Goal: Task Accomplishment & Management: Complete application form

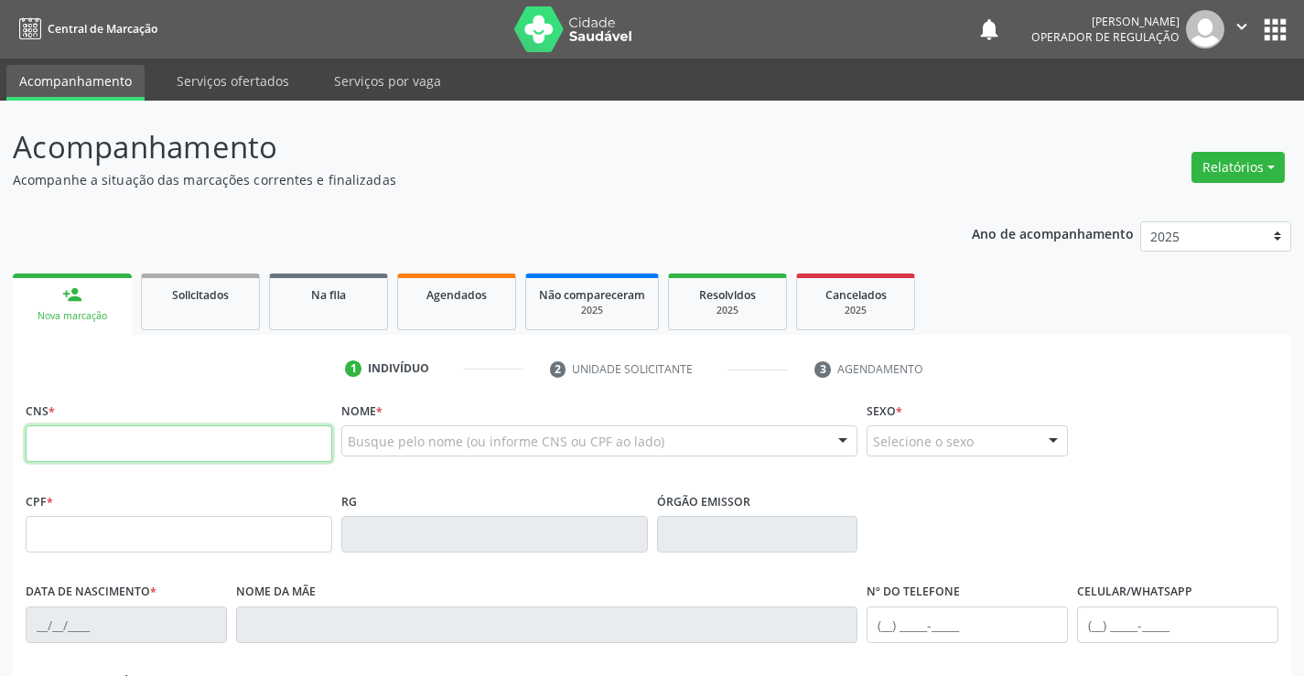
drag, startPoint x: 110, startPoint y: 446, endPoint x: 144, endPoint y: 427, distance: 38.9
click at [112, 444] on input "text" at bounding box center [179, 444] width 307 height 37
type input "707 5032 3062 9490"
type input "1150473100"
type input "[DATE]"
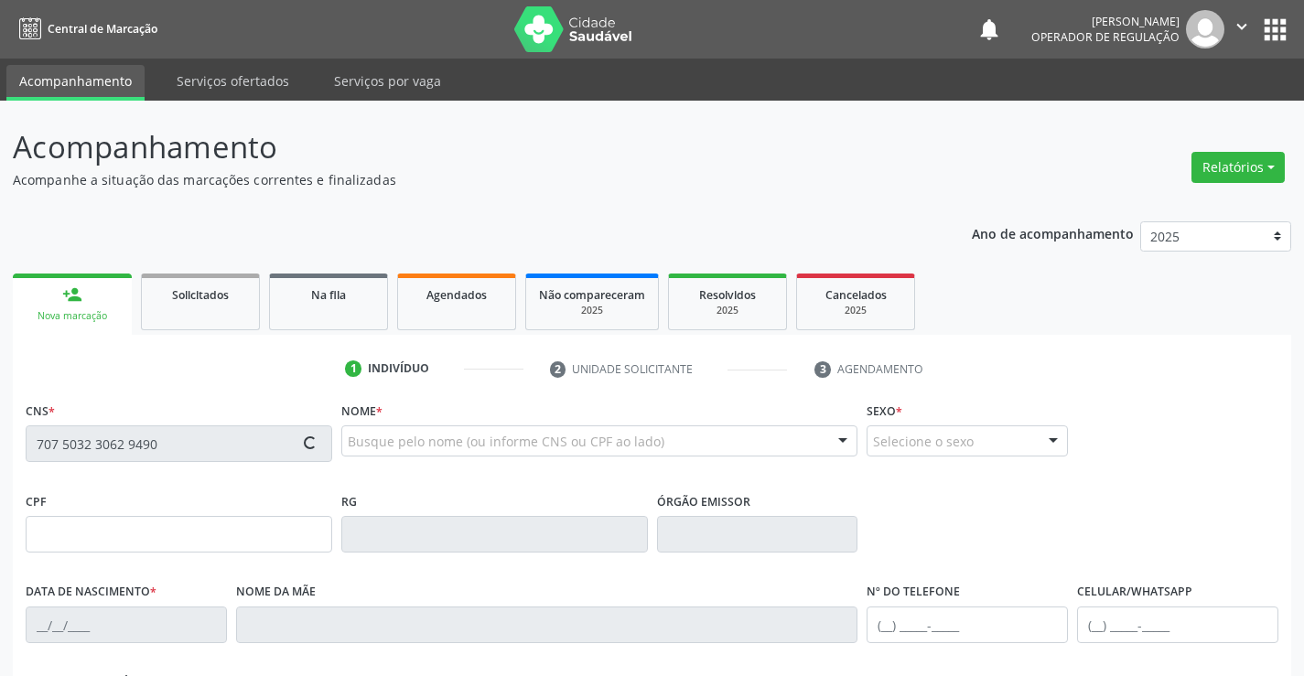
type input "[PHONE_NUMBER]"
type input "023.914.975-04"
type input "S/N"
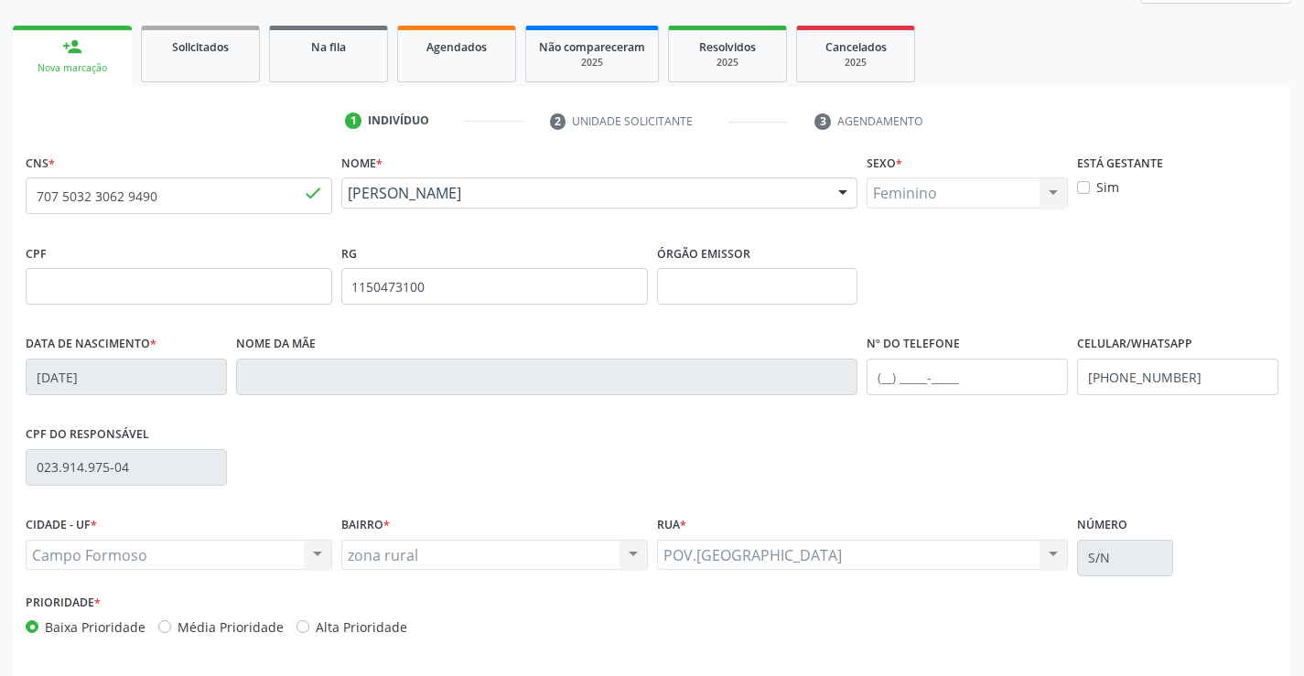
scroll to position [316, 0]
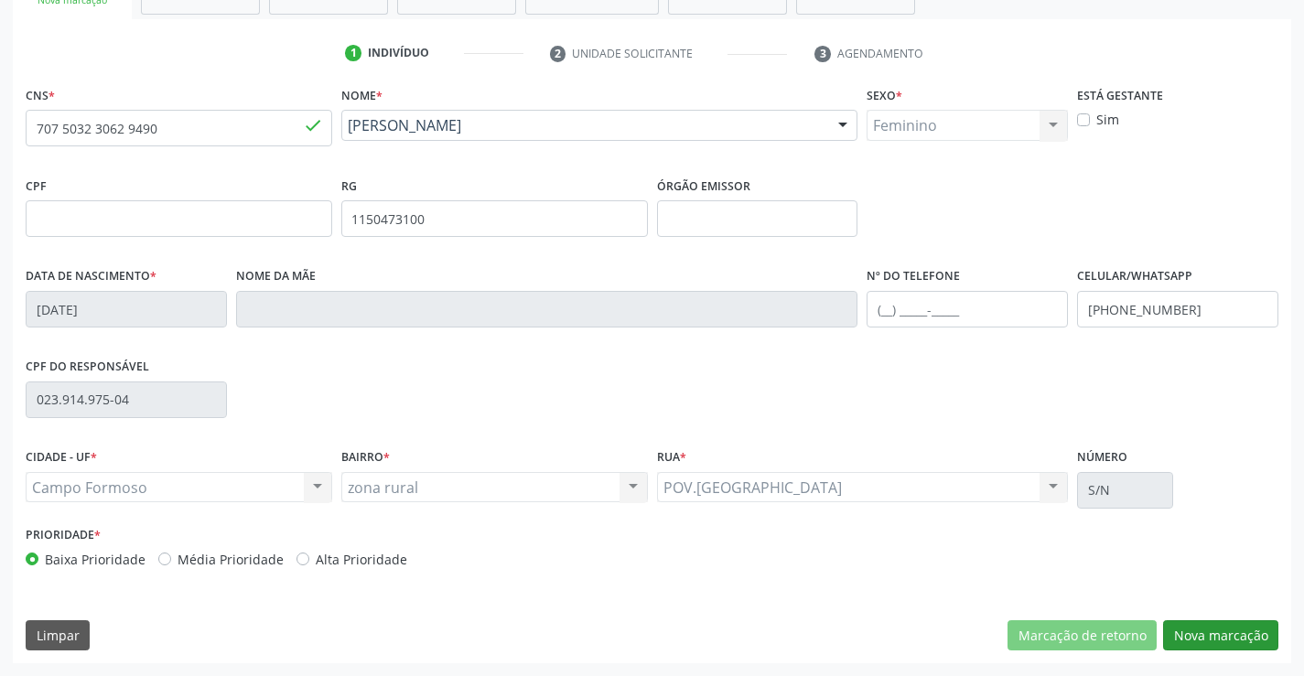
drag, startPoint x: 1234, startPoint y: 657, endPoint x: 1228, endPoint y: 640, distance: 18.2
click at [1234, 656] on div "CNS * 707 5032 3062 9490 done Nome * [PERSON_NAME] [PERSON_NAME] dos Santos CNS…" at bounding box center [652, 372] width 1279 height 582
click at [1228, 639] on button "Nova marcação" at bounding box center [1220, 636] width 115 height 31
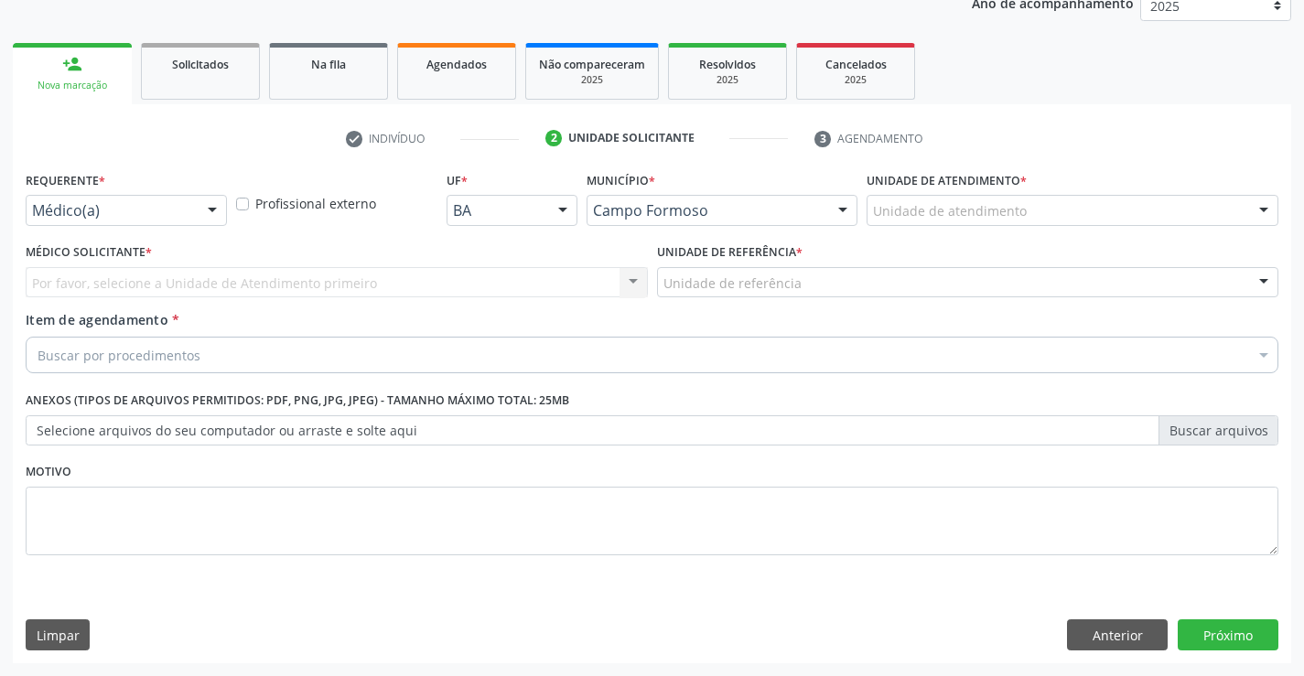
scroll to position [231, 0]
click at [216, 208] on div at bounding box center [212, 211] width 27 height 31
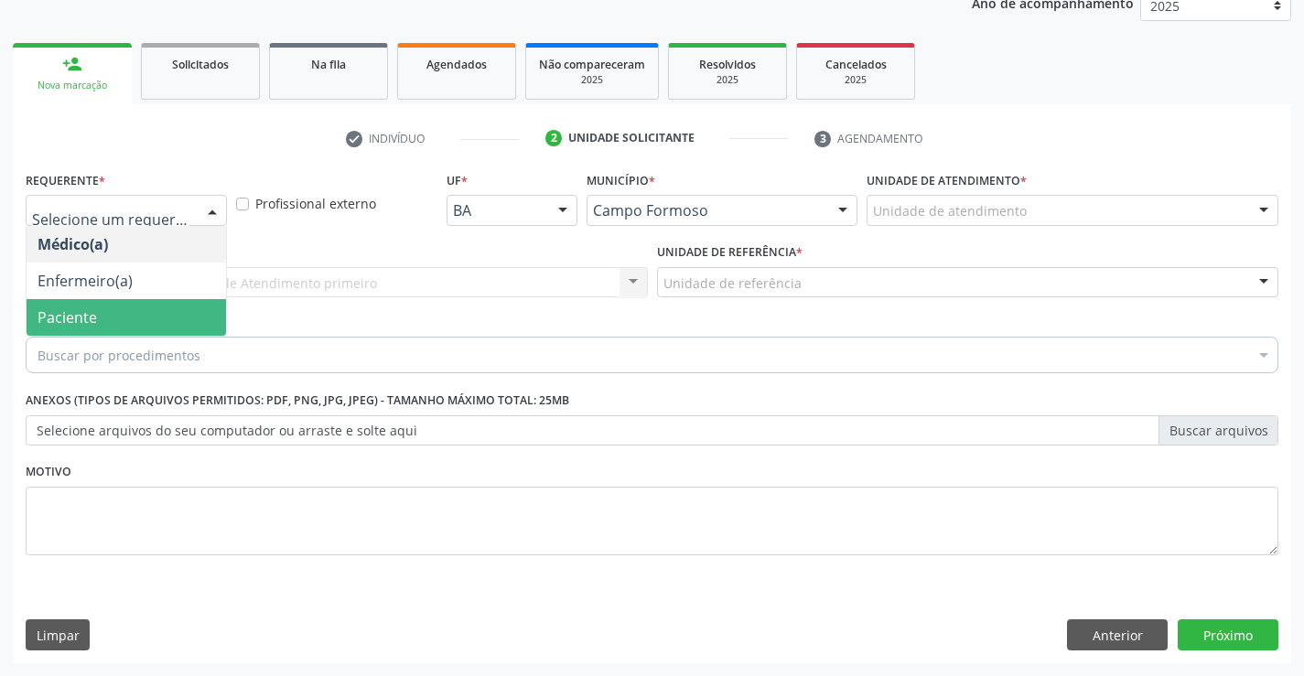
click at [61, 329] on span "Paciente" at bounding box center [127, 317] width 200 height 37
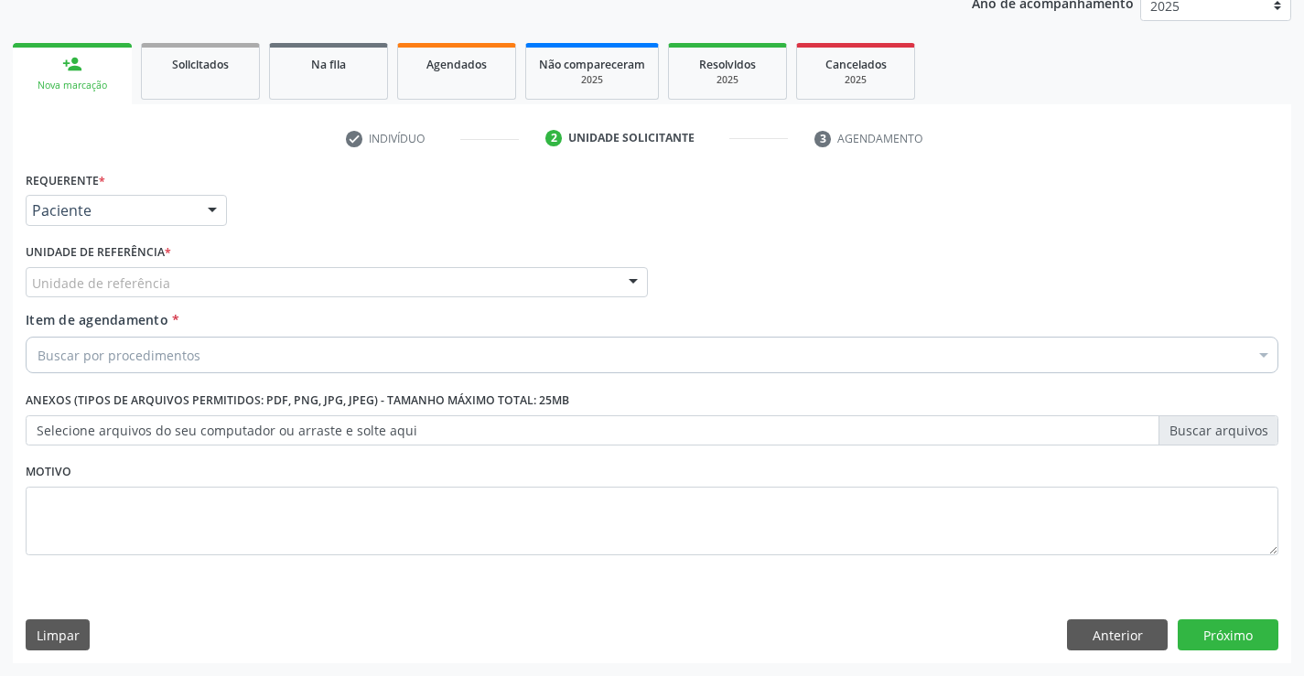
click at [531, 275] on div "Unidade de referência" at bounding box center [337, 282] width 622 height 31
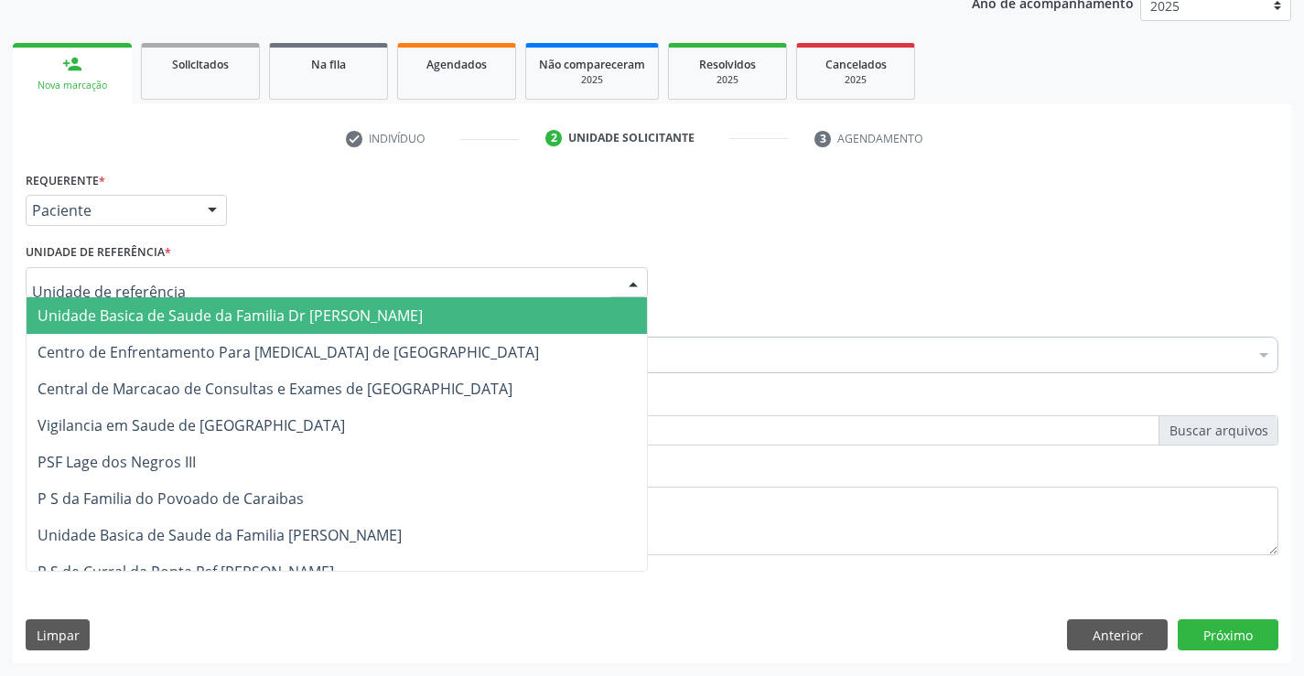
click at [339, 319] on span "Unidade Basica de Saude da Familia Dr [PERSON_NAME]" at bounding box center [230, 316] width 385 height 20
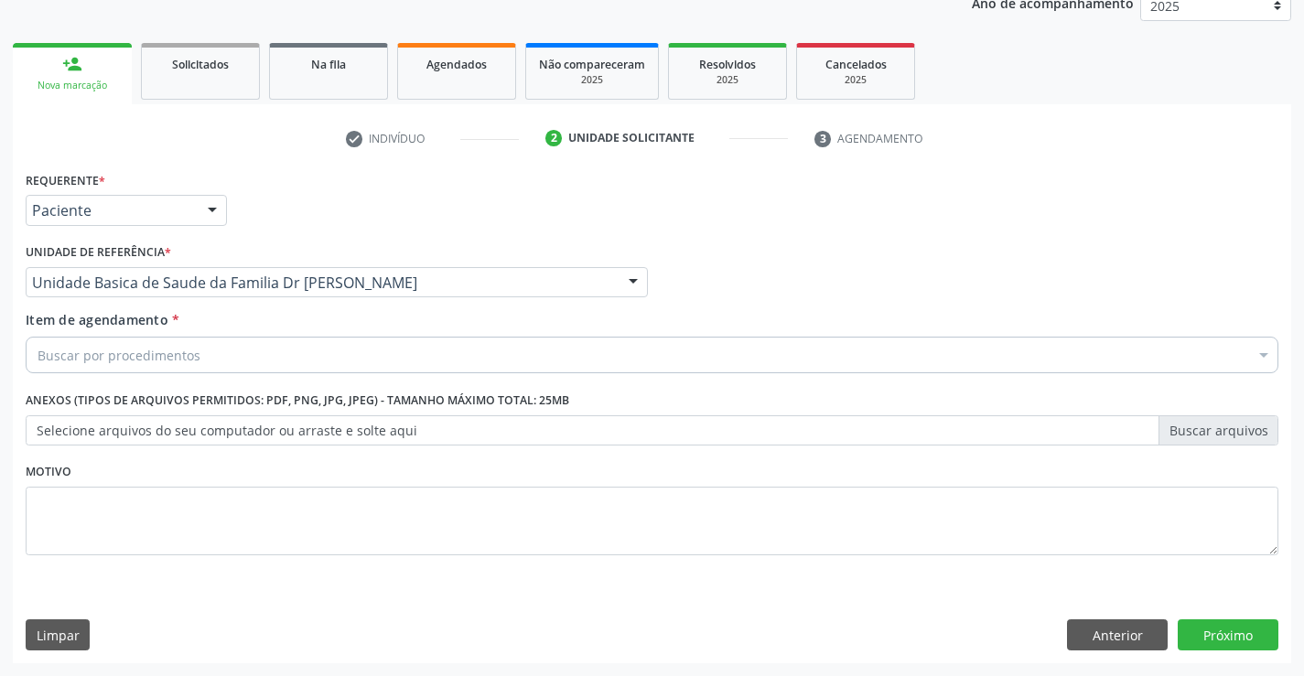
click at [240, 362] on div "Buscar por procedimentos" at bounding box center [652, 355] width 1253 height 37
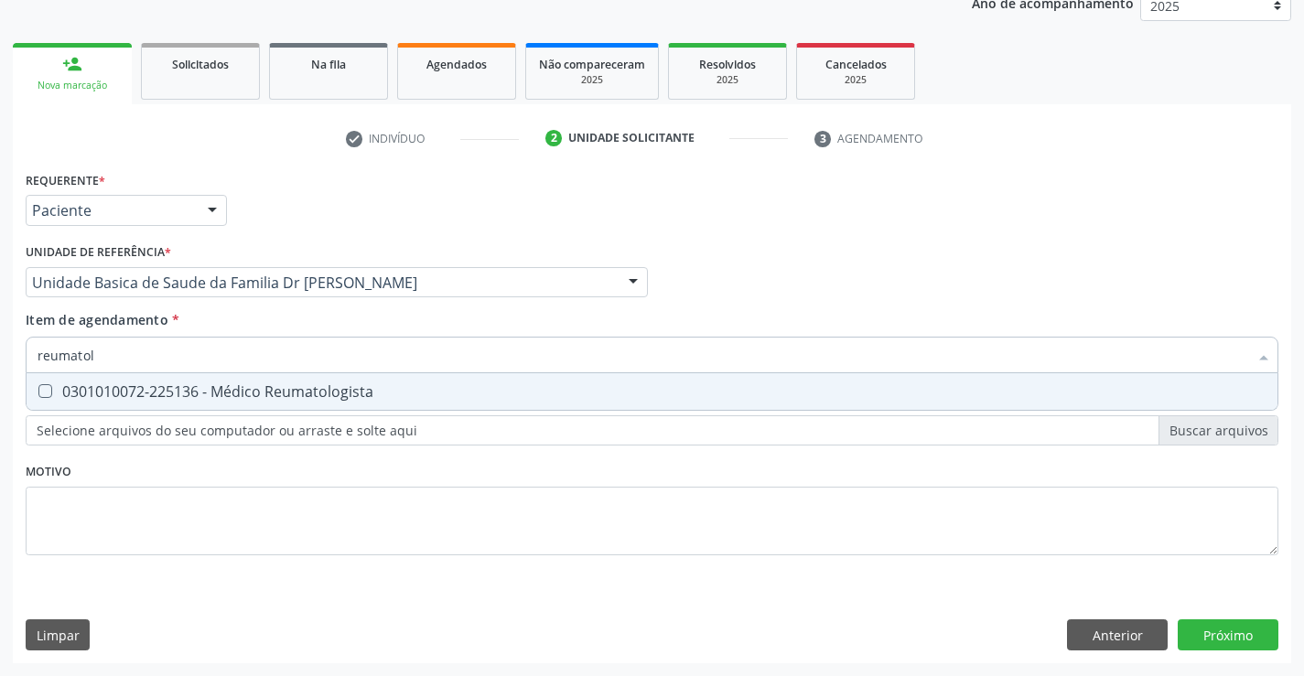
type input "reumatolo"
click at [298, 385] on div "0301010072-225136 - Médico Reumatologista" at bounding box center [652, 391] width 1229 height 15
checkbox Reumatologista "true"
click at [1250, 641] on div "Requerente * Paciente Médico(a) Enfermeiro(a) Paciente Nenhum resultado encontr…" at bounding box center [652, 415] width 1279 height 497
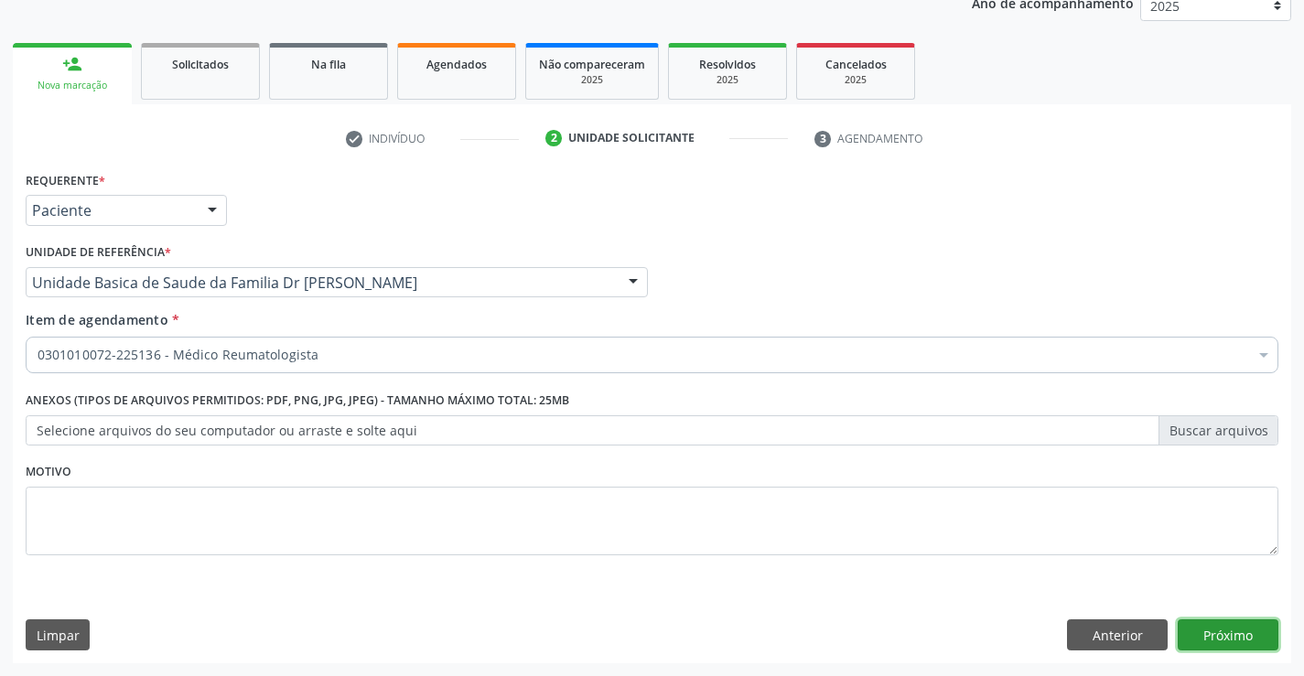
click at [1247, 633] on button "Próximo" at bounding box center [1228, 635] width 101 height 31
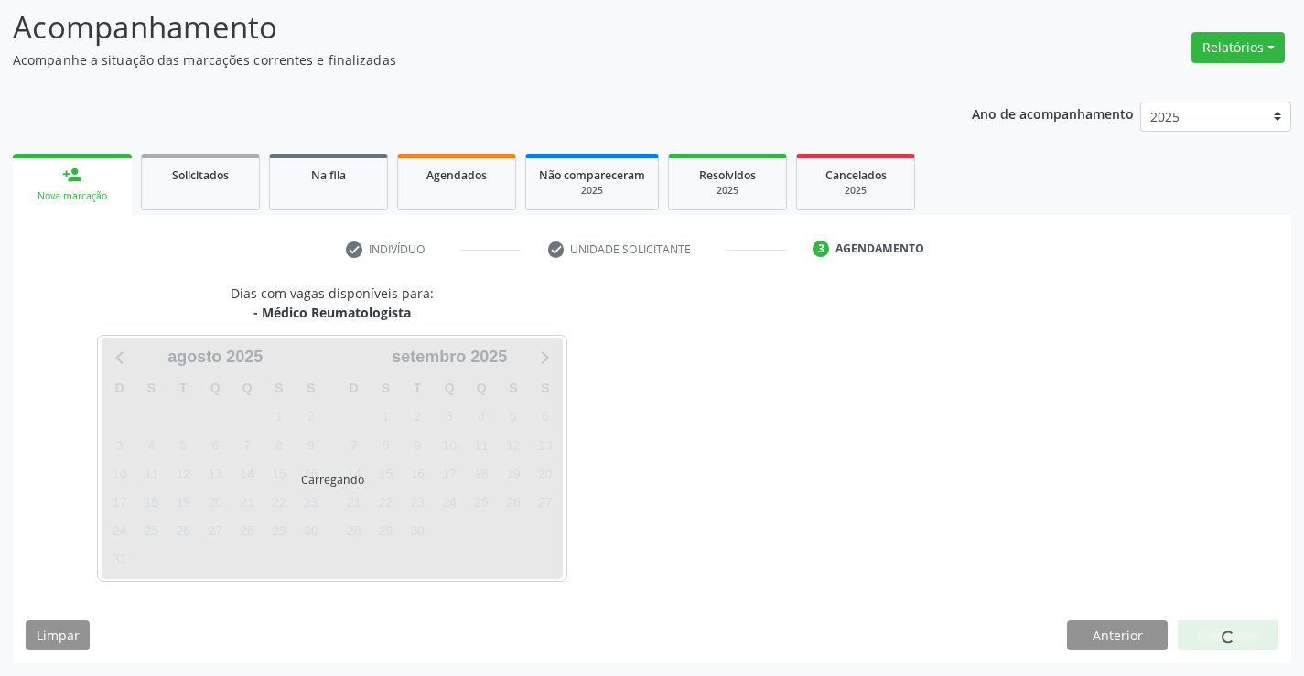
scroll to position [174, 0]
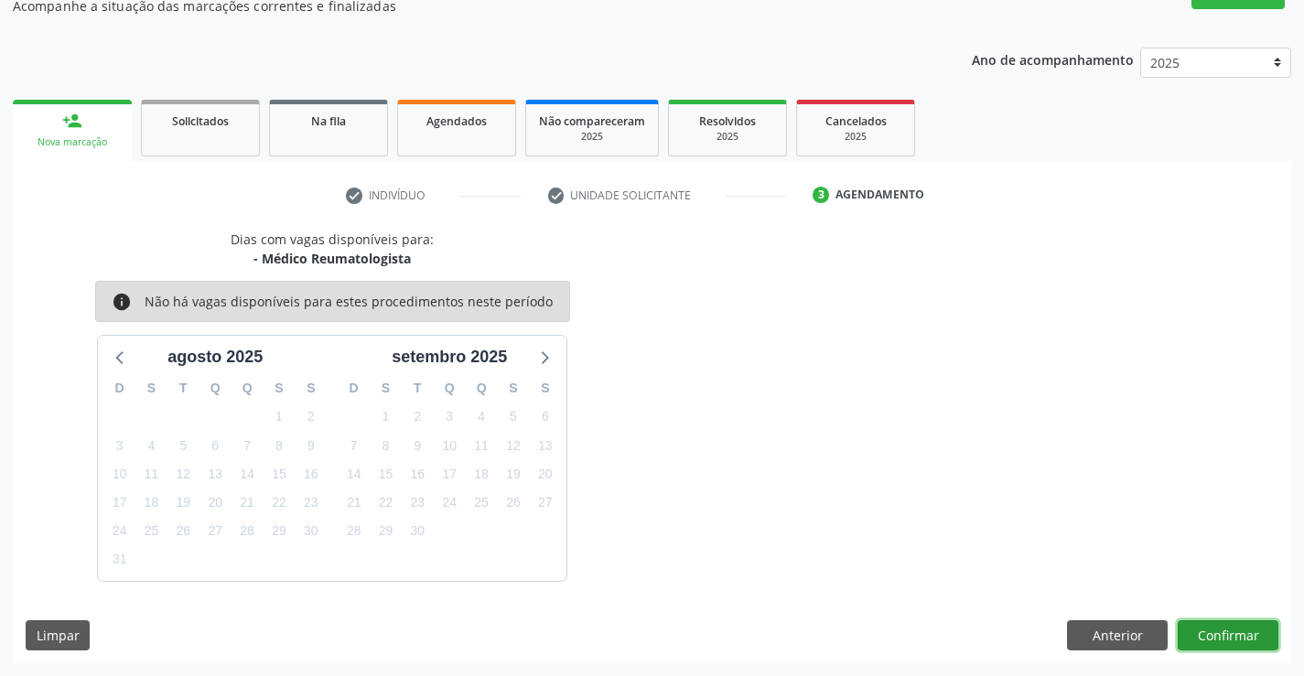
click at [1226, 624] on button "Confirmar" at bounding box center [1228, 636] width 101 height 31
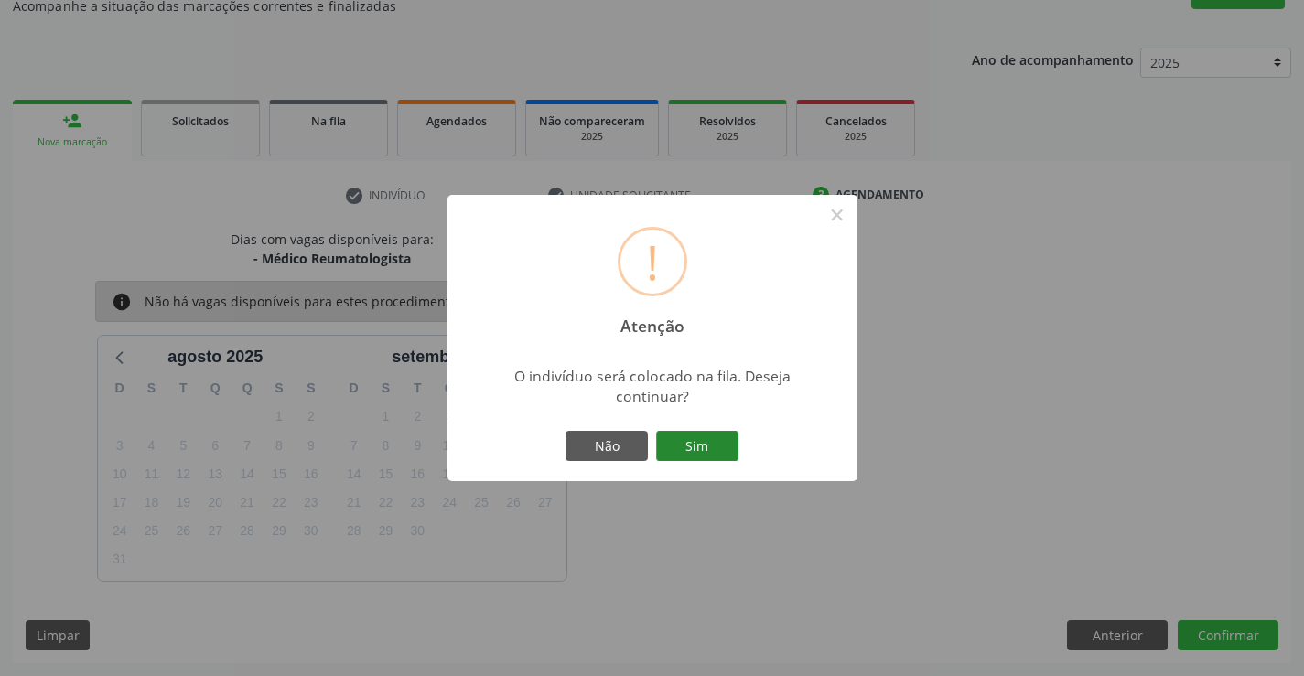
click at [705, 448] on button "Sim" at bounding box center [697, 446] width 82 height 31
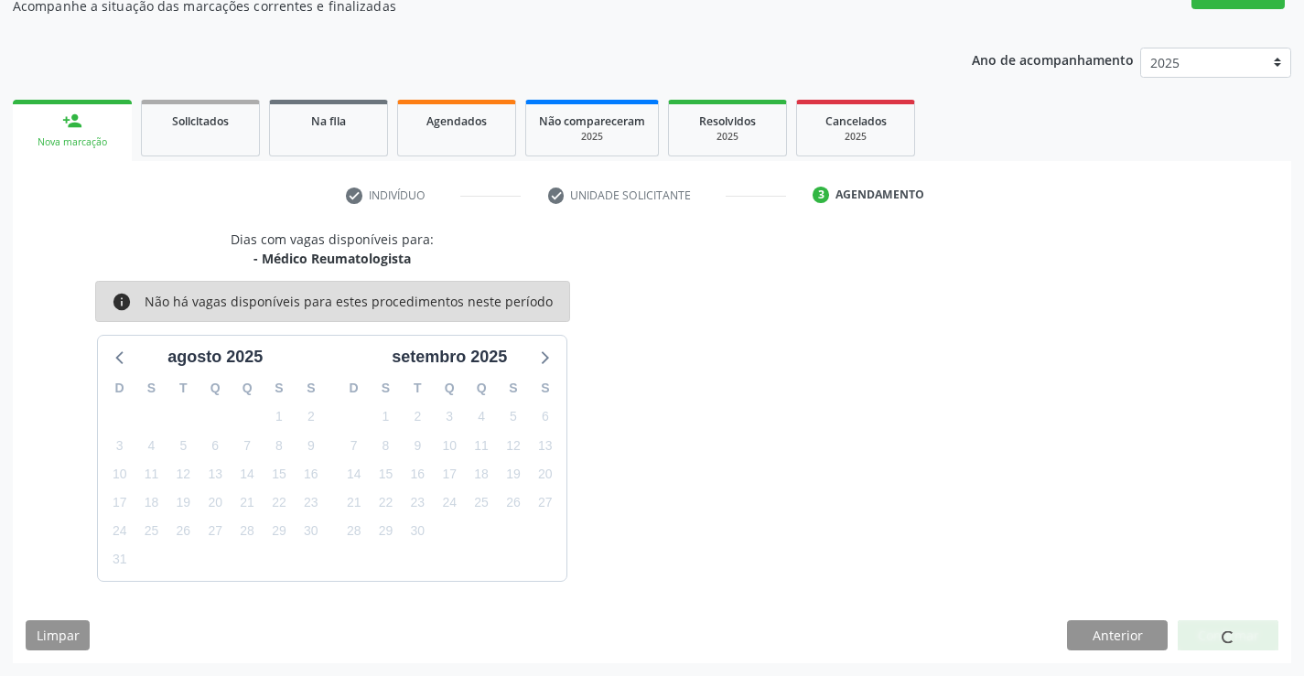
scroll to position [0, 0]
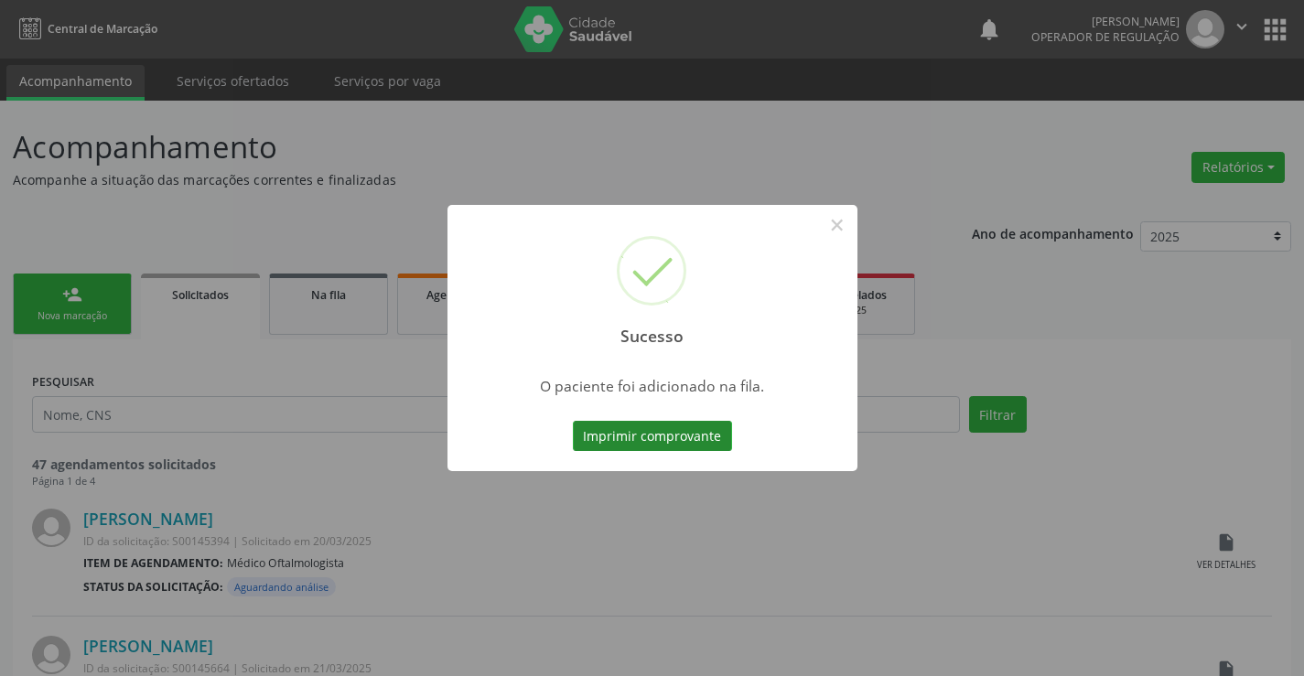
click at [644, 429] on button "Imprimir comprovante" at bounding box center [652, 436] width 159 height 31
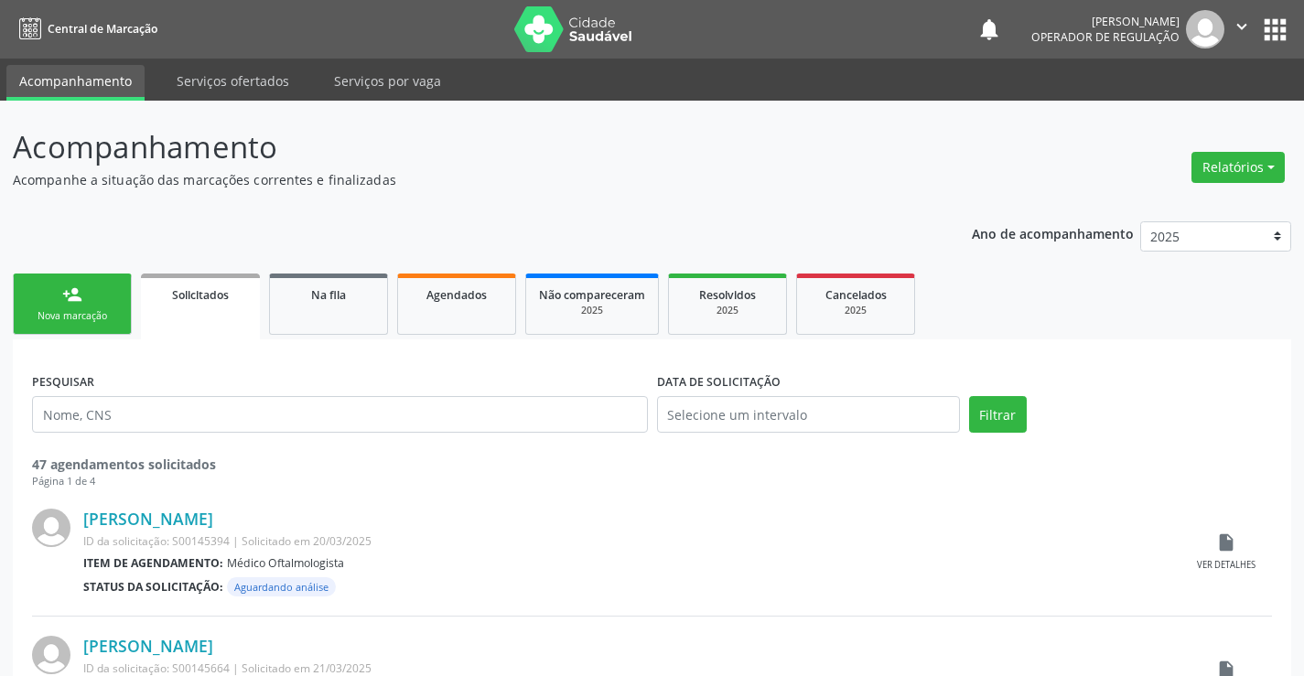
click at [76, 331] on link "person_add Nova marcação" at bounding box center [72, 304] width 119 height 61
drag, startPoint x: 76, startPoint y: 331, endPoint x: 273, endPoint y: 286, distance: 201.8
click at [78, 329] on link "person_add Nova marcação" at bounding box center [72, 304] width 119 height 61
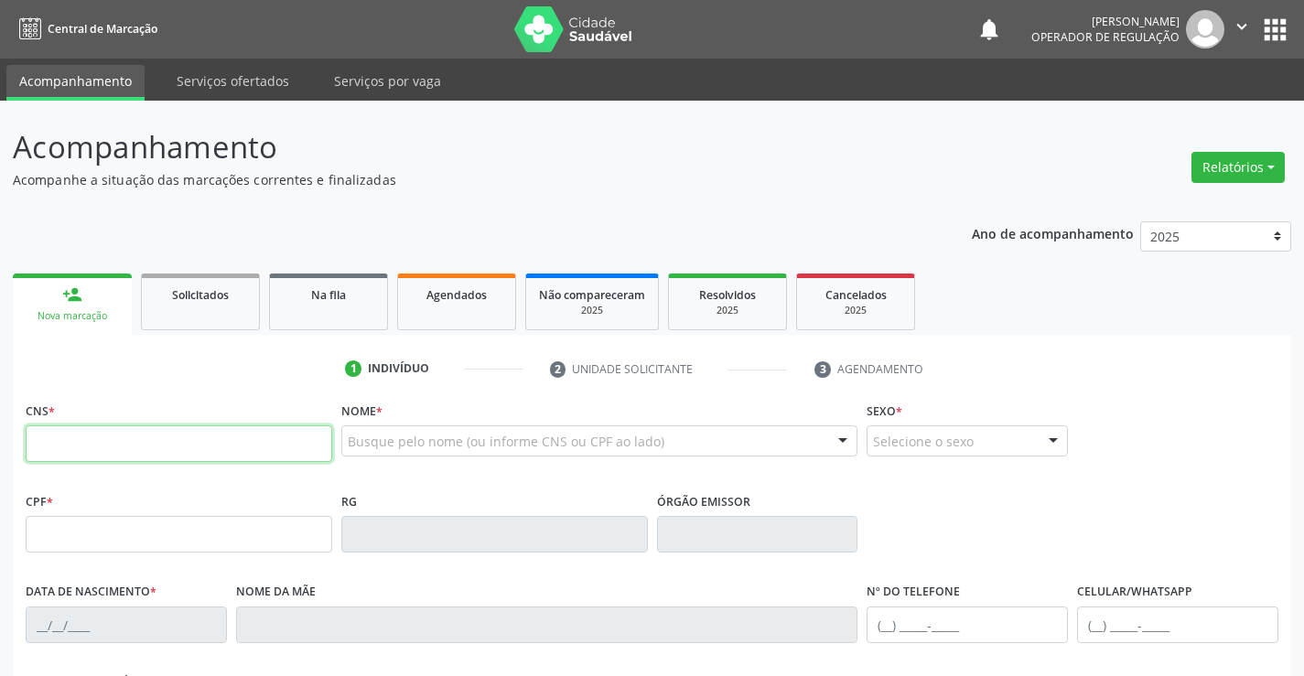
drag, startPoint x: 125, startPoint y: 445, endPoint x: 456, endPoint y: 359, distance: 341.4
click at [143, 437] on input "text" at bounding box center [179, 444] width 307 height 37
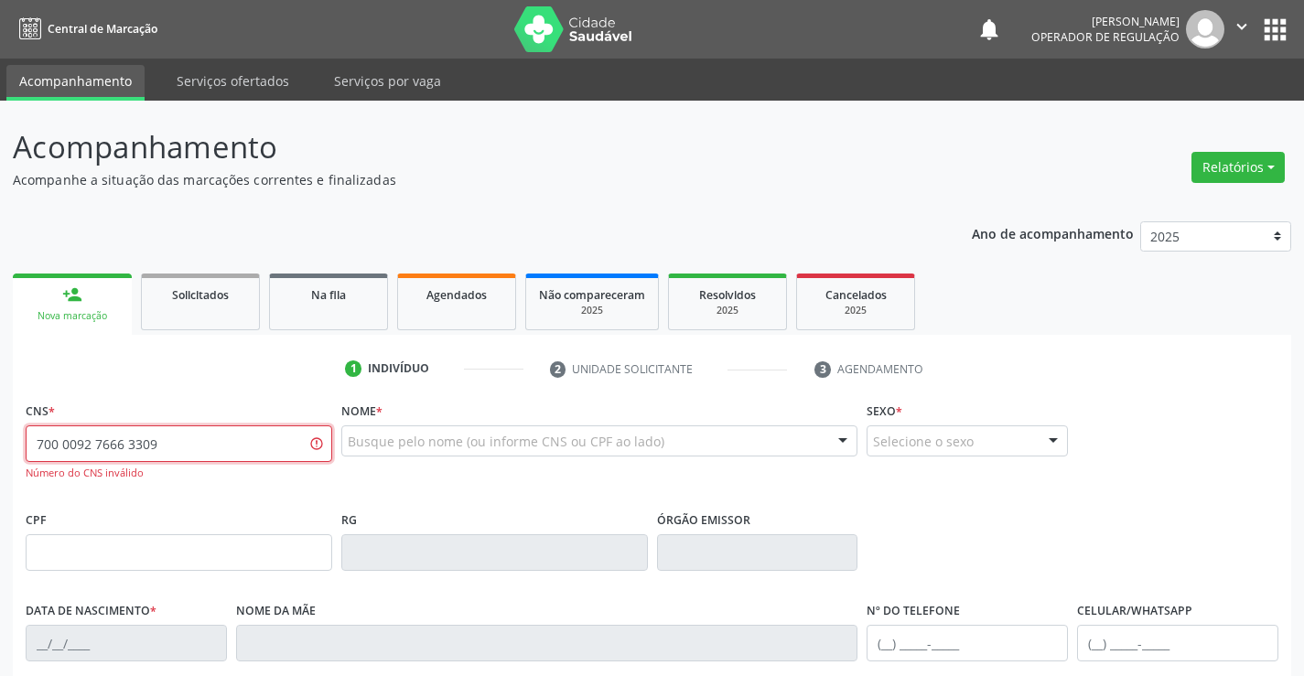
type input "700 0092 7666 3309"
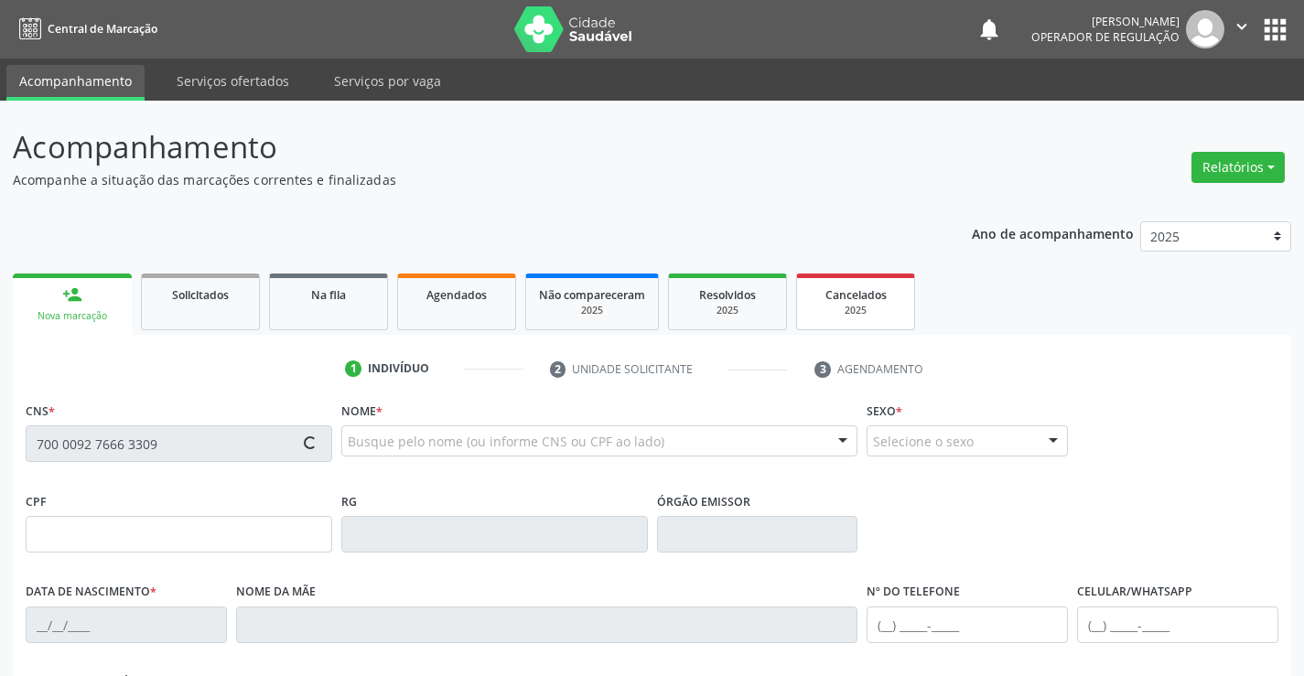
type input "0233685782"
type input "[DATE]"
type input "[PHONE_NUMBER]"
type input "202.498.025-20"
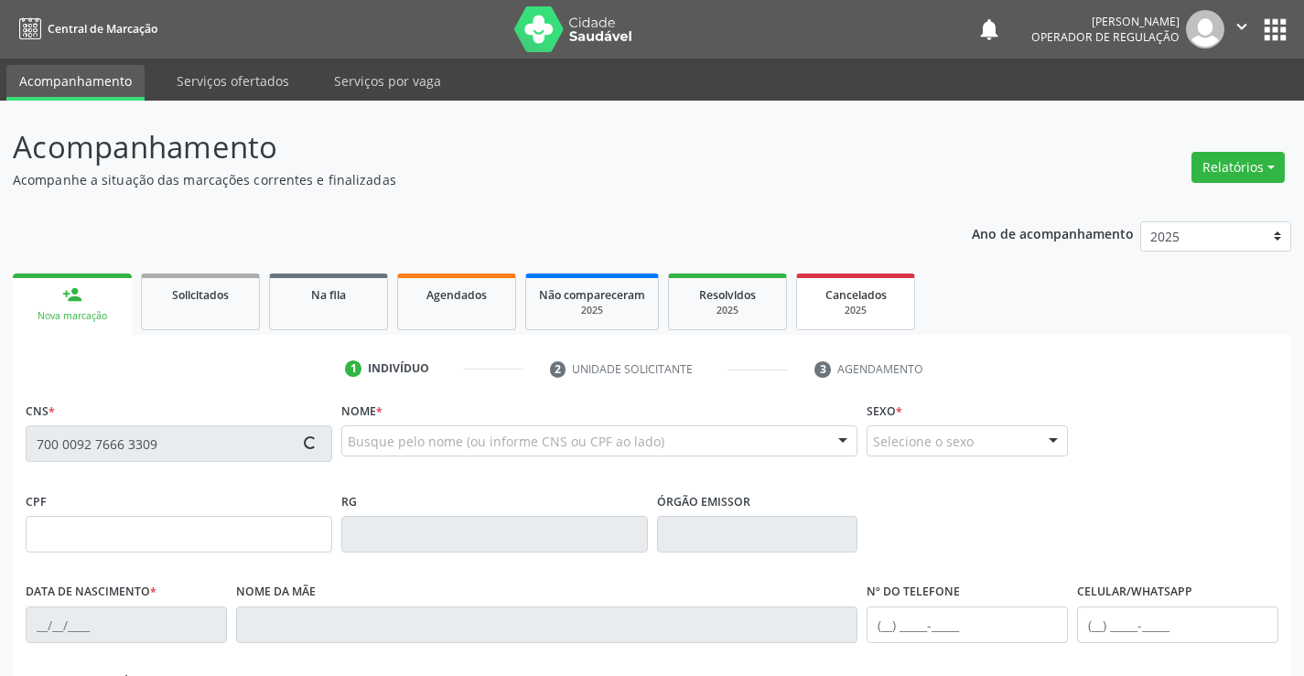
type input "S/N"
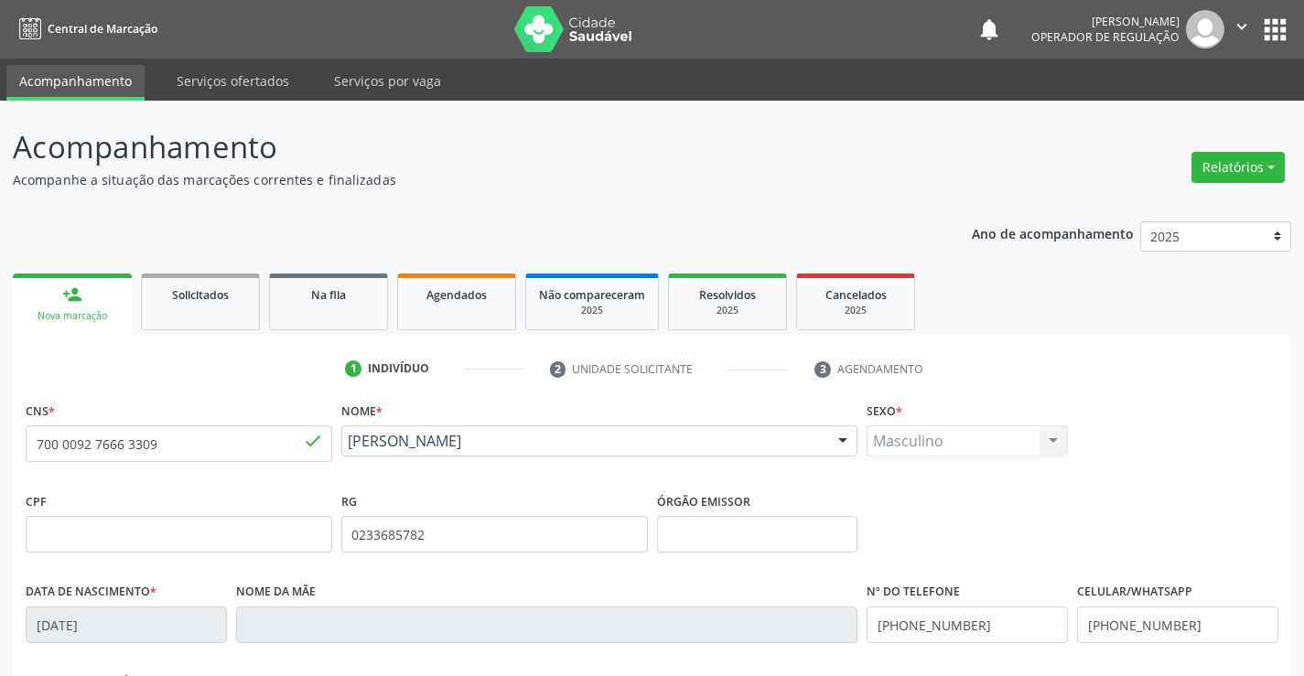
scroll to position [316, 0]
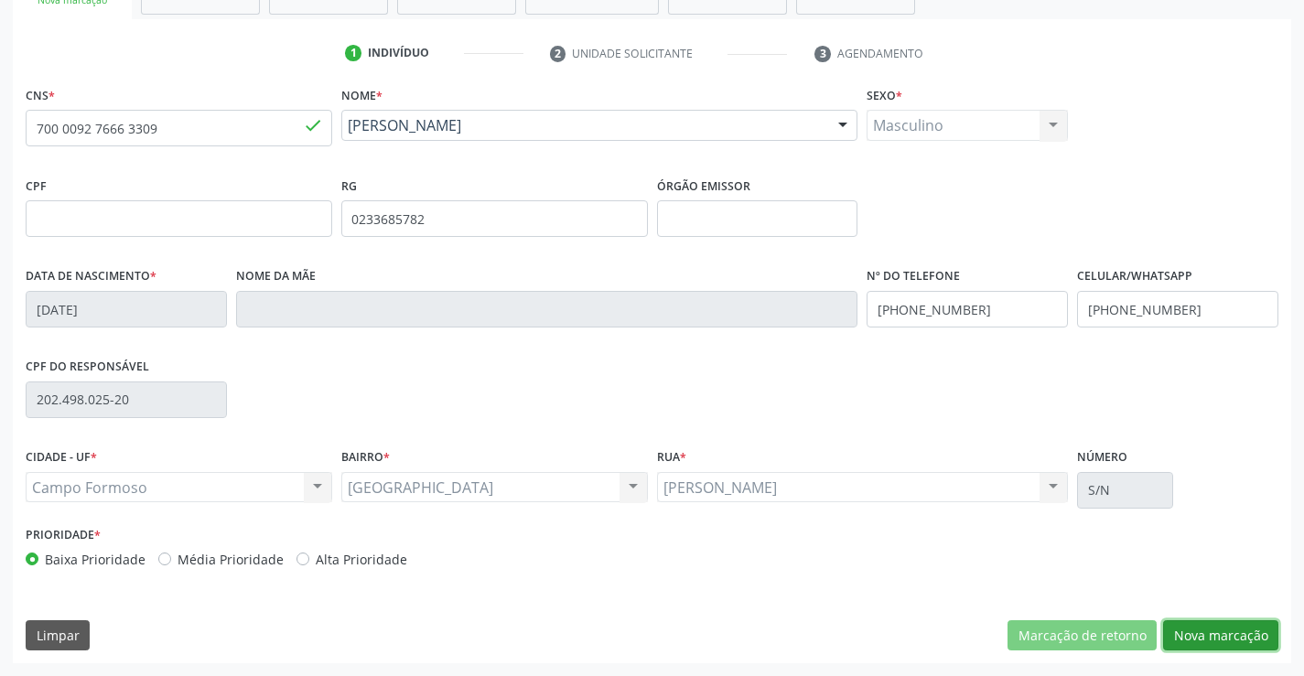
click at [1215, 629] on button "Nova marcação" at bounding box center [1220, 636] width 115 height 31
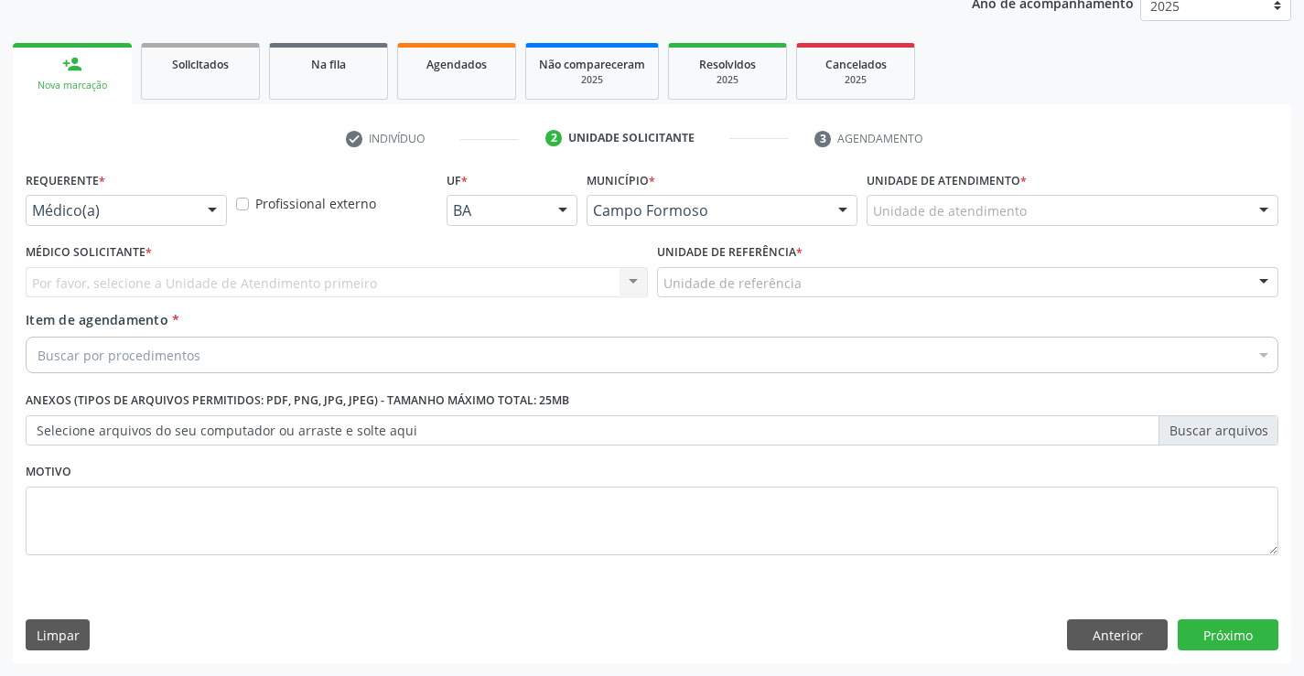
scroll to position [231, 0]
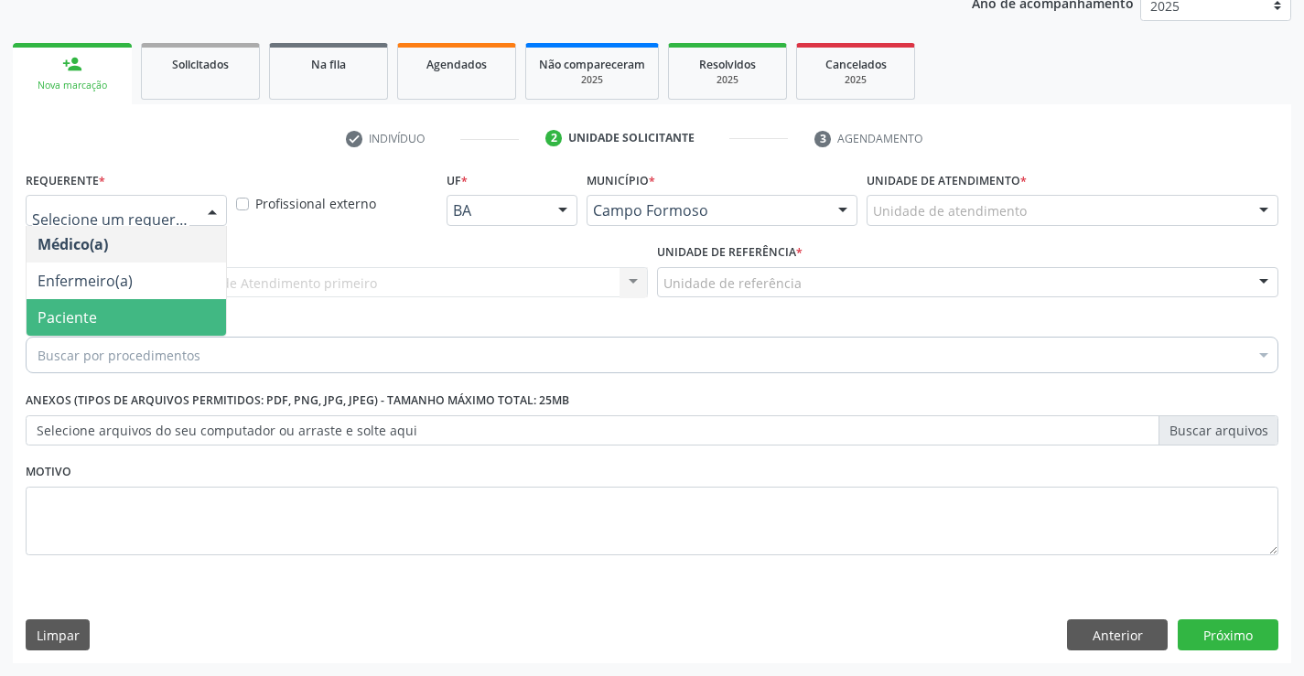
click at [87, 321] on span "Paciente" at bounding box center [67, 318] width 59 height 20
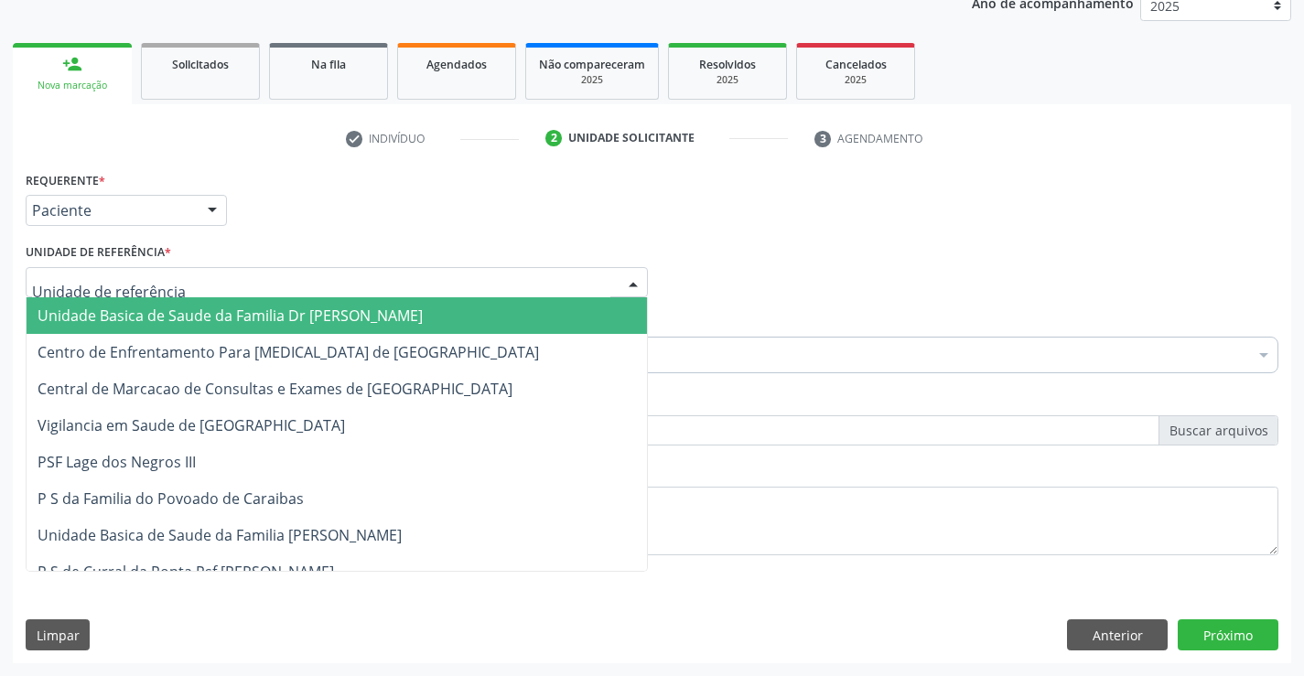
click at [302, 276] on div at bounding box center [337, 282] width 622 height 31
click at [177, 313] on span "Unidade Basica de Saude da Familia Dr [PERSON_NAME]" at bounding box center [230, 316] width 385 height 20
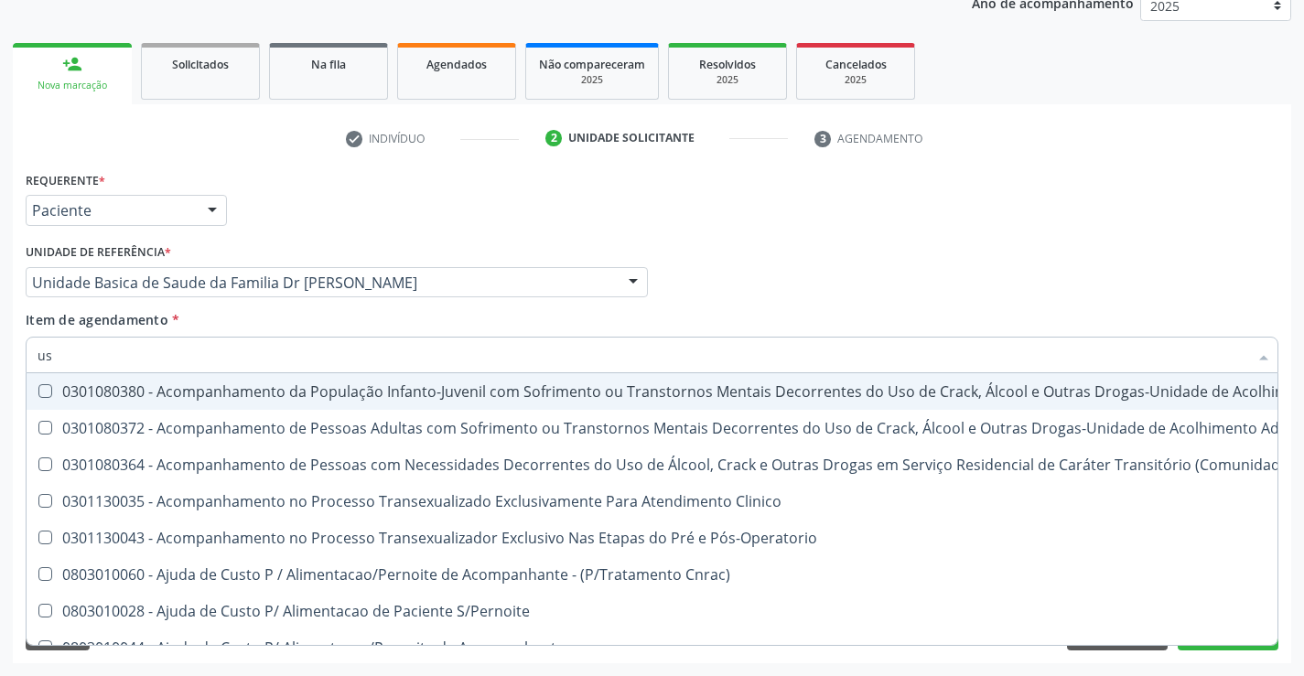
type input "usg"
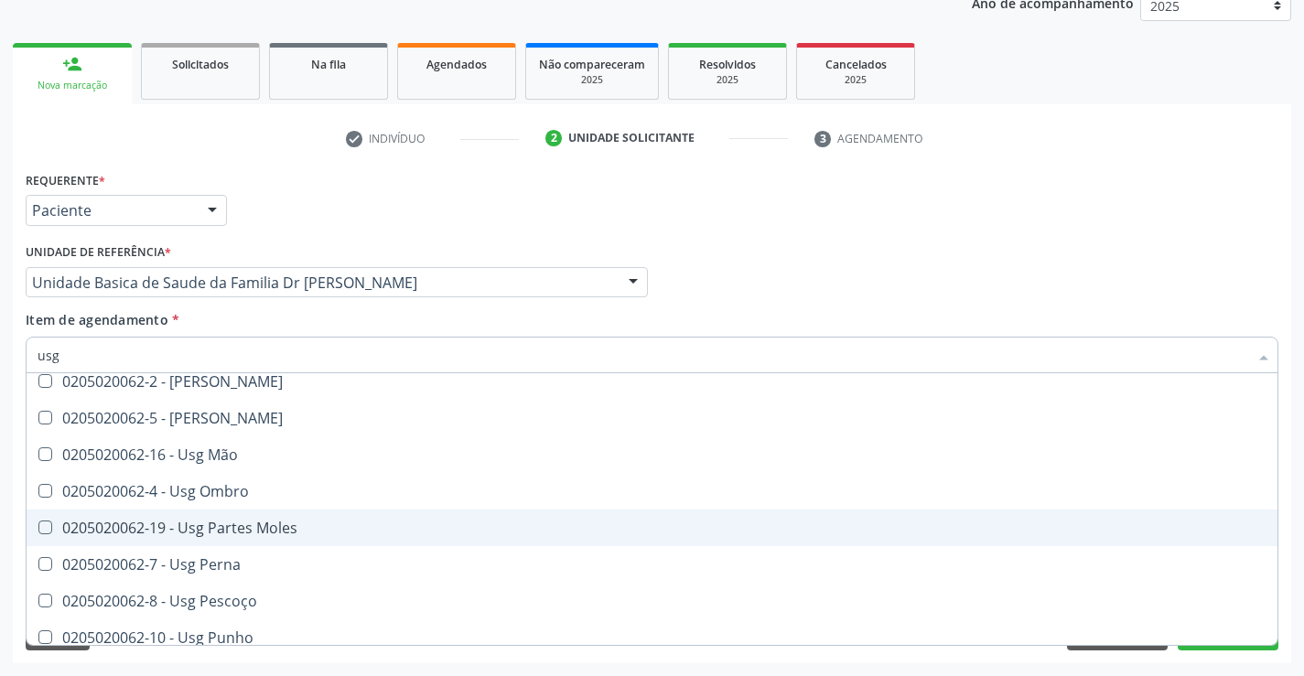
scroll to position [275, 0]
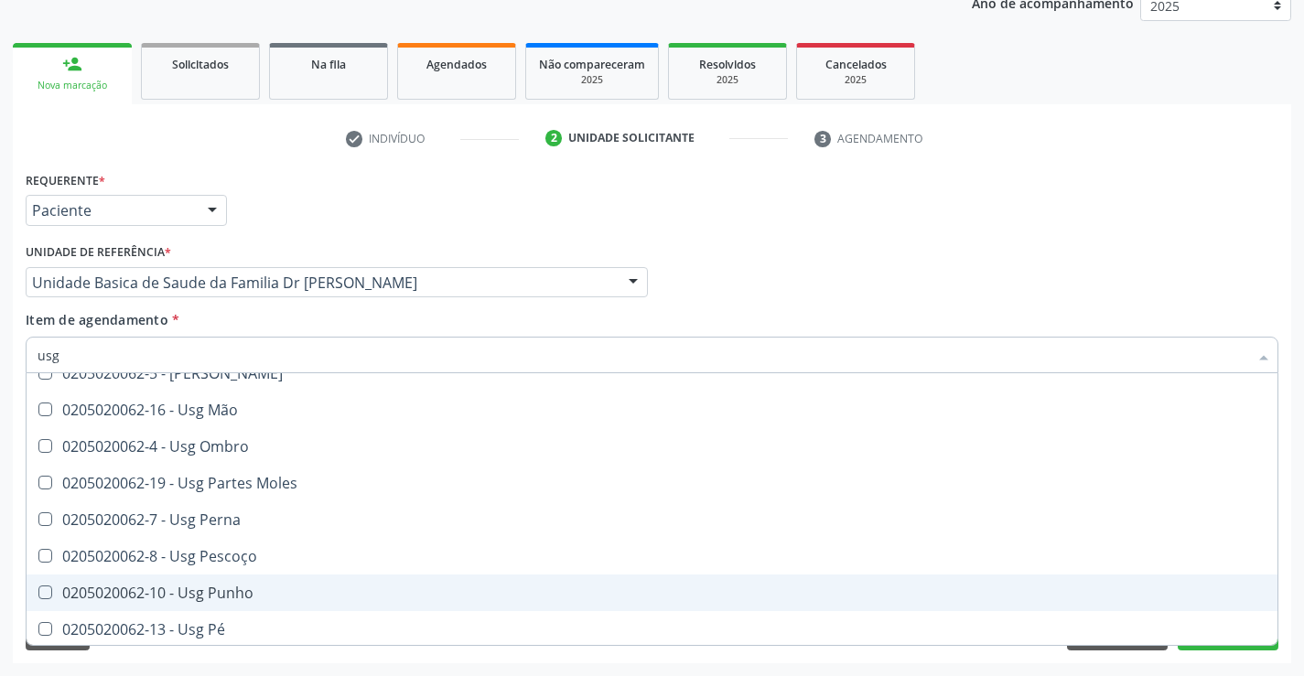
click at [214, 593] on div "0205020062-10 - Usg Punho" at bounding box center [652, 593] width 1229 height 15
checkbox Punho "true"
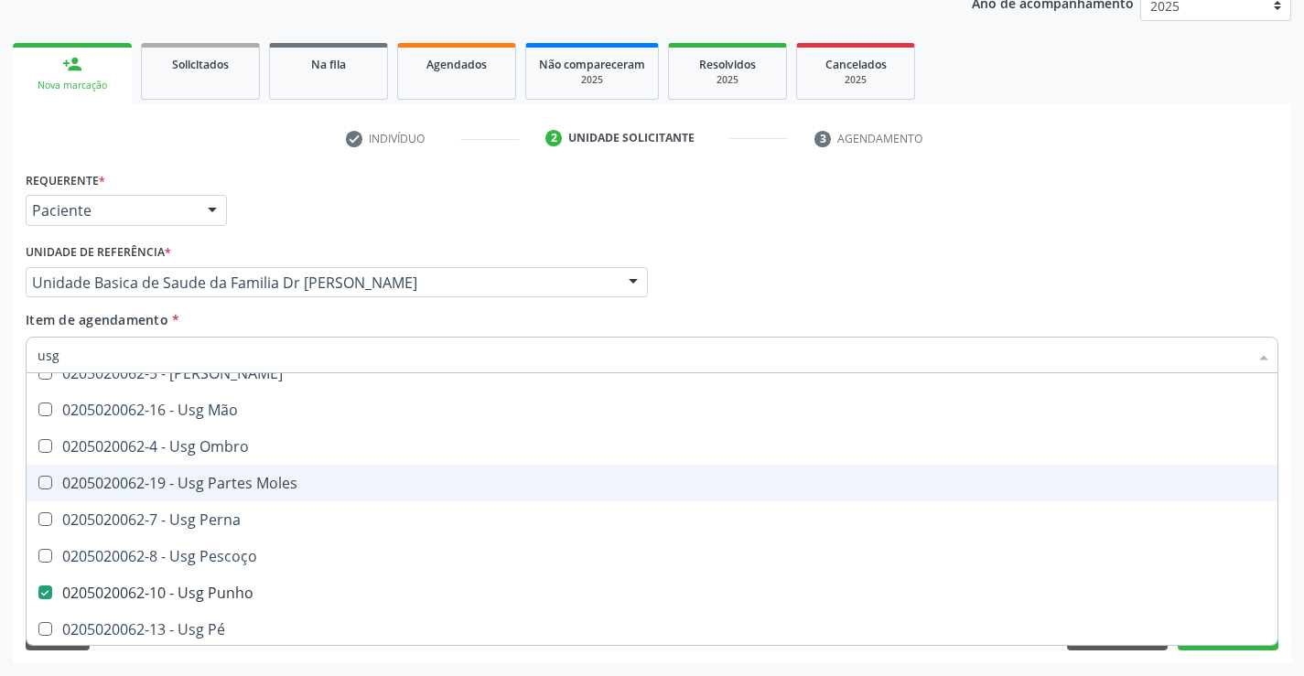
scroll to position [424, 0]
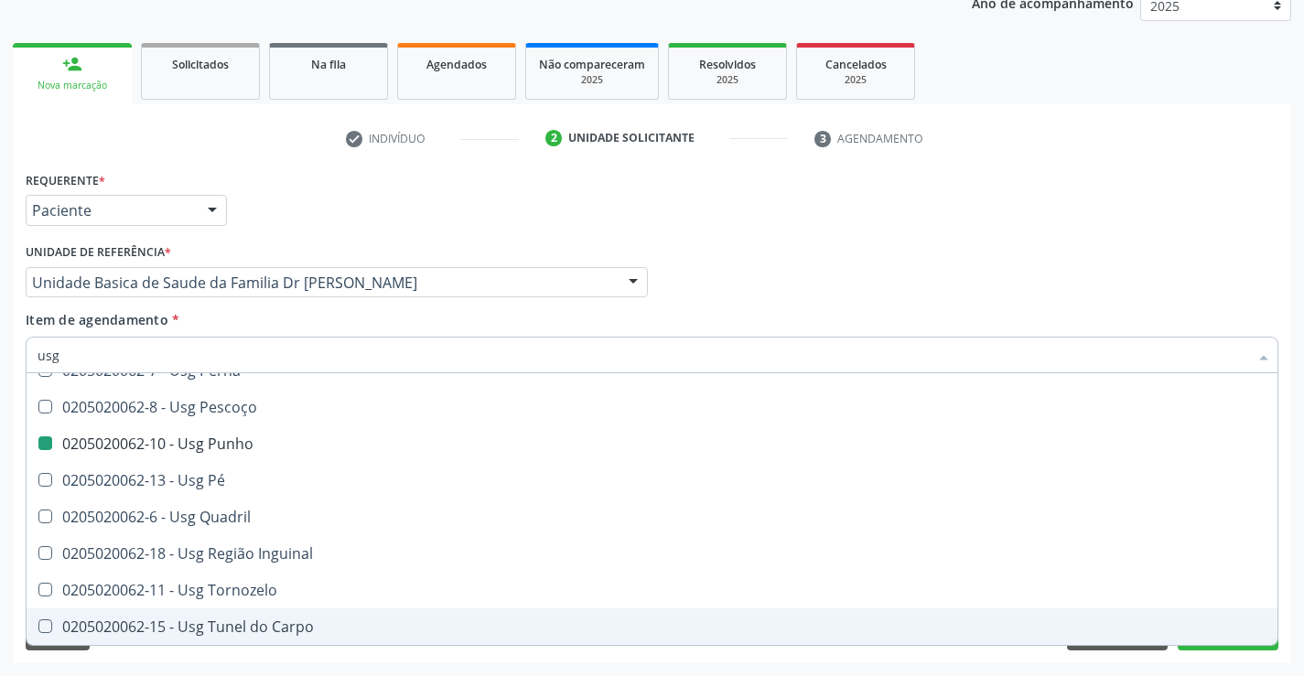
click at [1215, 653] on div "Requerente * Paciente Médico(a) Enfermeiro(a) Paciente Nenhum resultado encontr…" at bounding box center [652, 415] width 1279 height 497
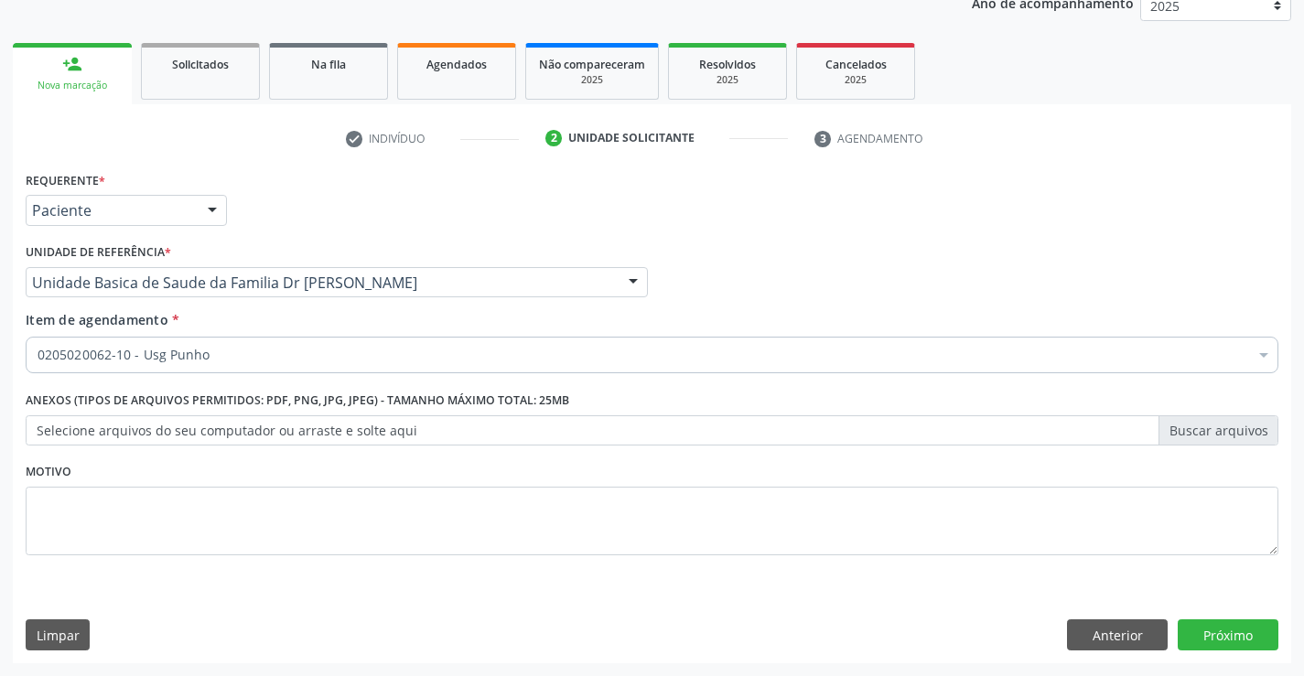
scroll to position [0, 0]
click at [1212, 634] on button "Próximo" at bounding box center [1228, 635] width 101 height 31
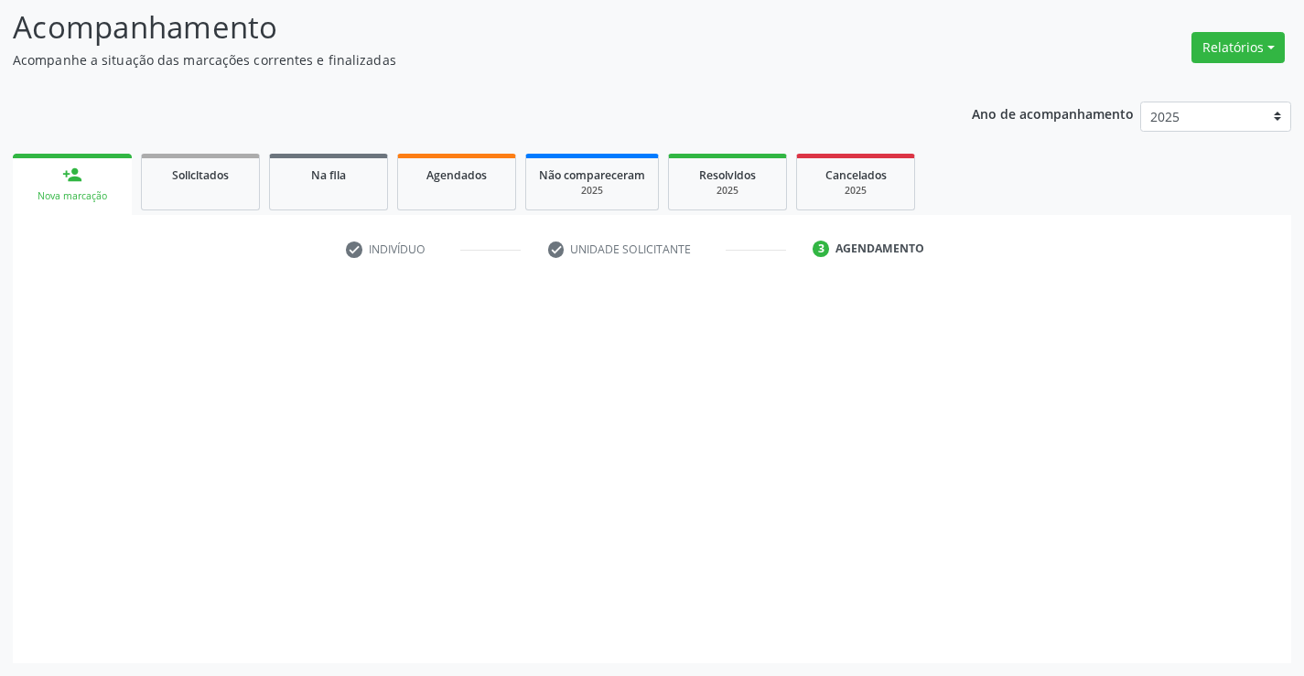
scroll to position [120, 0]
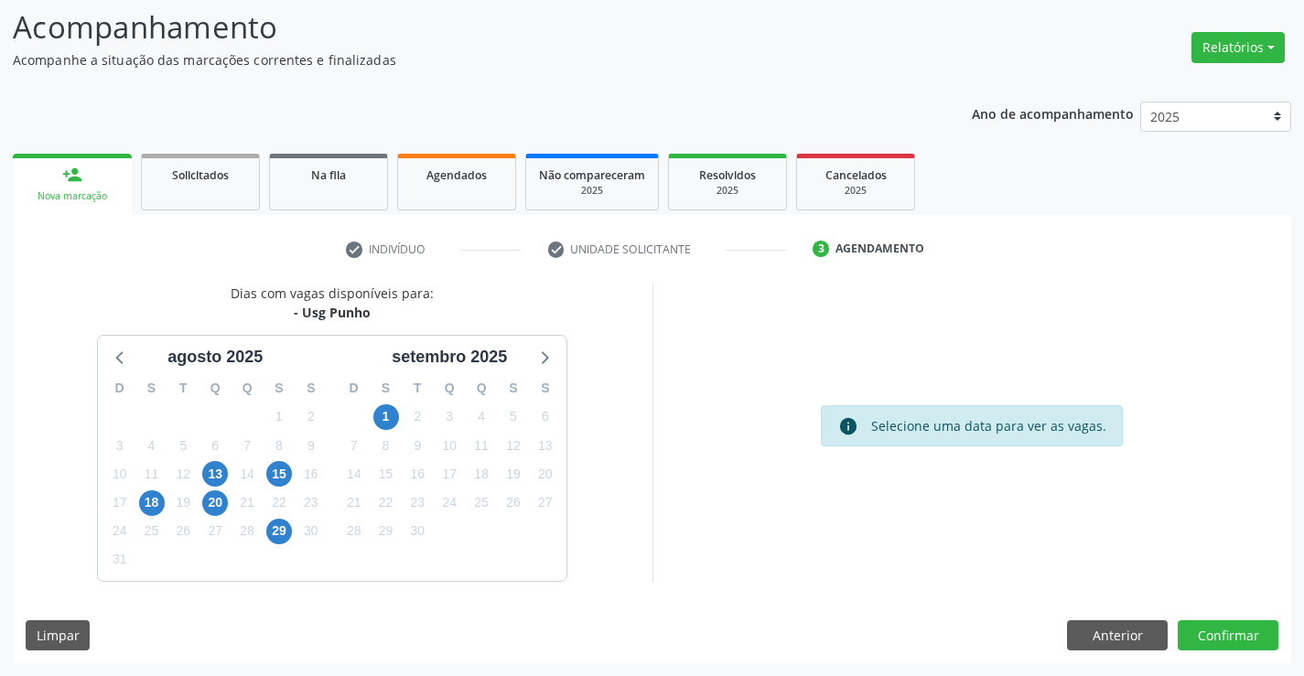
click at [1244, 658] on div "Dias com vagas disponíveis para: - Usg Punho [DATE] D S T Q Q S S 27 28 29 30 3…" at bounding box center [652, 474] width 1279 height 380
click at [1225, 635] on button "Confirmar" at bounding box center [1228, 636] width 101 height 31
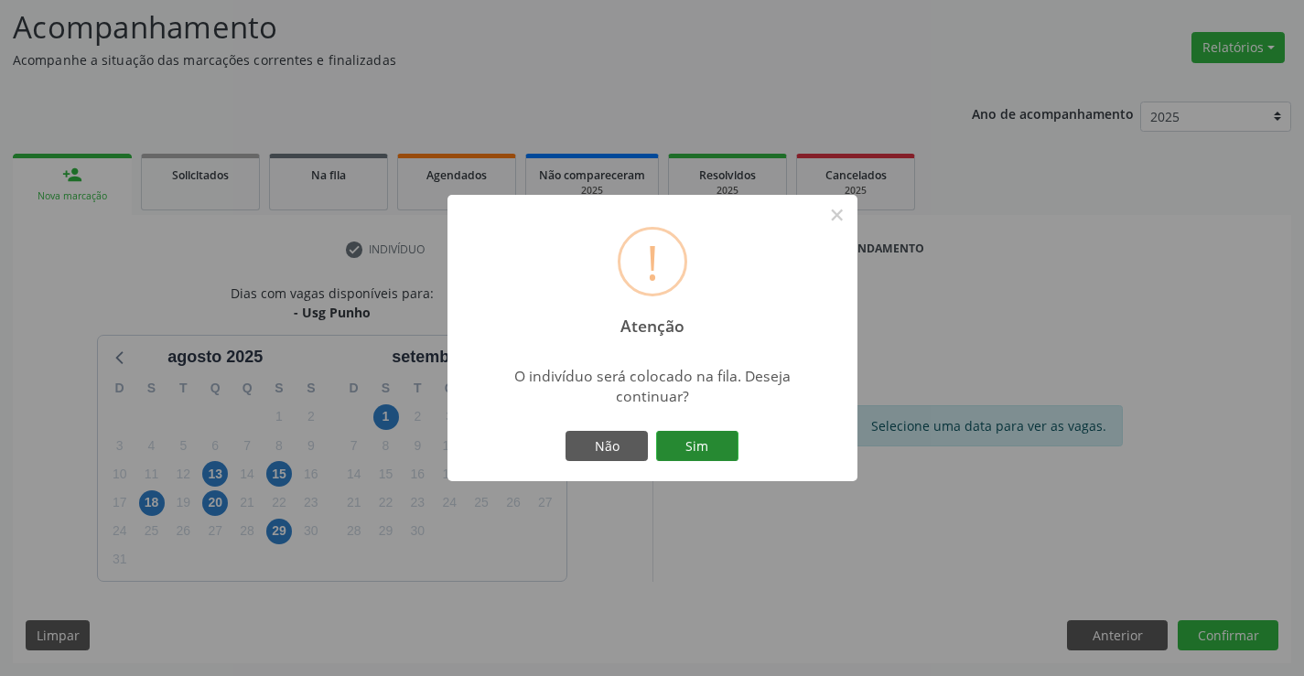
click at [698, 445] on button "Sim" at bounding box center [697, 446] width 82 height 31
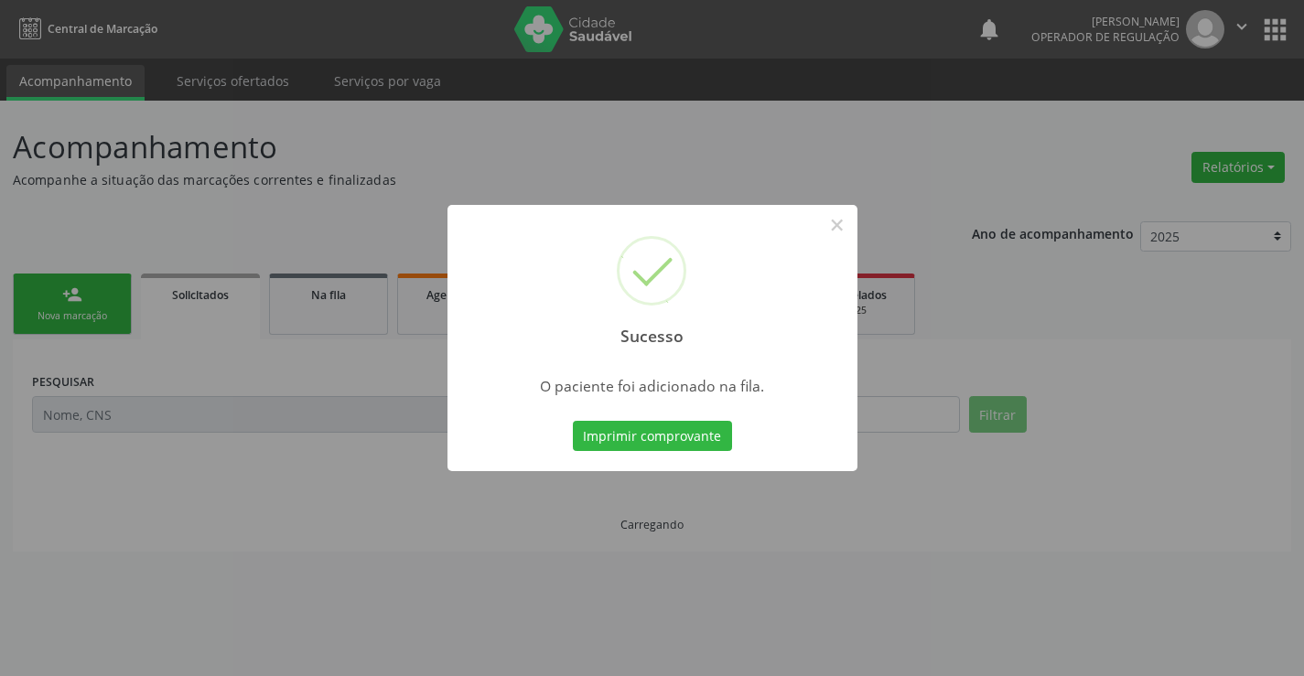
scroll to position [0, 0]
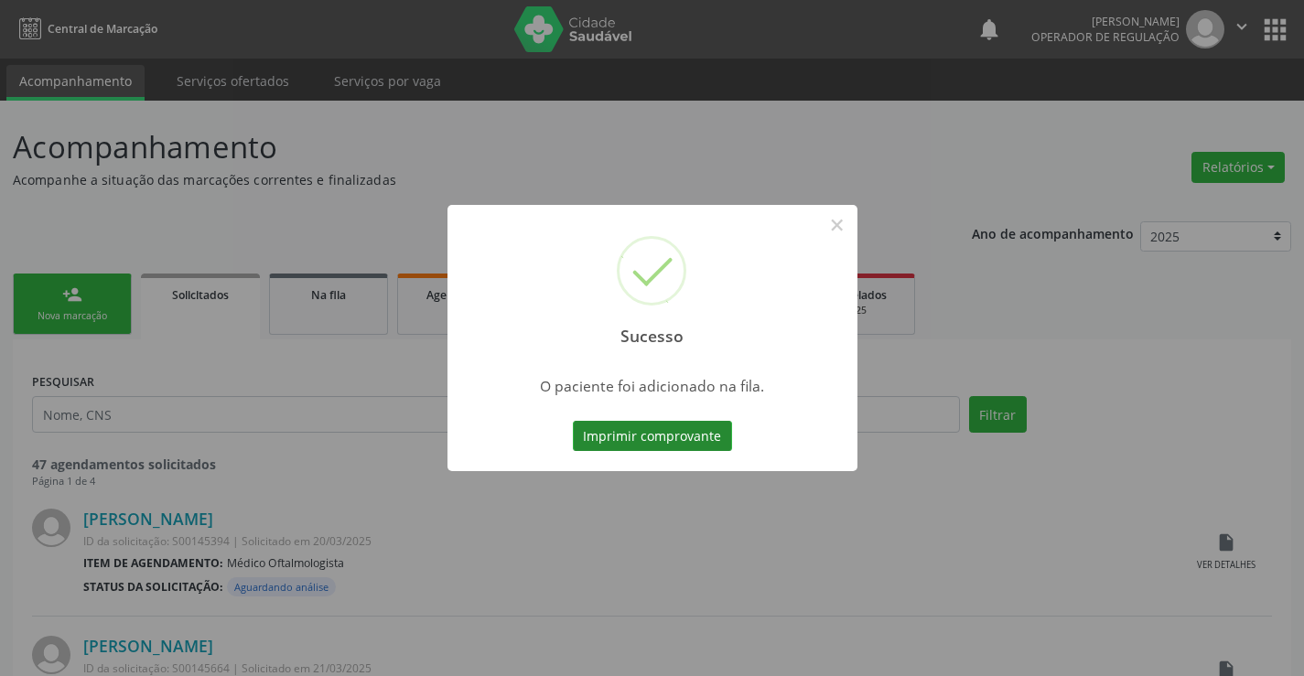
click at [686, 438] on button "Imprimir comprovante" at bounding box center [652, 436] width 159 height 31
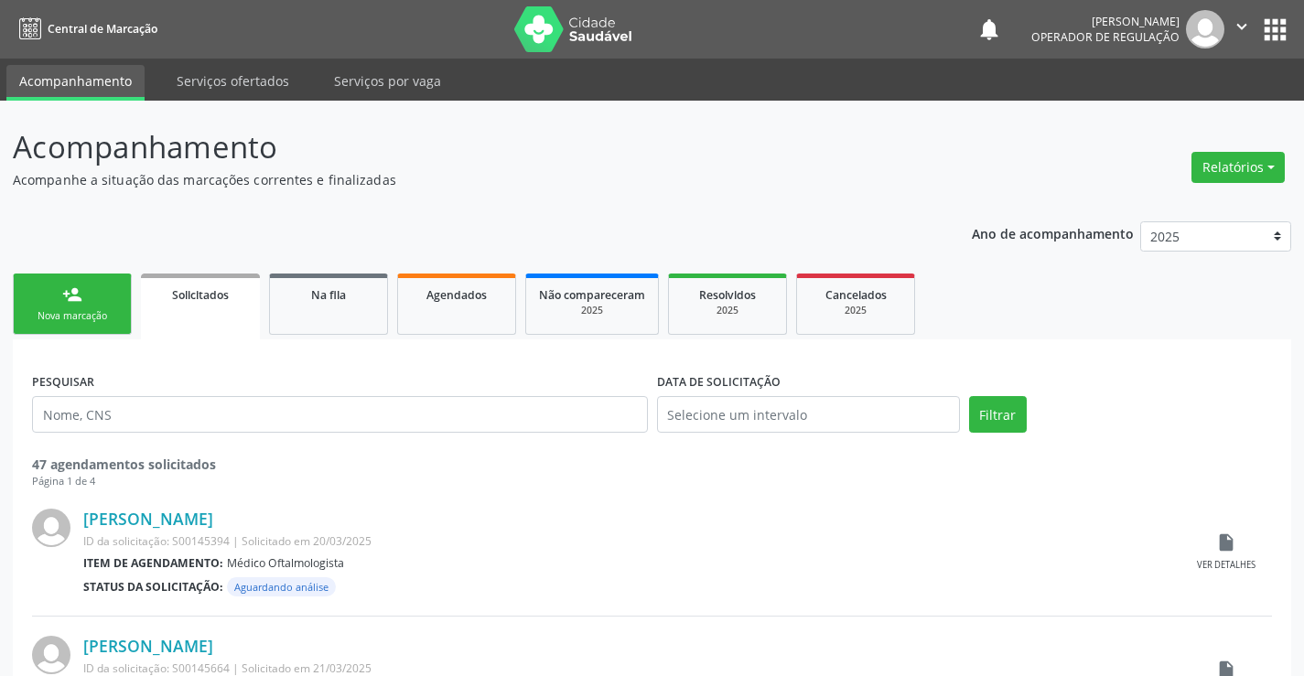
click at [77, 301] on div "person_add" at bounding box center [72, 295] width 20 height 20
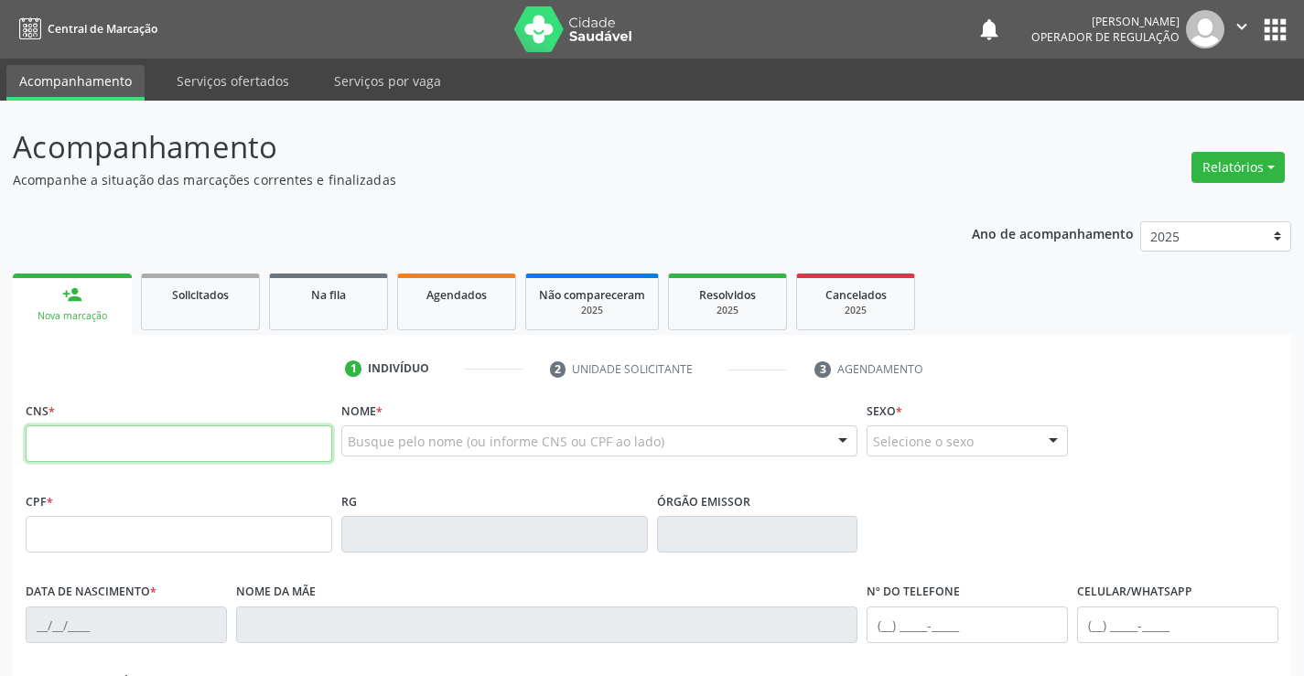
click at [85, 445] on input "text" at bounding box center [179, 444] width 307 height 37
type input "708 6015 4980 4183"
type input "[DATE]"
type input "[PHONE_NUMBER]"
type input "S/N"
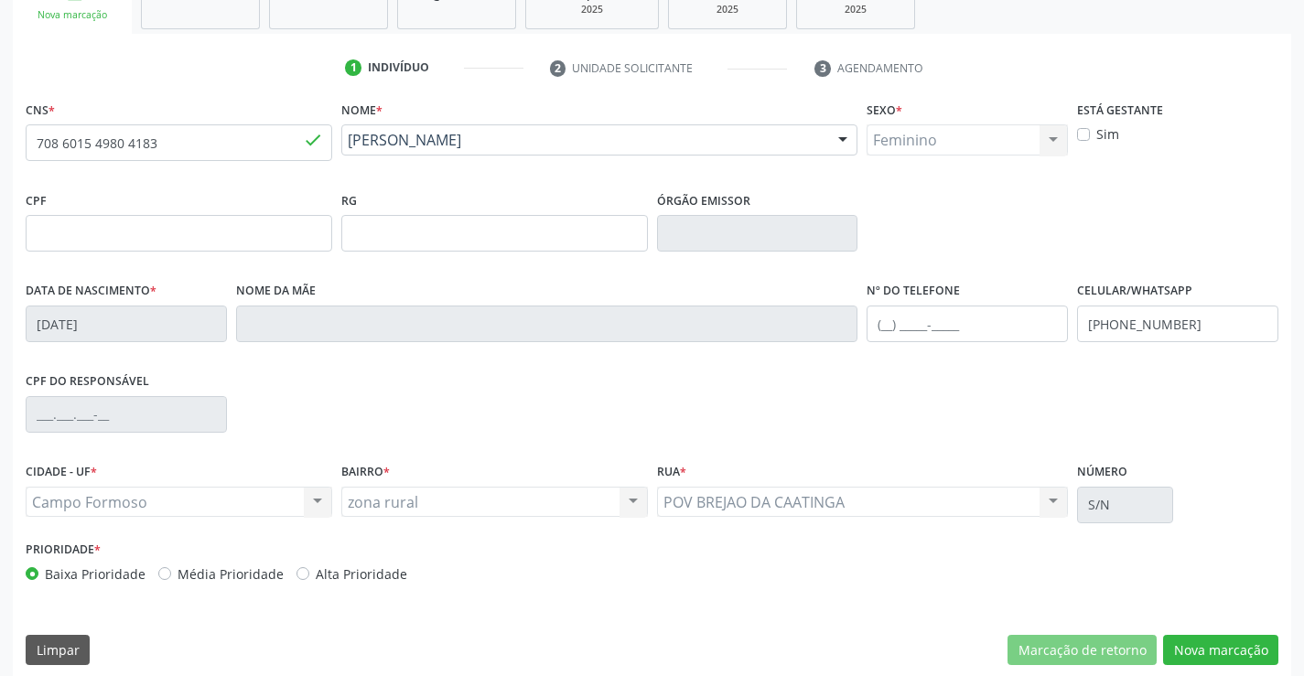
scroll to position [316, 0]
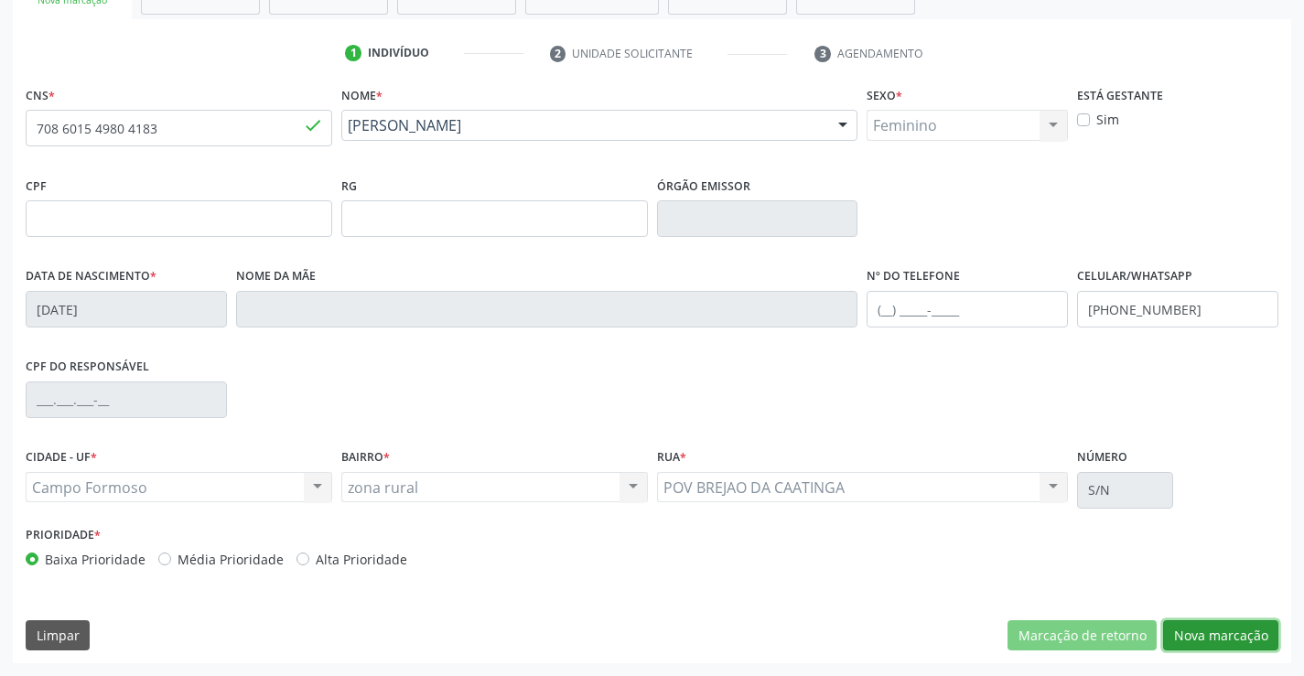
click at [1232, 623] on button "Nova marcação" at bounding box center [1220, 636] width 115 height 31
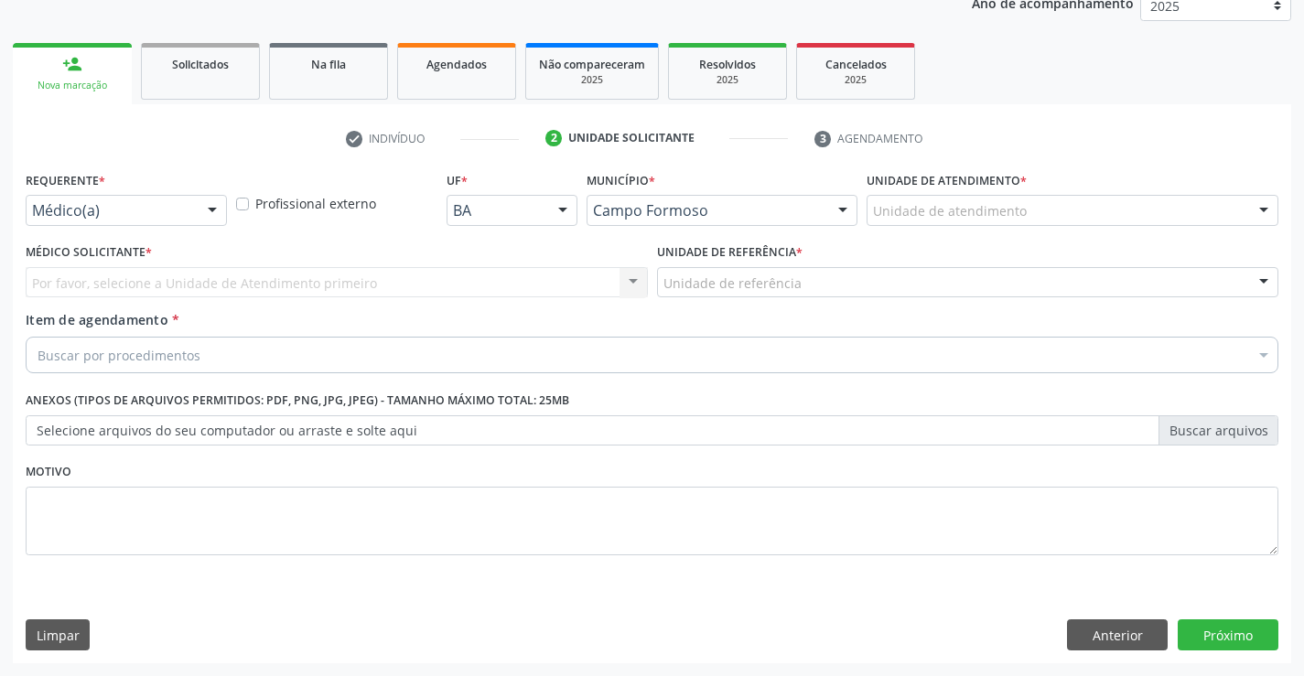
scroll to position [231, 0]
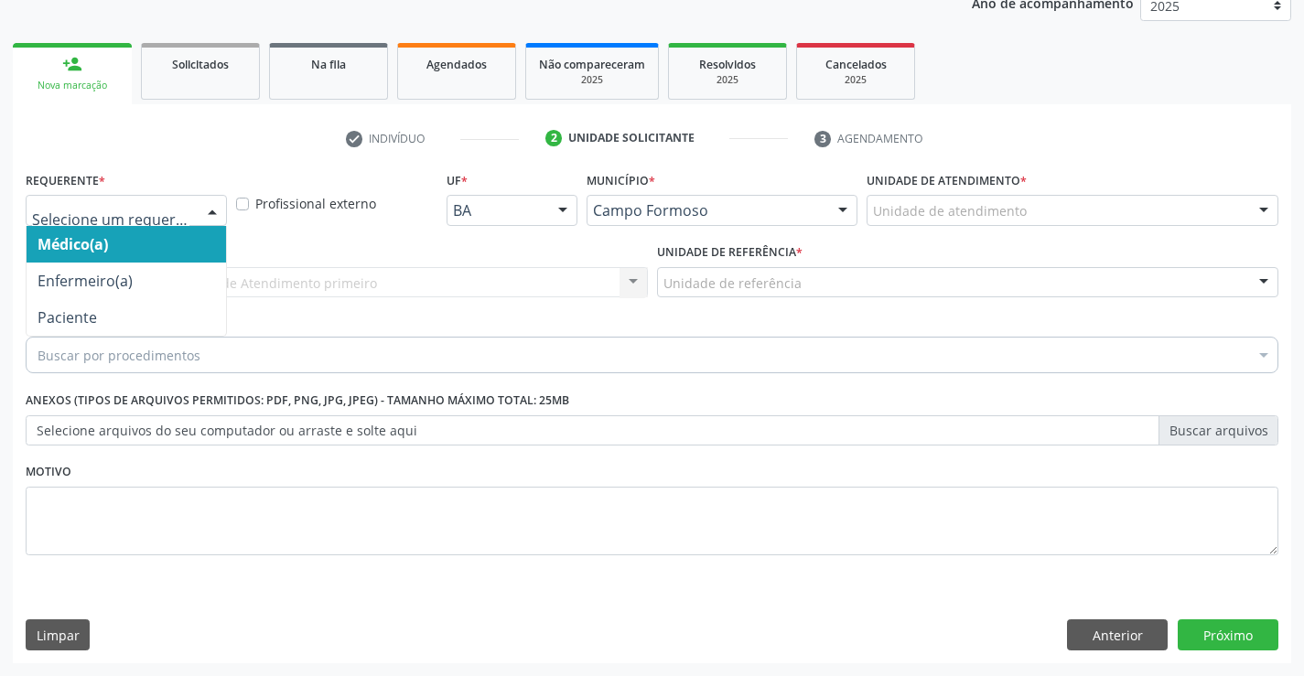
click at [195, 210] on div "Médico(a) Enfermeiro(a) Paciente Nenhum resultado encontrado para: " " Não há n…" at bounding box center [126, 210] width 201 height 31
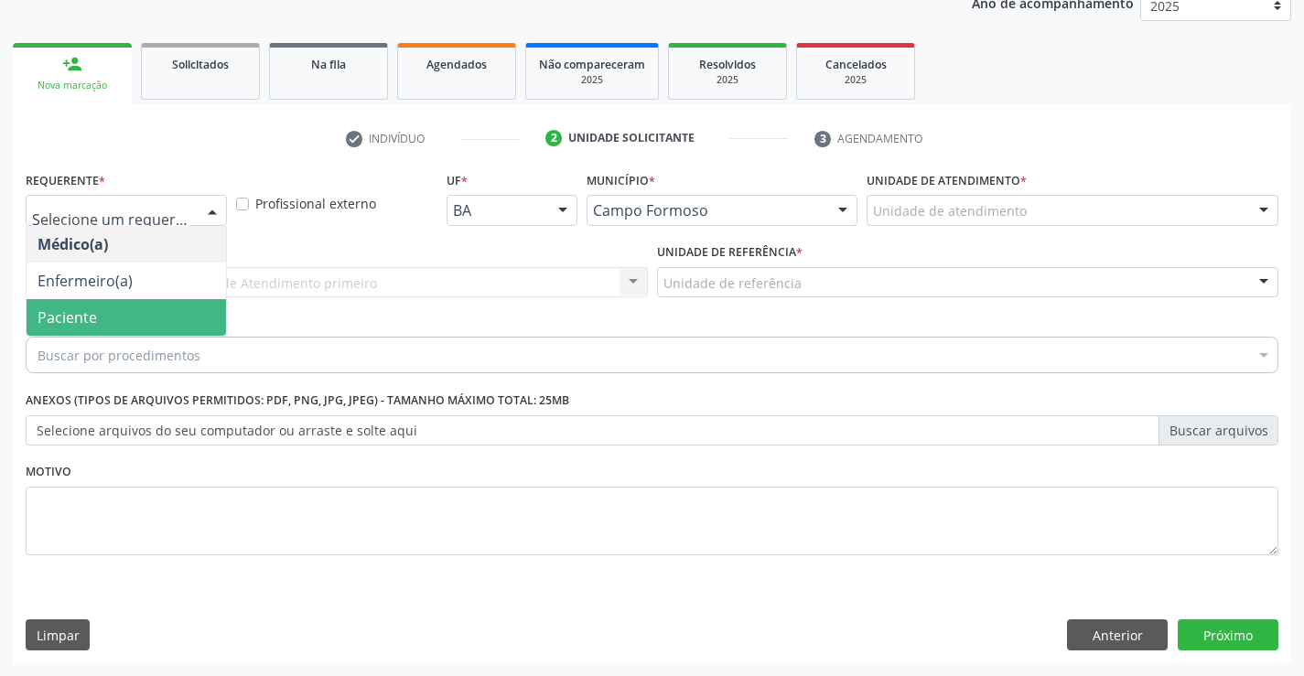
drag, startPoint x: 79, startPoint y: 321, endPoint x: 289, endPoint y: 286, distance: 213.5
click at [109, 317] on span "Paciente" at bounding box center [127, 317] width 200 height 37
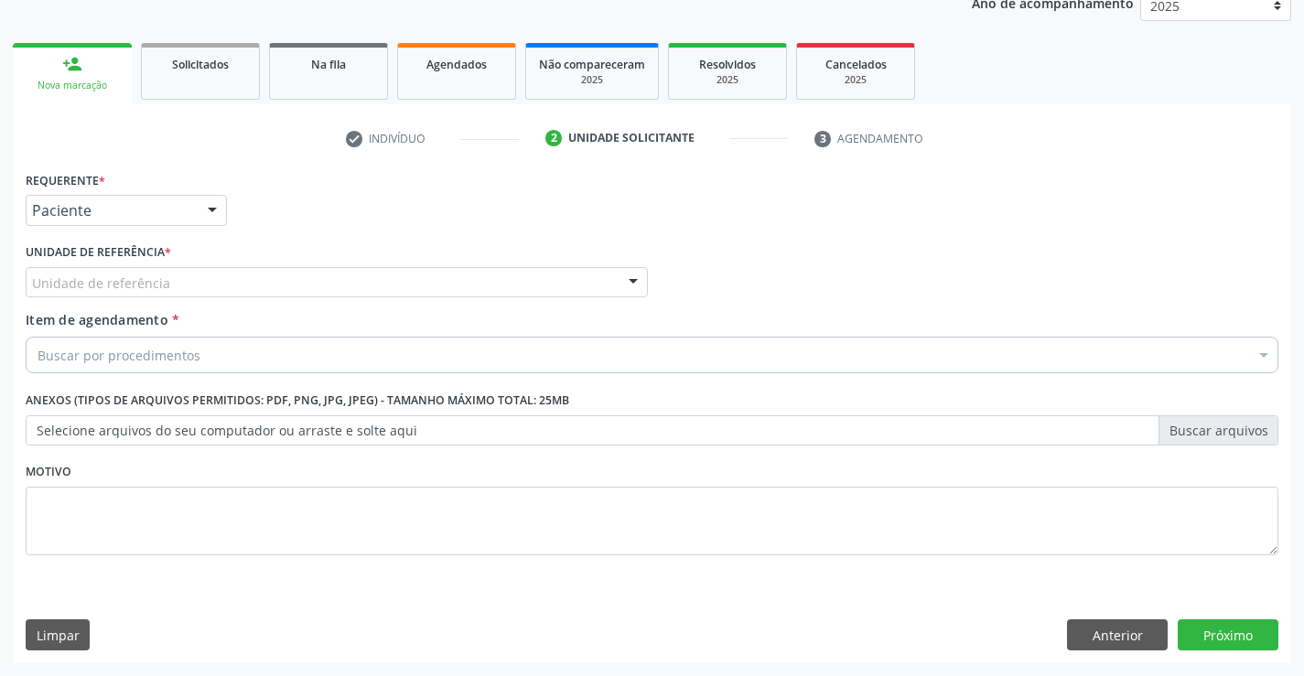
click at [342, 274] on div "Unidade de referência" at bounding box center [337, 282] width 622 height 31
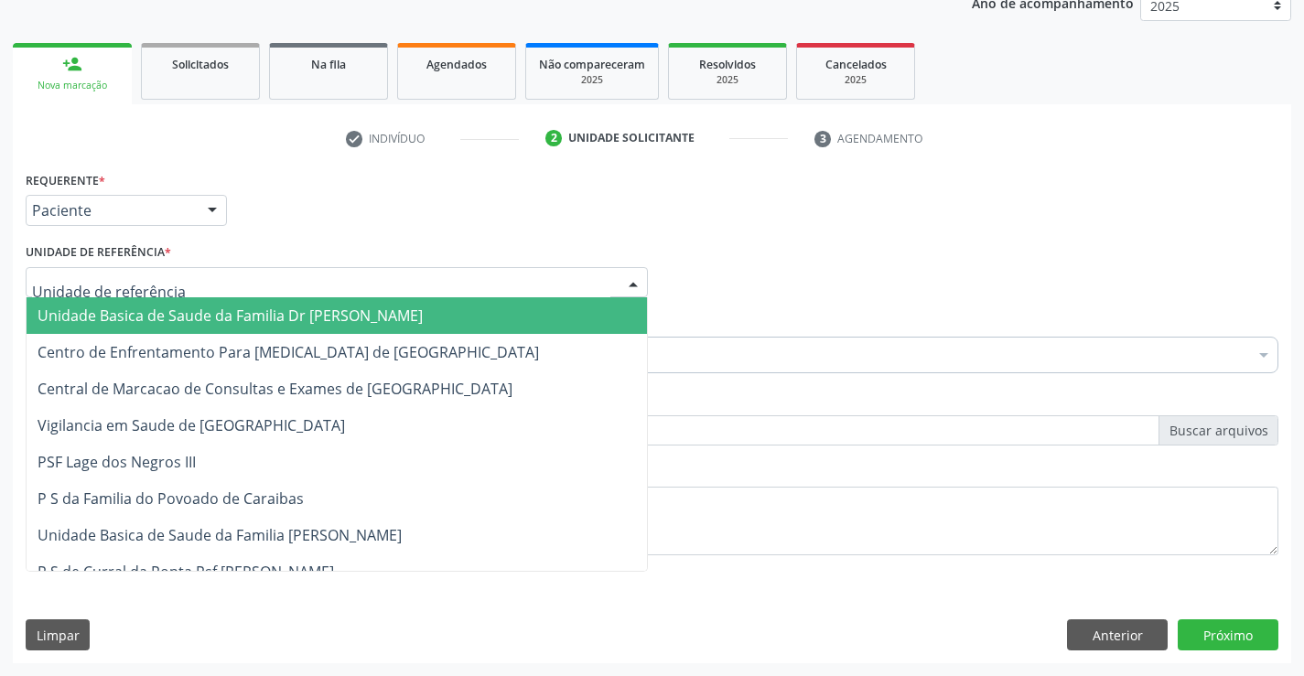
drag, startPoint x: 216, startPoint y: 321, endPoint x: 329, endPoint y: 357, distance: 118.1
click at [220, 321] on span "Unidade Basica de Saude da Familia Dr [PERSON_NAME]" at bounding box center [230, 316] width 385 height 20
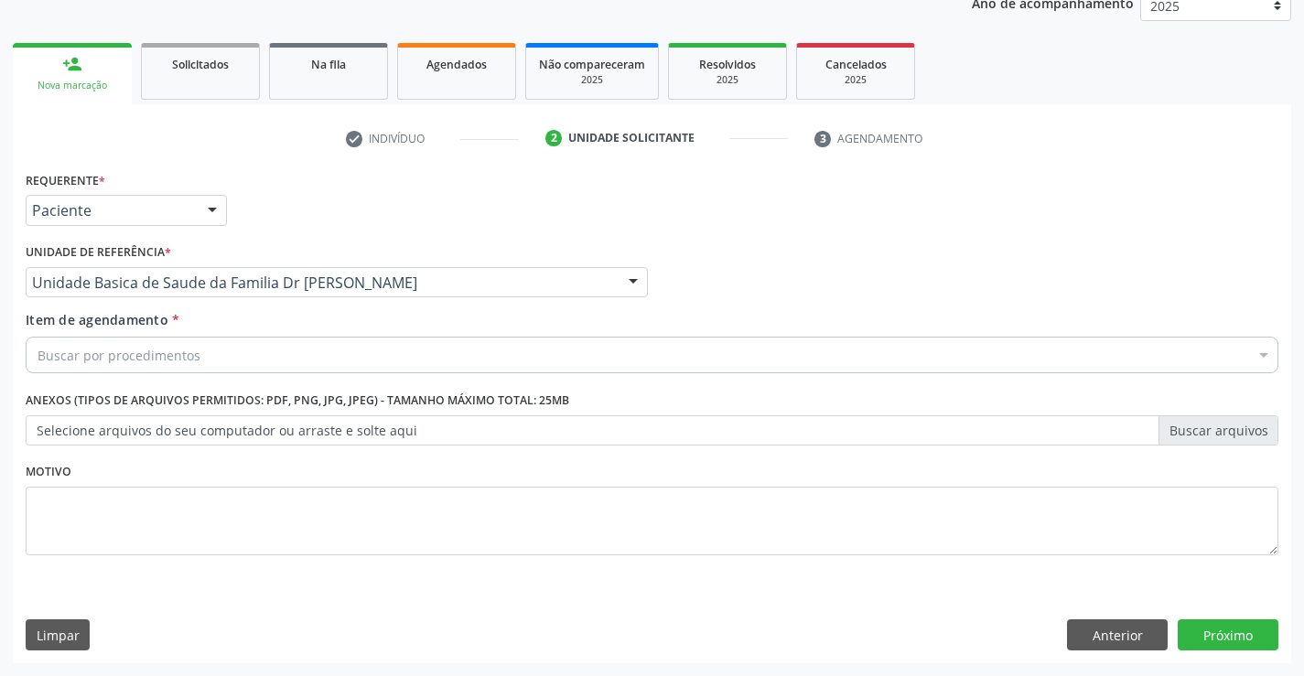
drag, startPoint x: 146, startPoint y: 353, endPoint x: 301, endPoint y: 357, distance: 155.6
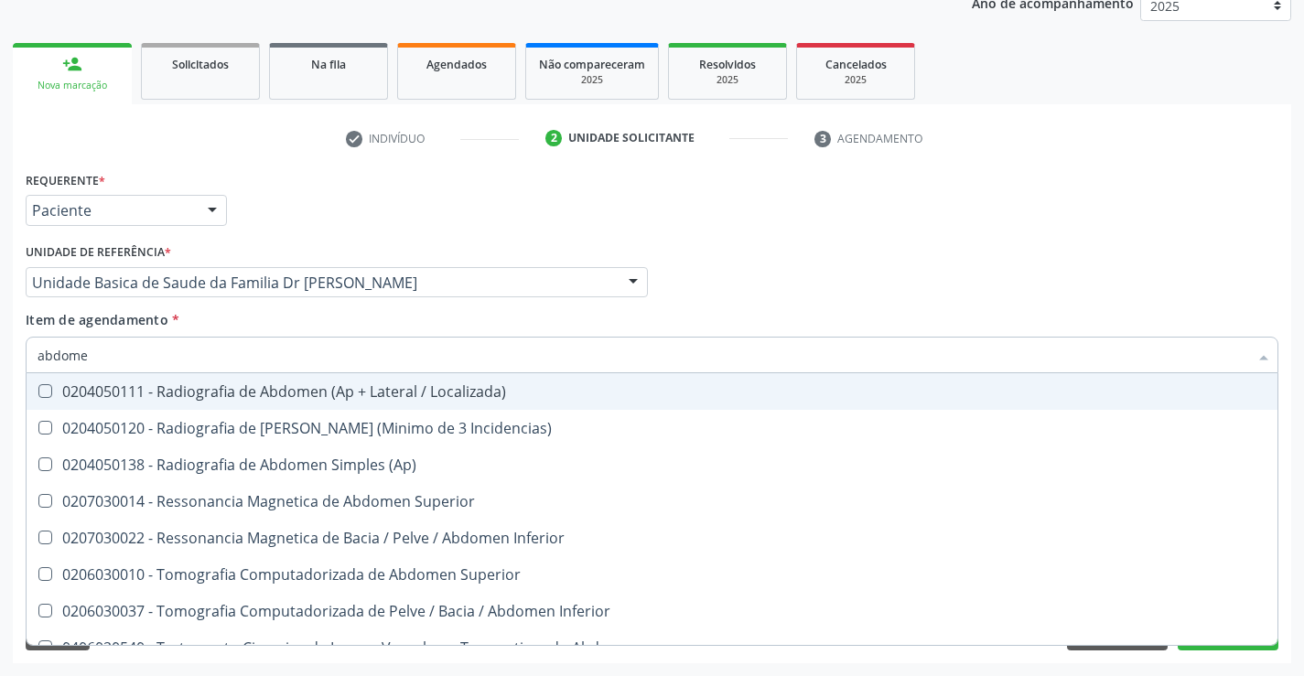
type input "abdome"
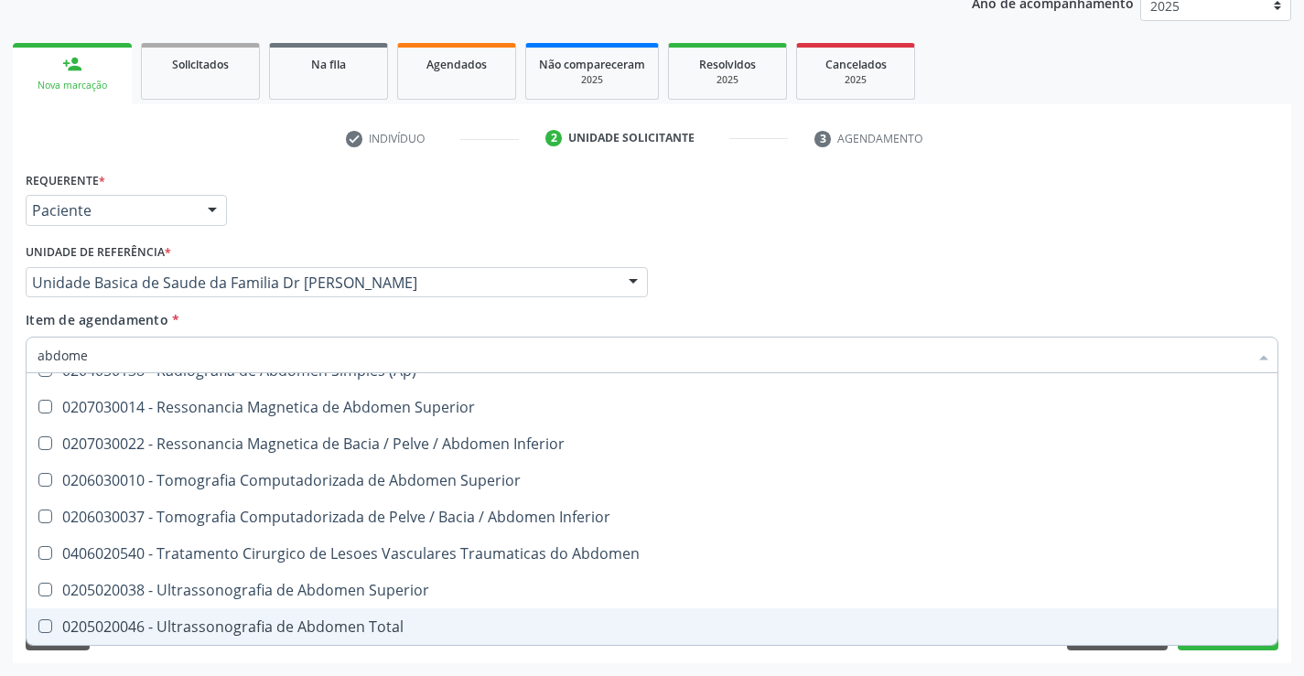
click at [284, 620] on div "0205020046 - Ultrassonografia de Abdomen Total" at bounding box center [652, 627] width 1229 height 15
checkbox Total "true"
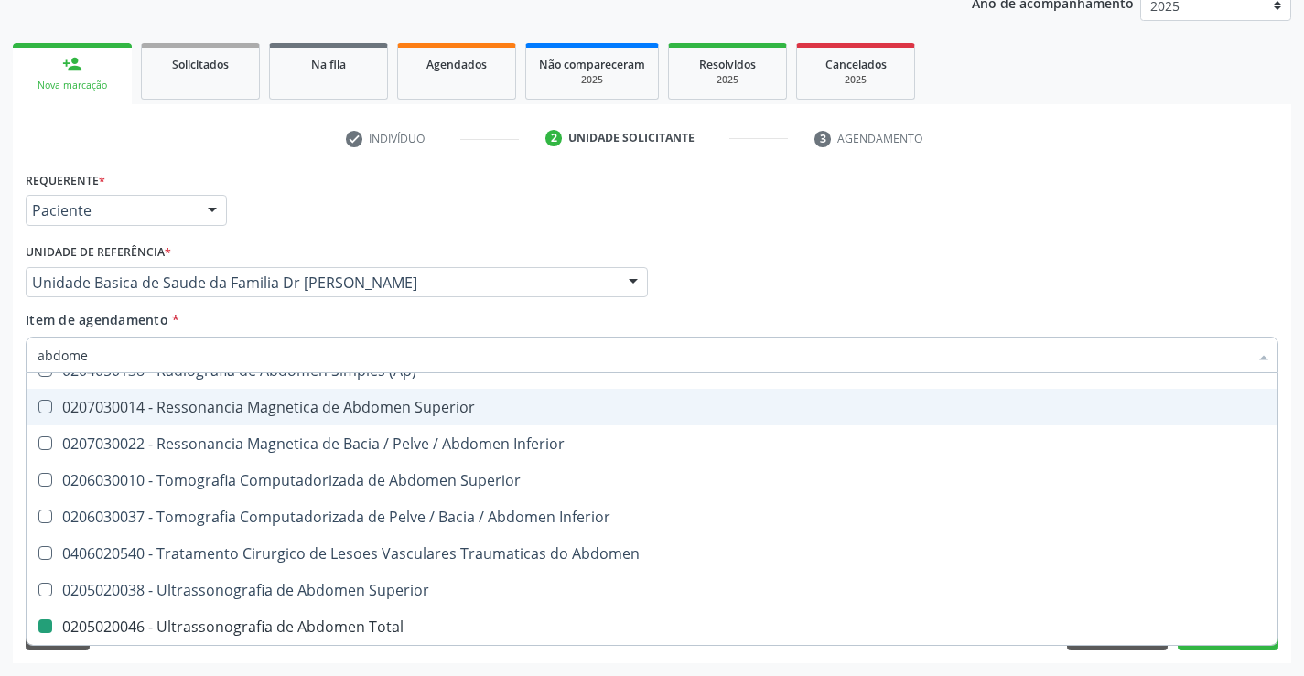
click at [967, 221] on div "Requerente * Paciente Médico(a) Enfermeiro(a) Paciente Nenhum resultado encontr…" at bounding box center [652, 202] width 1262 height 71
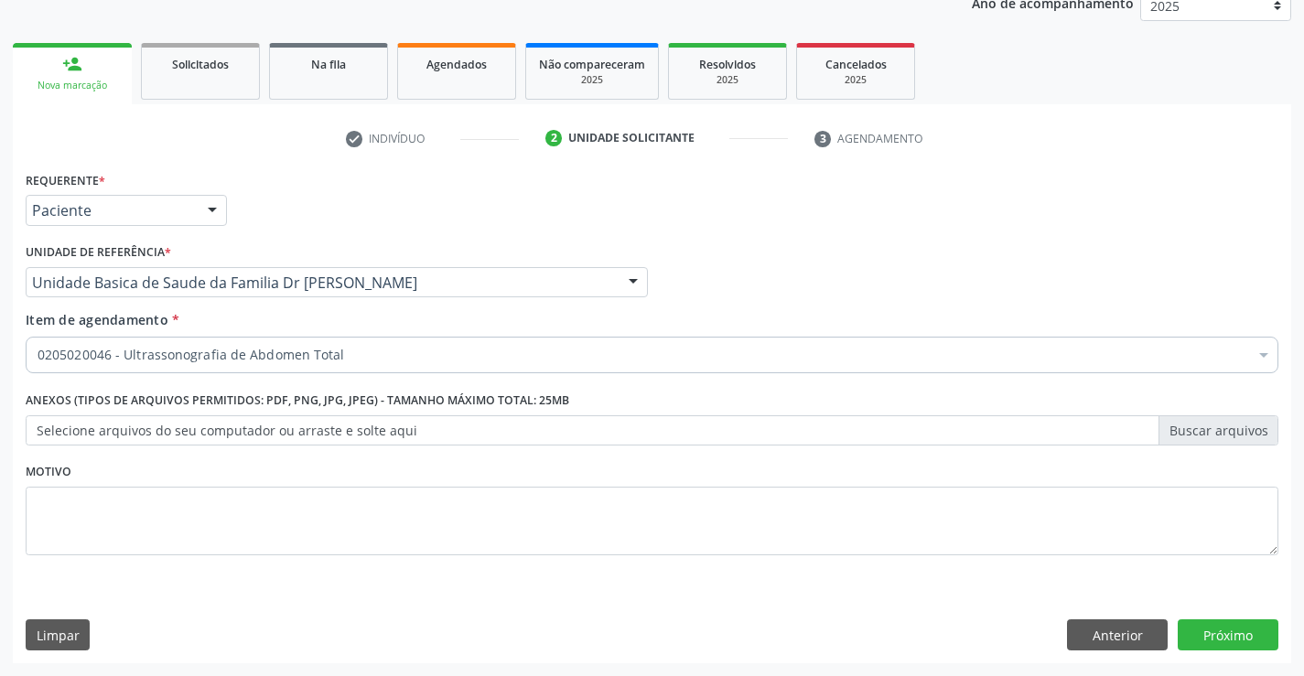
scroll to position [0, 0]
click at [1235, 634] on button "Próximo" at bounding box center [1228, 635] width 101 height 31
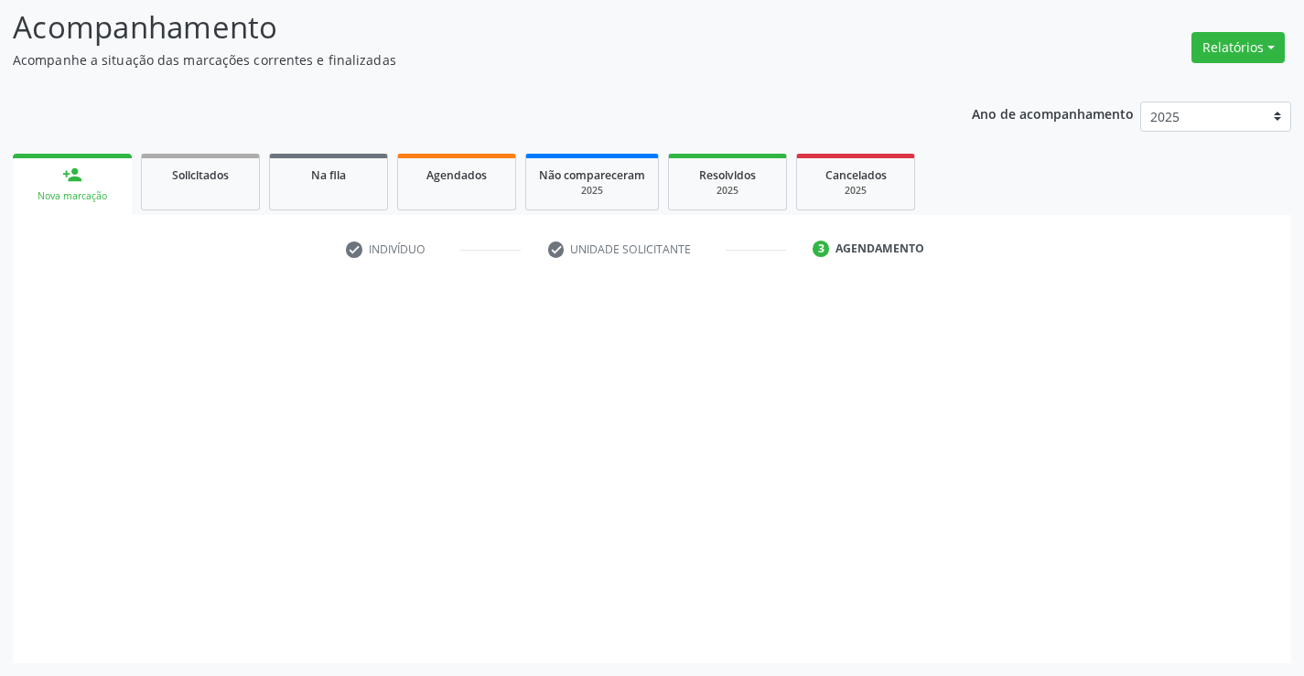
scroll to position [120, 0]
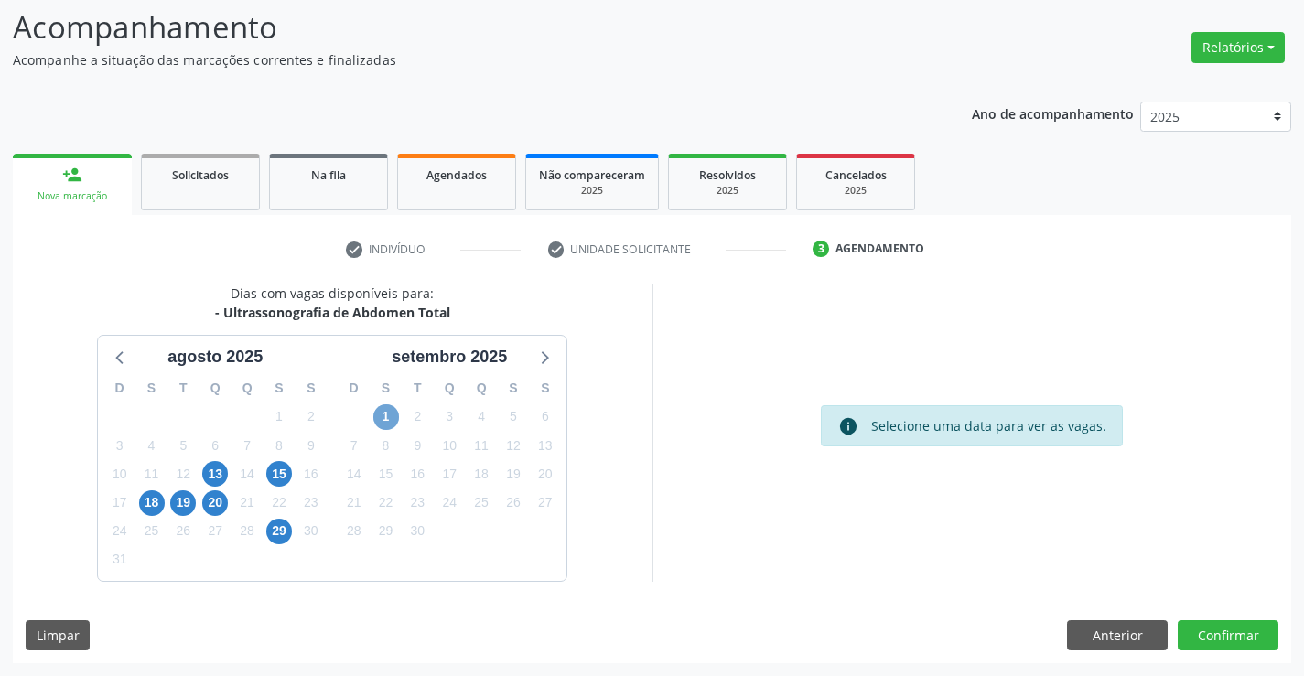
click at [385, 419] on span "1" at bounding box center [386, 418] width 26 height 26
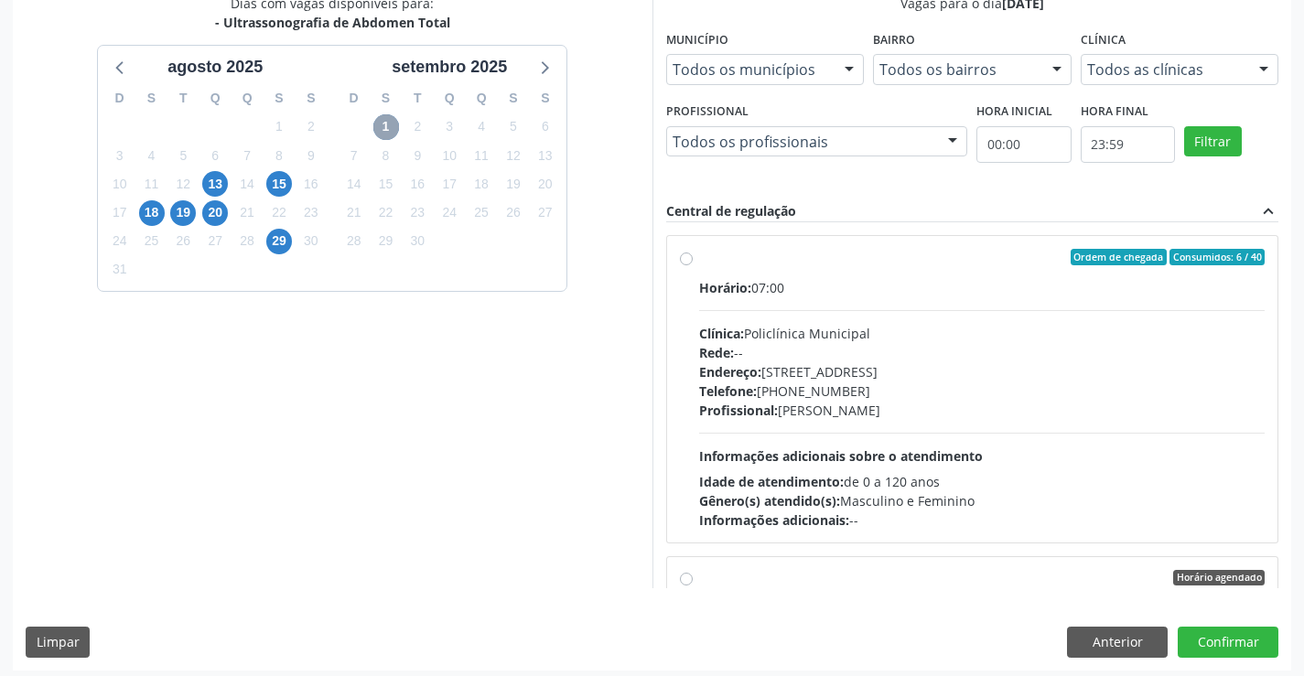
scroll to position [417, 0]
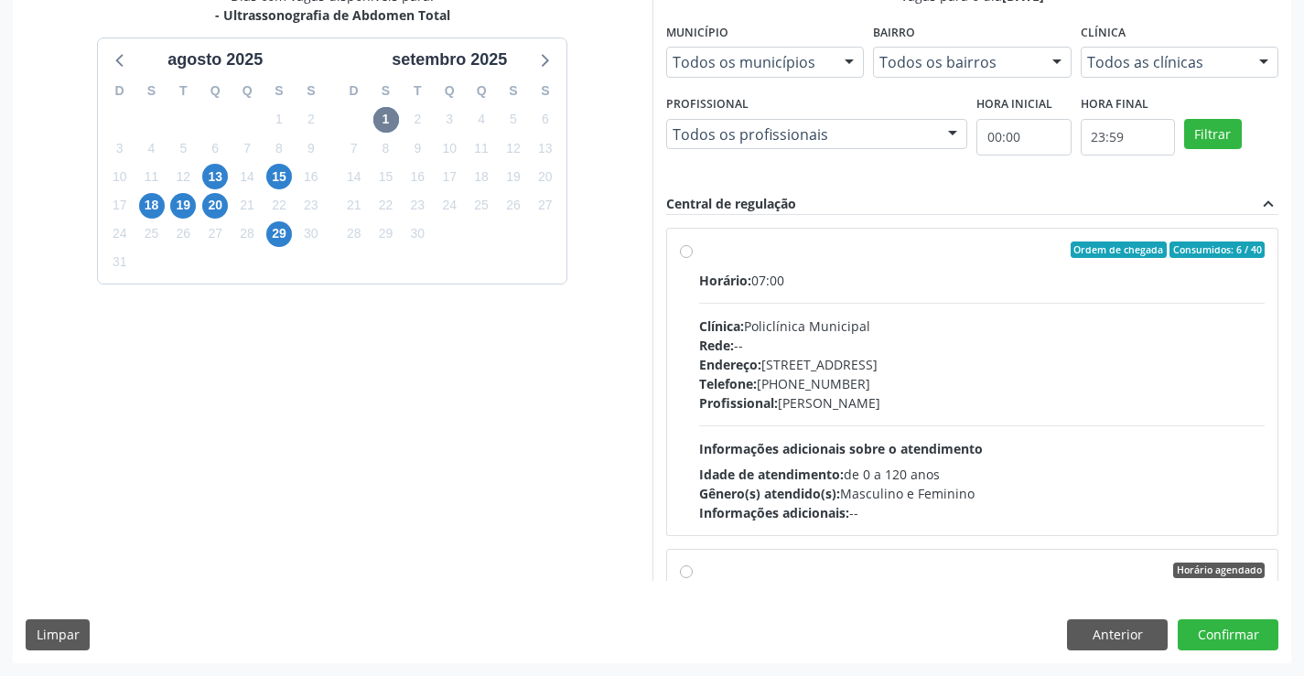
click at [707, 274] on span "Horário:" at bounding box center [725, 280] width 52 height 17
click at [693, 258] on input "Ordem de chegada Consumidos: 6 / 40 Horário: 07:00 Clínica: Policlínica Municip…" at bounding box center [686, 250] width 13 height 16
radio input "true"
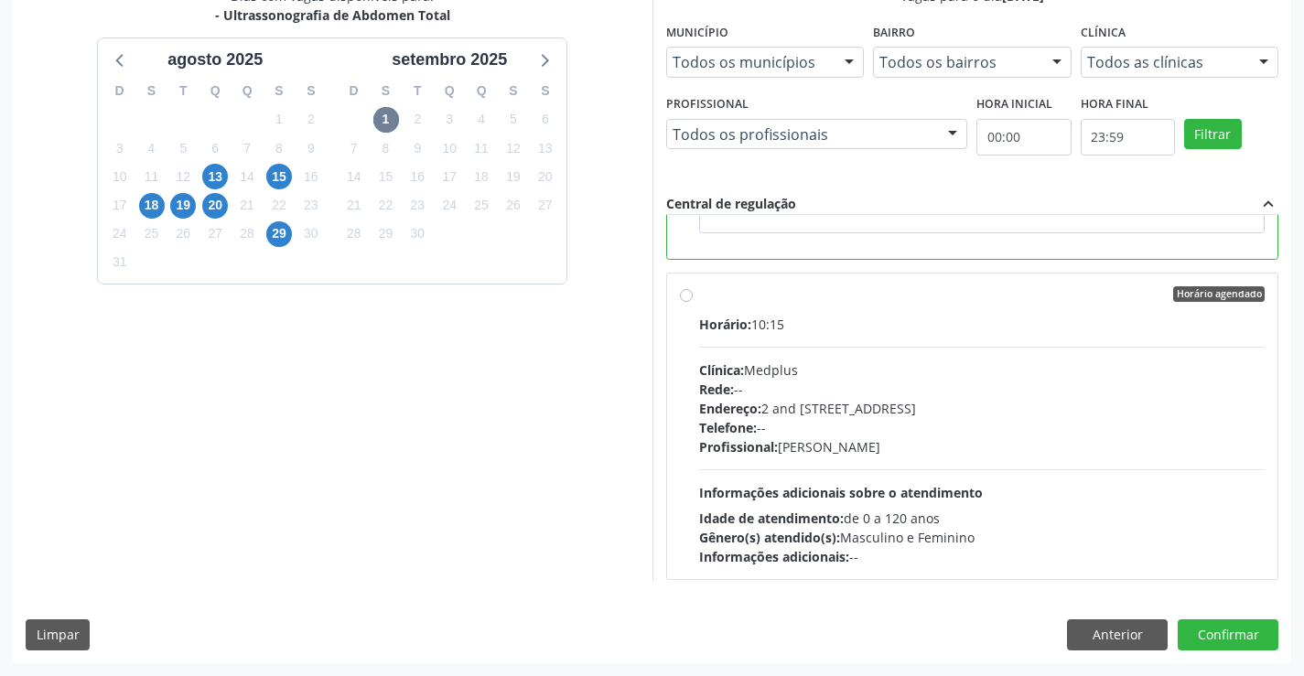
scroll to position [732, 0]
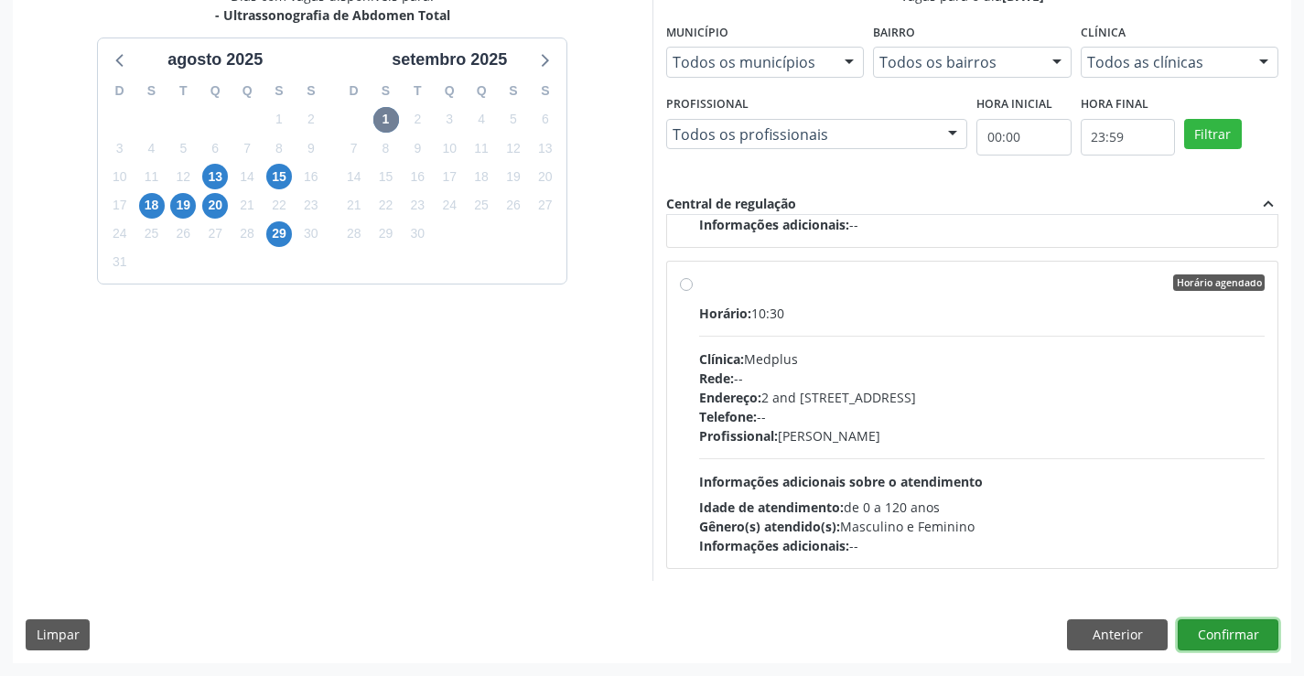
click at [1234, 637] on button "Confirmar" at bounding box center [1228, 635] width 101 height 31
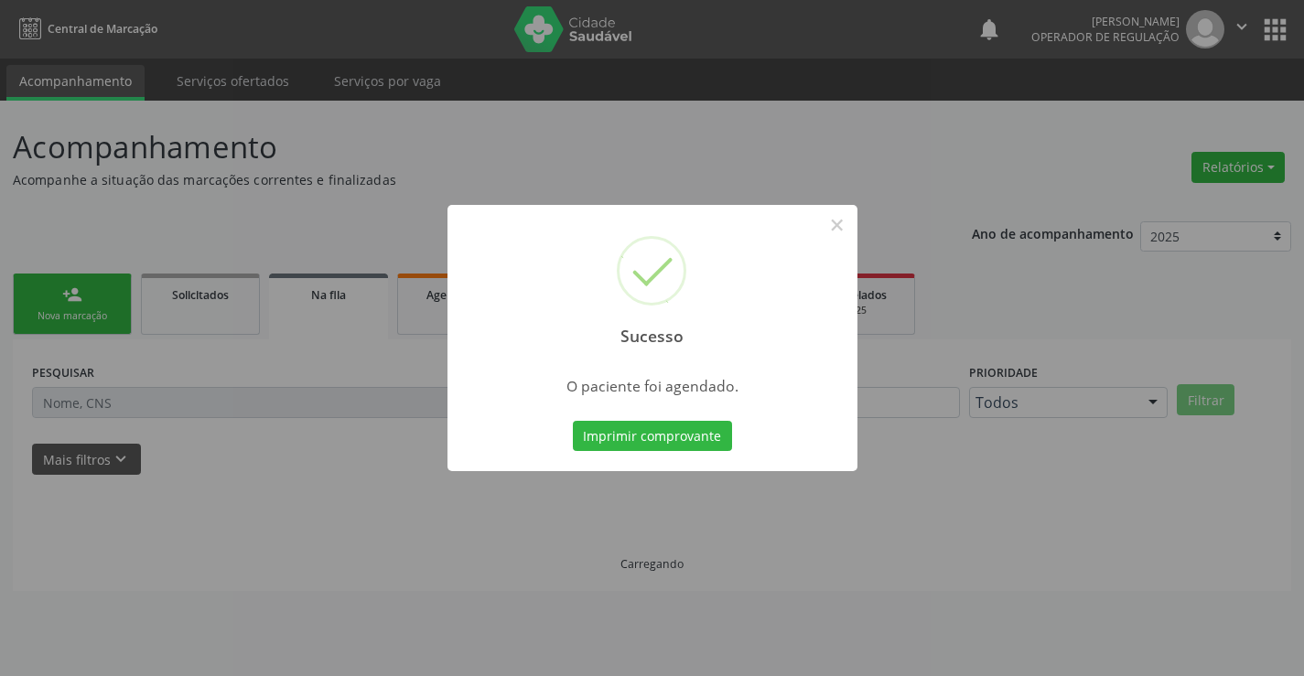
scroll to position [0, 0]
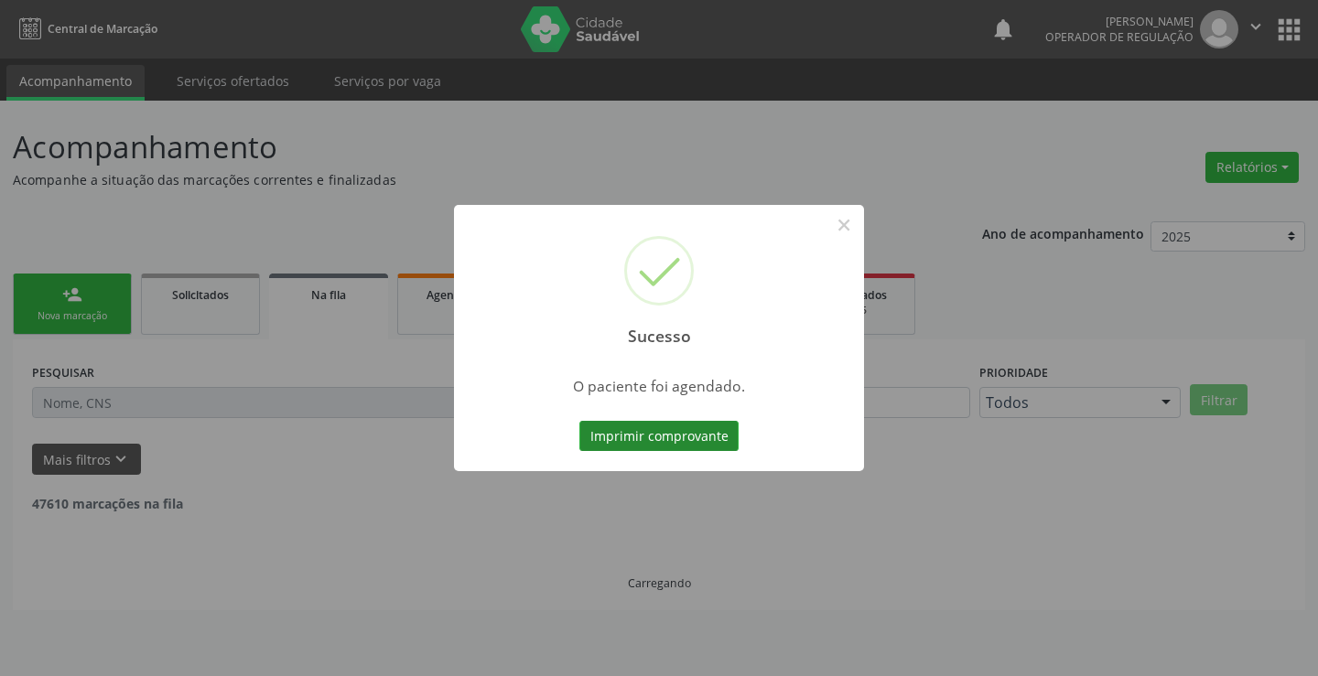
click at [683, 427] on button "Imprimir comprovante" at bounding box center [658, 436] width 159 height 31
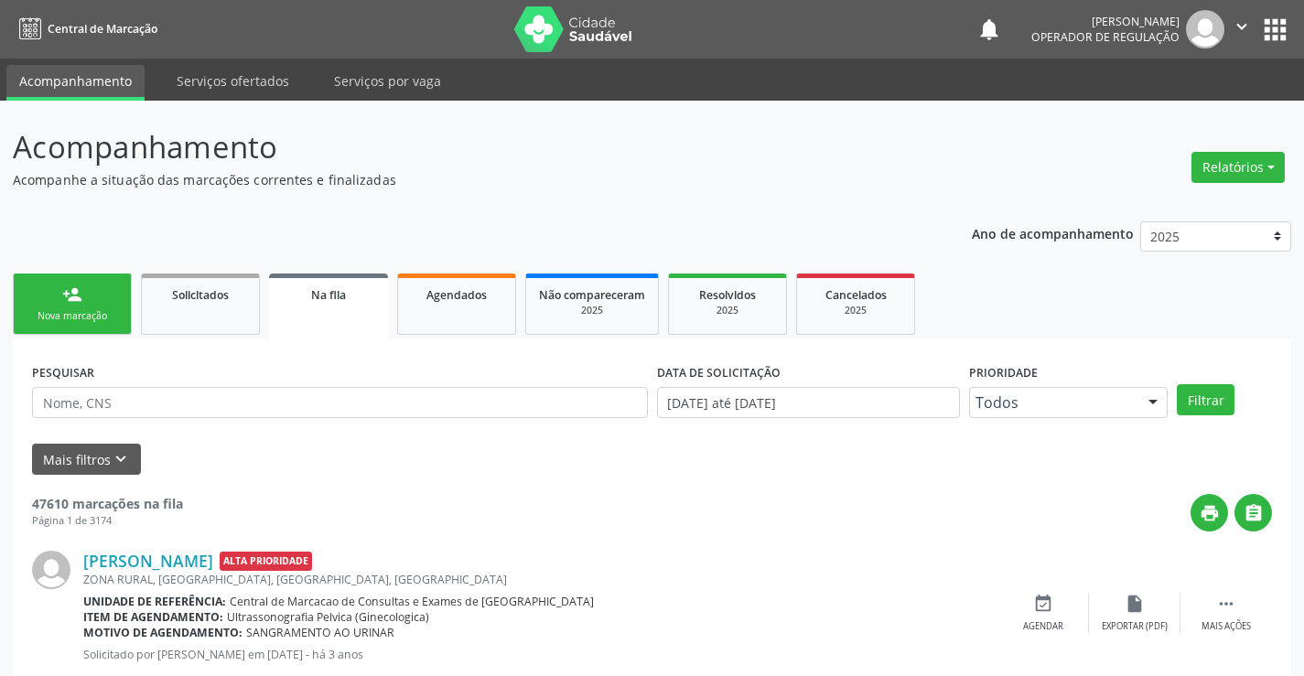
click at [81, 316] on div "Nova marcação" at bounding box center [73, 316] width 92 height 14
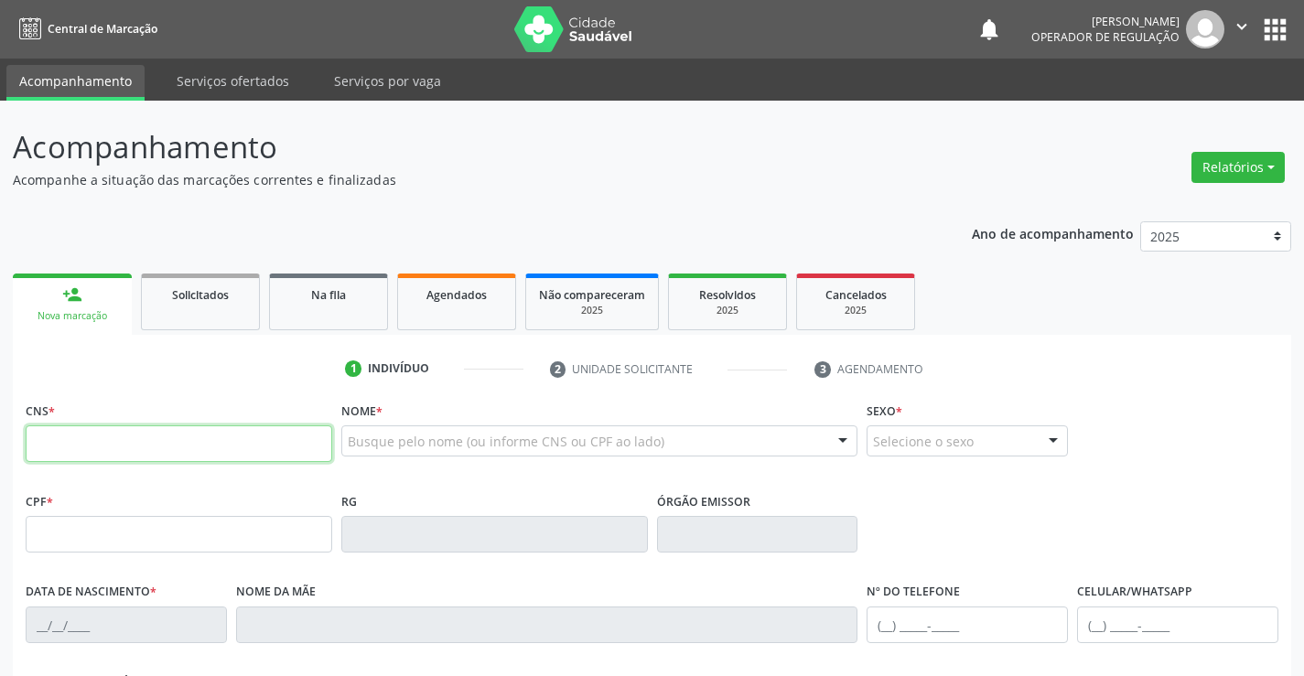
click at [114, 446] on input "text" at bounding box center [179, 444] width 307 height 37
type input "704 0073 6841 2168"
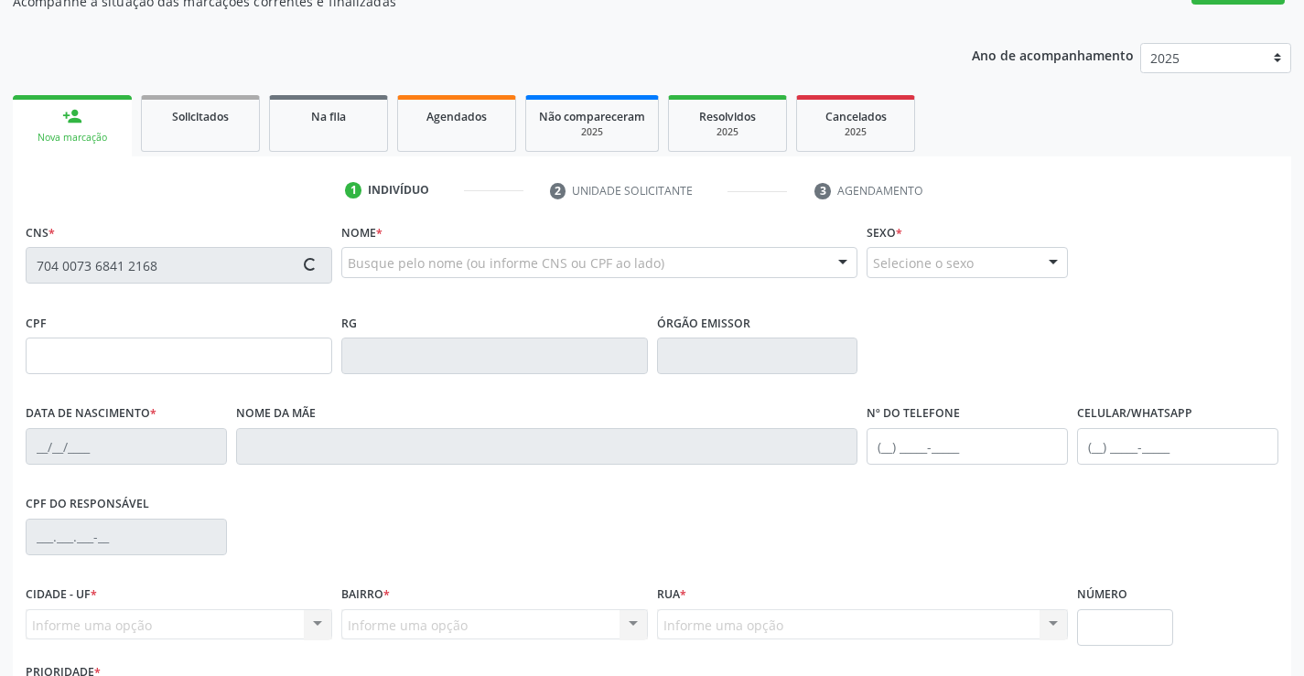
scroll to position [316, 0]
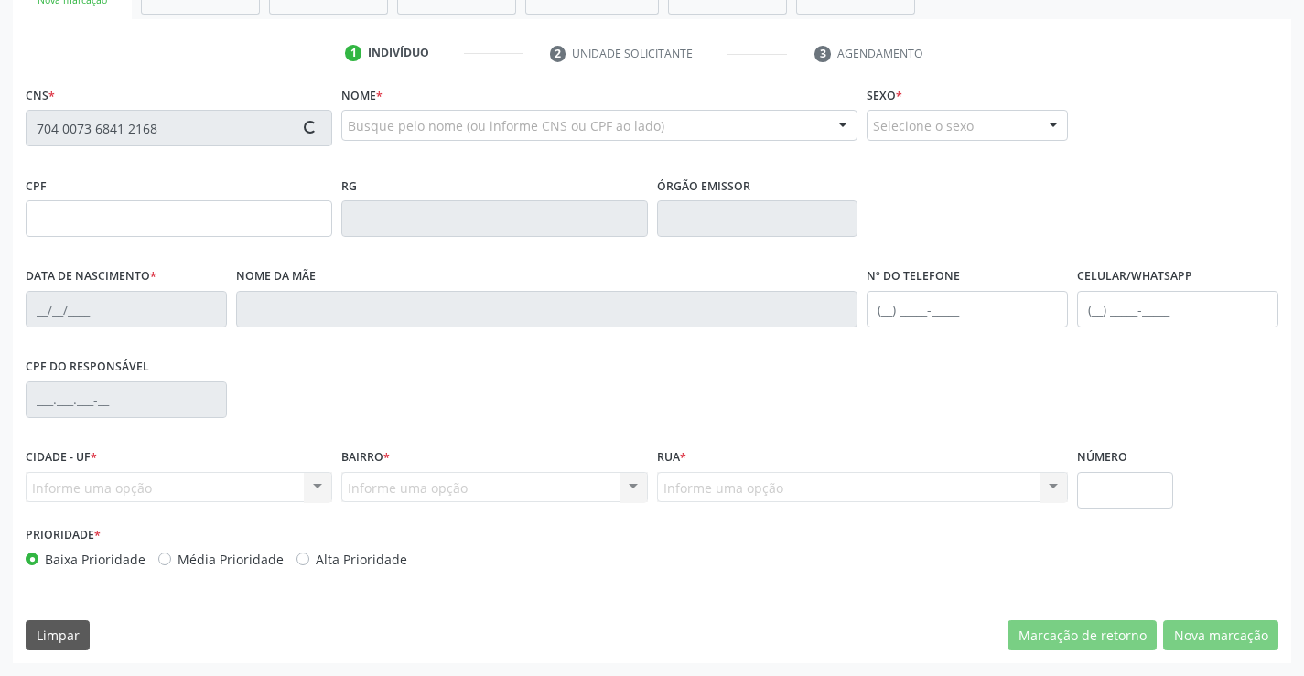
type input "009.746.445-79"
type input "[DATE]"
type input "[PERSON_NAME]"
type input "[PHONE_NUMBER]"
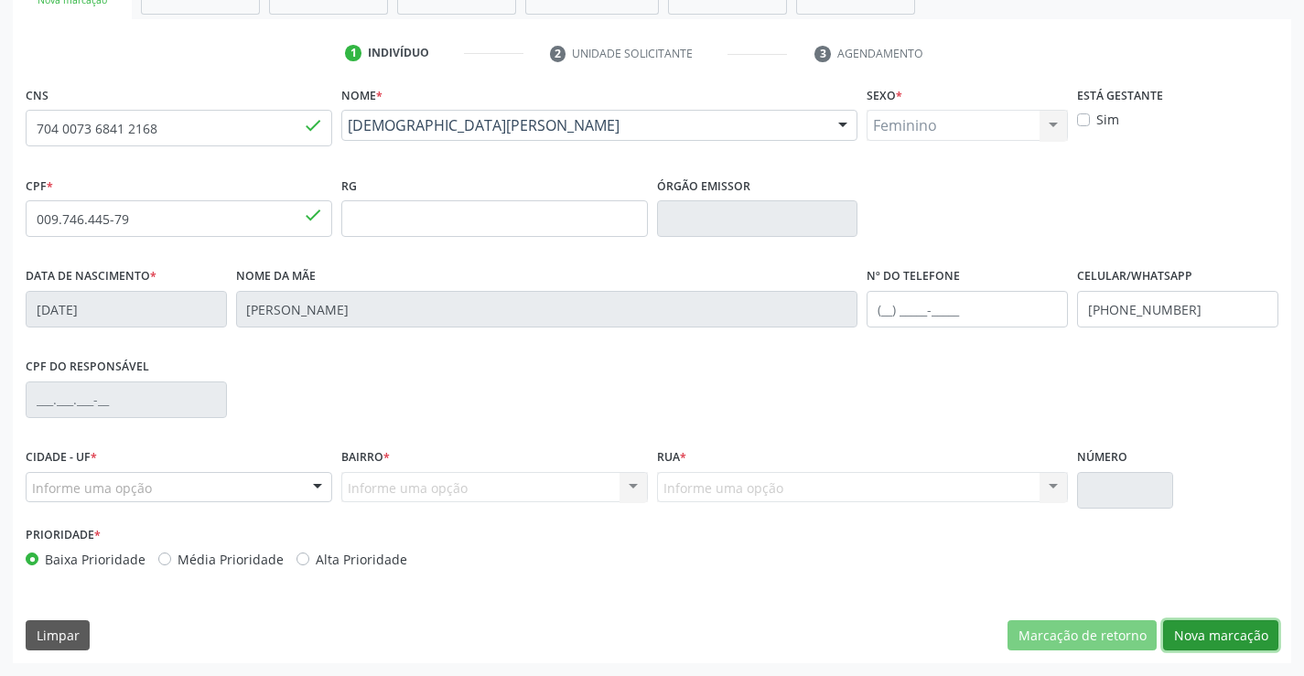
click at [1215, 634] on button "Nova marcação" at bounding box center [1220, 636] width 115 height 31
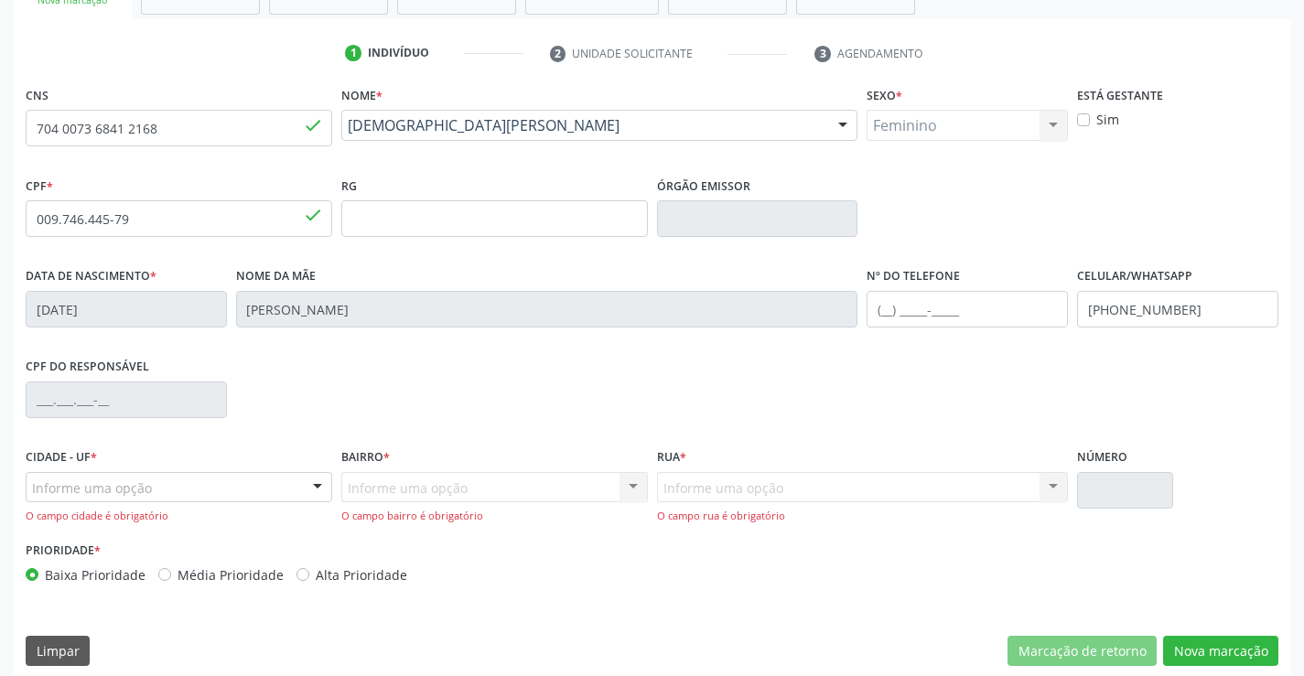
click at [264, 496] on div "Informe uma opção" at bounding box center [179, 487] width 307 height 31
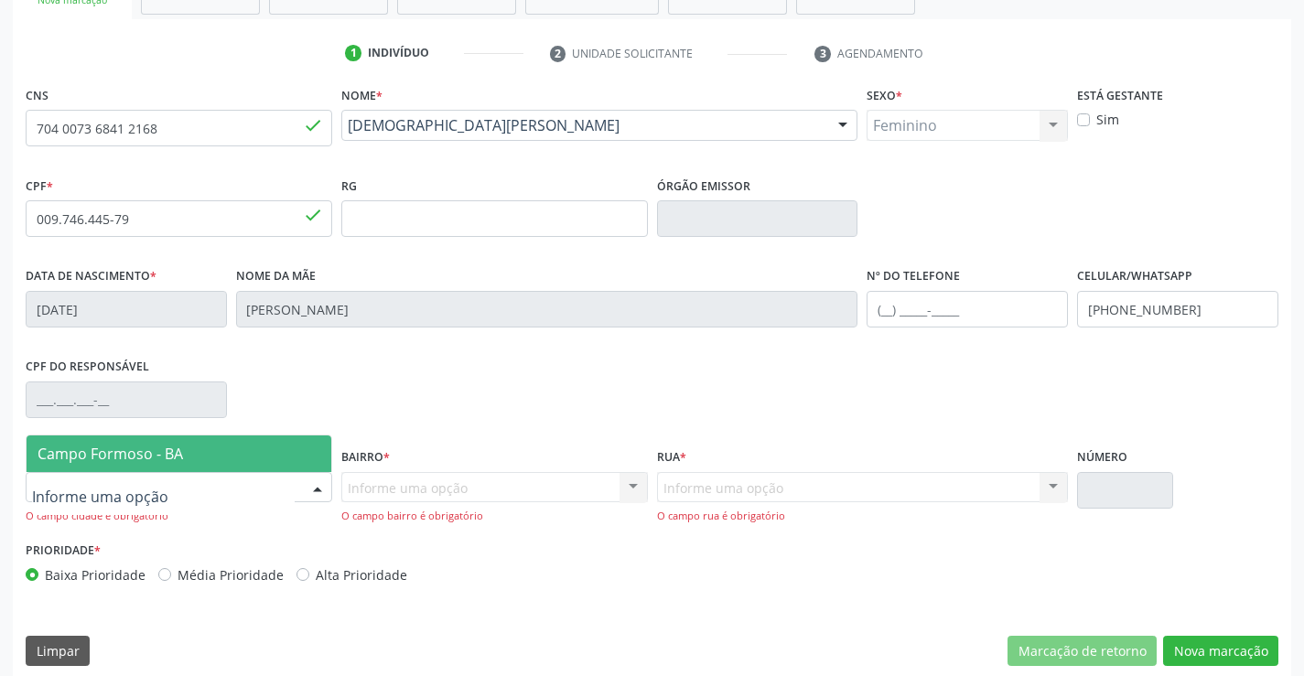
click at [121, 466] on span "Campo Formoso - BA" at bounding box center [179, 454] width 305 height 37
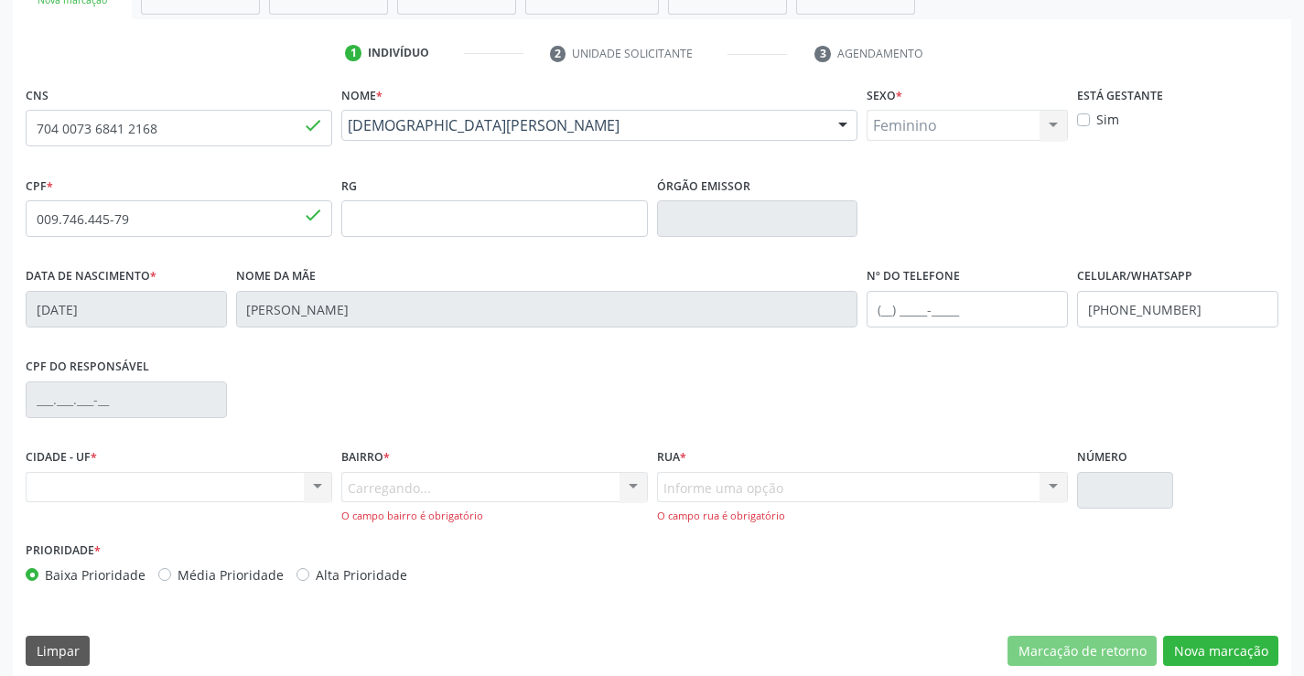
click at [635, 488] on div "Carregando... Nenhum resultado encontrado para: " " Nenhuma opção encontrada. D…" at bounding box center [494, 498] width 307 height 52
click at [328, 476] on div "Nenhum resultado encontrado para: " " Não há nenhuma opção para ser exibida." at bounding box center [179, 487] width 307 height 31
click at [311, 486] on div "Nenhum resultado encontrado para: " " Não há nenhuma opção para ser exibida." at bounding box center [179, 487] width 307 height 31
click at [314, 486] on div "Nenhum resultado encontrado para: " " Não há nenhuma opção para ser exibida." at bounding box center [179, 487] width 307 height 31
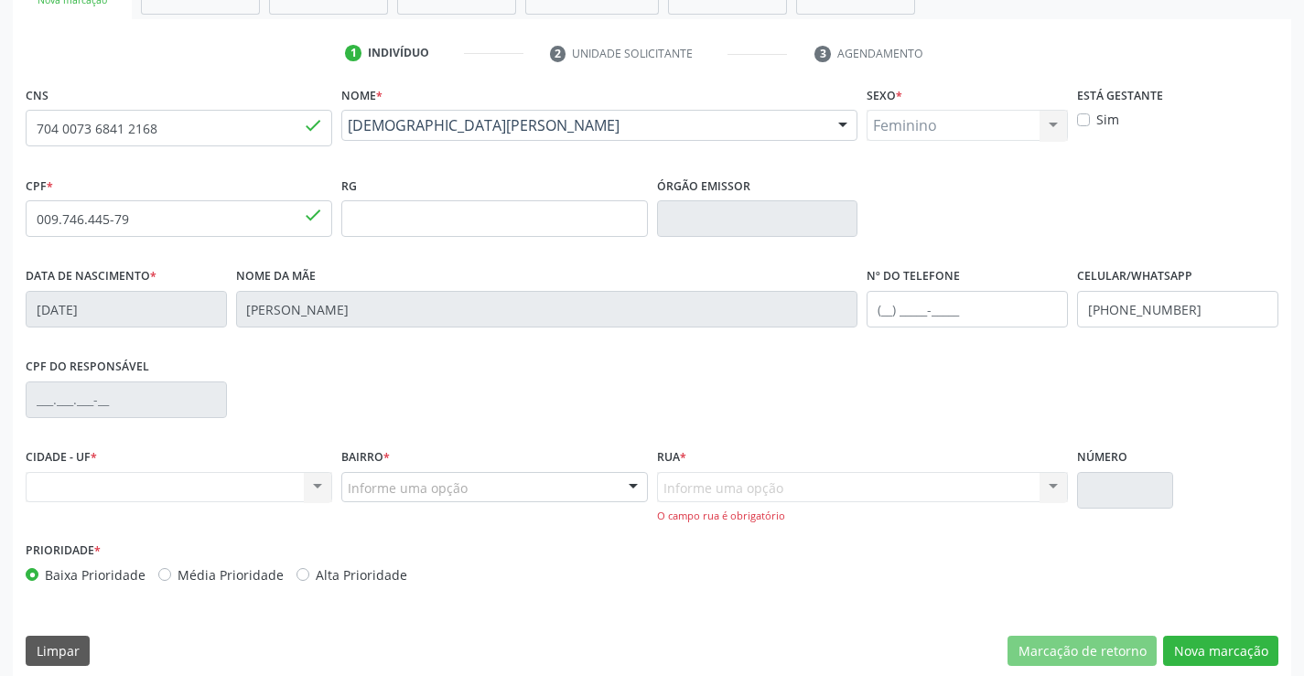
click at [314, 486] on div "Nenhum resultado encontrado para: " " Não há nenhuma opção para ser exibida." at bounding box center [179, 487] width 307 height 31
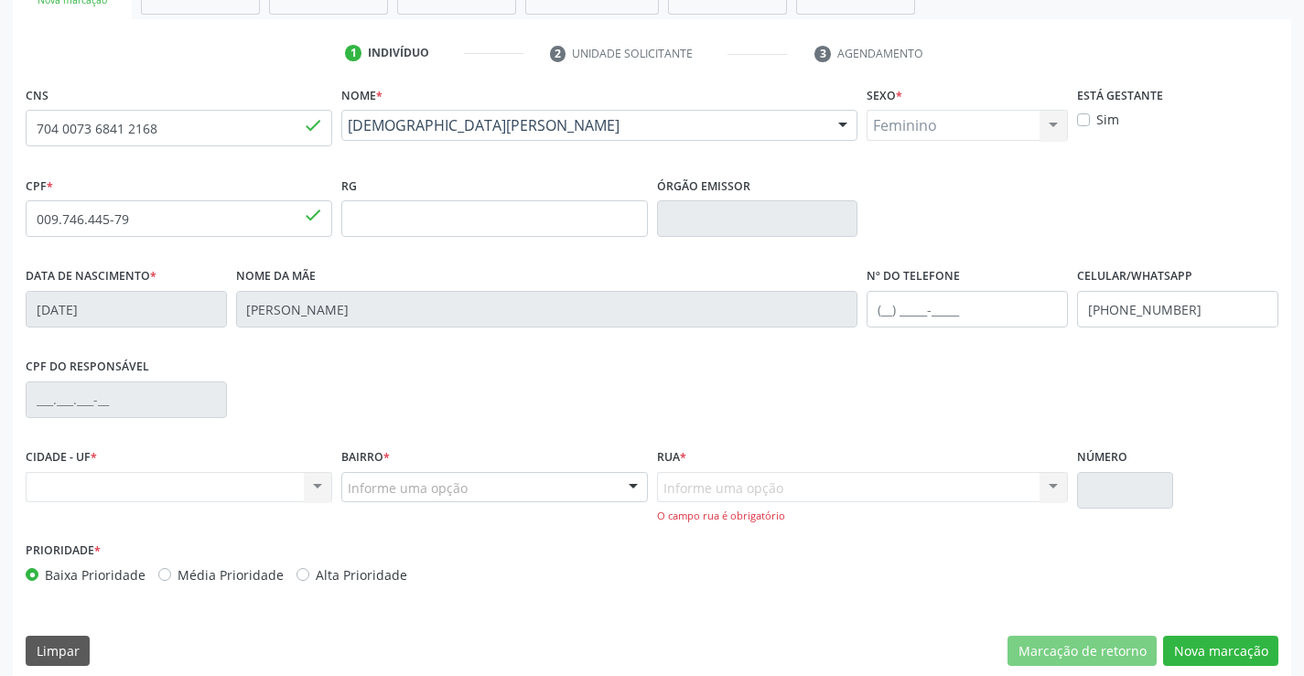
click at [314, 486] on div "Nenhum resultado encontrado para: " " Não há nenhuma opção para ser exibida." at bounding box center [179, 487] width 307 height 31
click at [314, 487] on div "Nenhum resultado encontrado para: " " Não há nenhuma opção para ser exibida." at bounding box center [179, 487] width 307 height 31
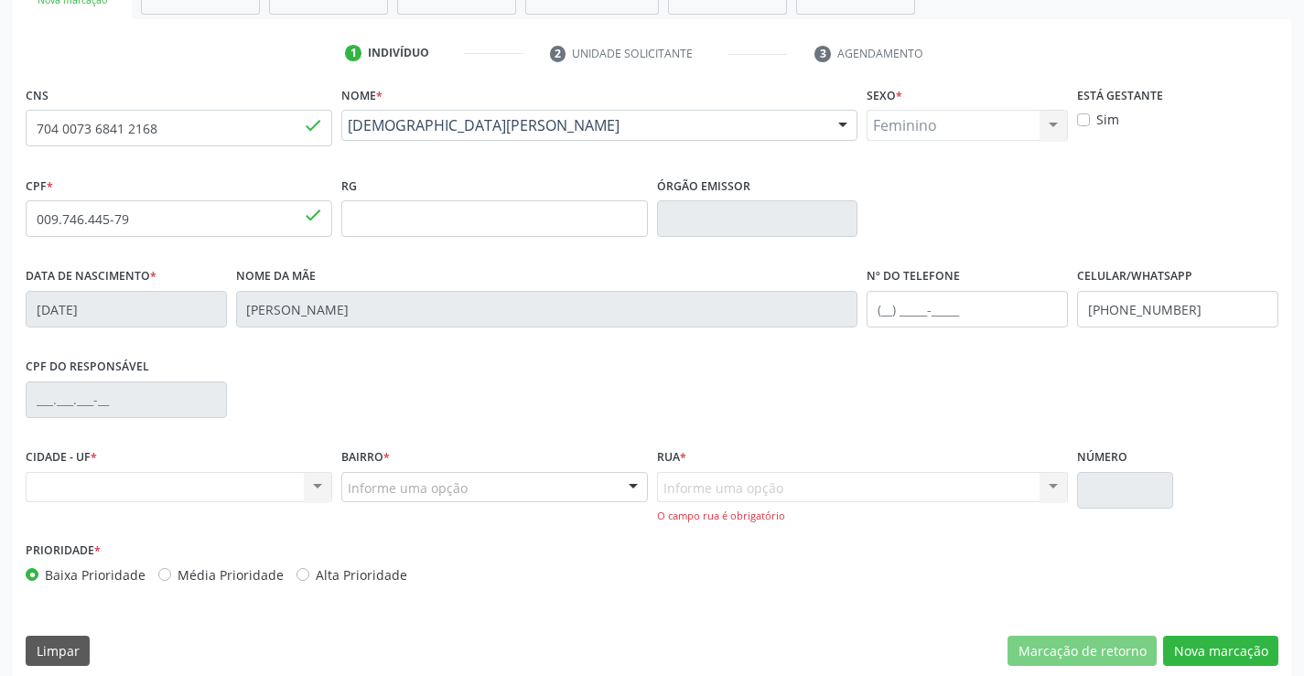
click at [314, 486] on div "Nenhum resultado encontrado para: " " Não há nenhuma opção para ser exibida." at bounding box center [179, 487] width 307 height 31
click at [220, 479] on div "Nenhum resultado encontrado para: " " Não há nenhuma opção para ser exibida." at bounding box center [179, 487] width 307 height 31
click at [219, 479] on div "Nenhum resultado encontrado para: " " Não há nenhuma opção para ser exibida." at bounding box center [179, 487] width 307 height 31
click at [60, 480] on div "Nenhum resultado encontrado para: " " Não há nenhuma opção para ser exibida." at bounding box center [179, 487] width 307 height 31
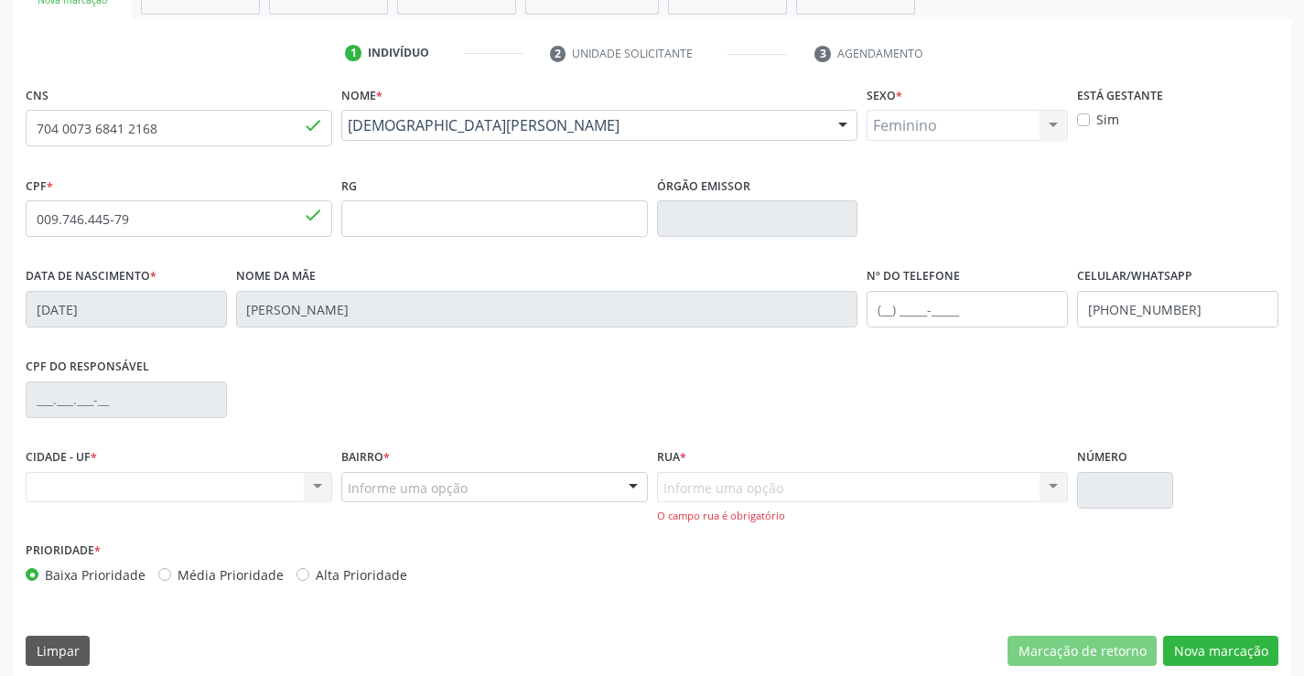
click at [60, 480] on div "Nenhum resultado encontrado para: " " Não há nenhuma opção para ser exibida." at bounding box center [179, 487] width 307 height 31
drag, startPoint x: 31, startPoint y: 129, endPoint x: 200, endPoint y: 133, distance: 169.4
click at [200, 133] on input "704 0073 6841 2168" at bounding box center [179, 128] width 307 height 37
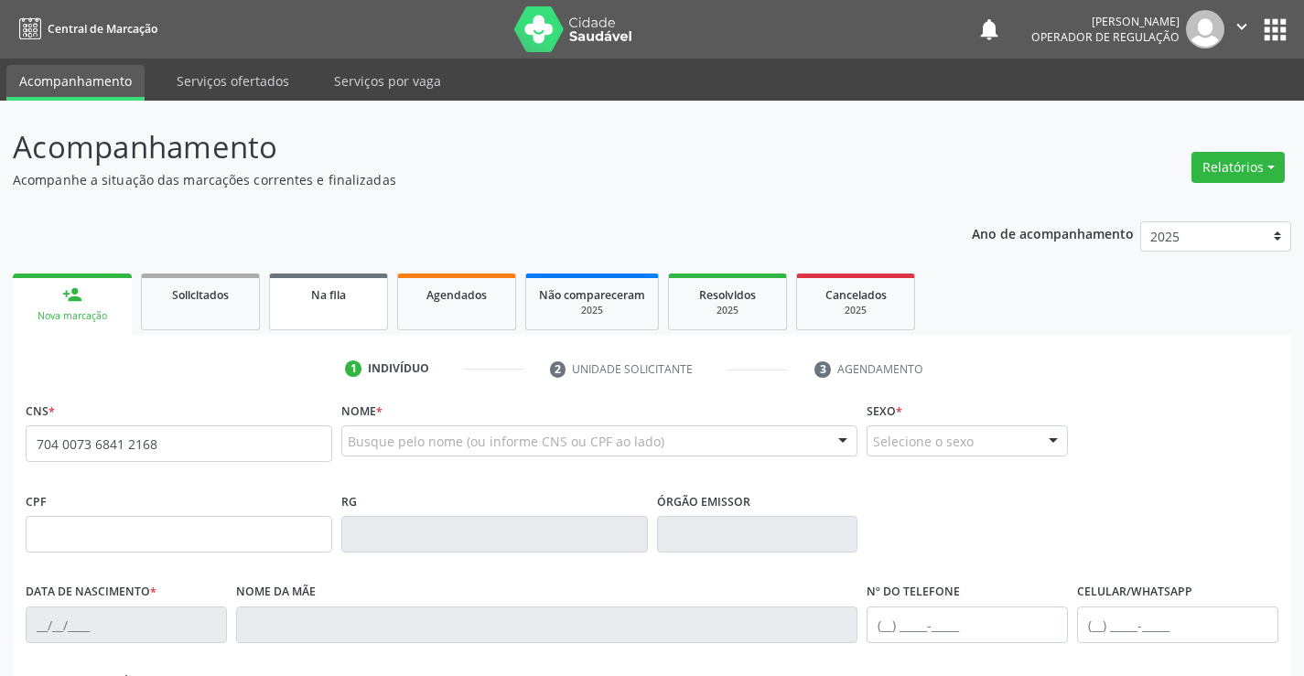
type input "704 0073 6841 2168"
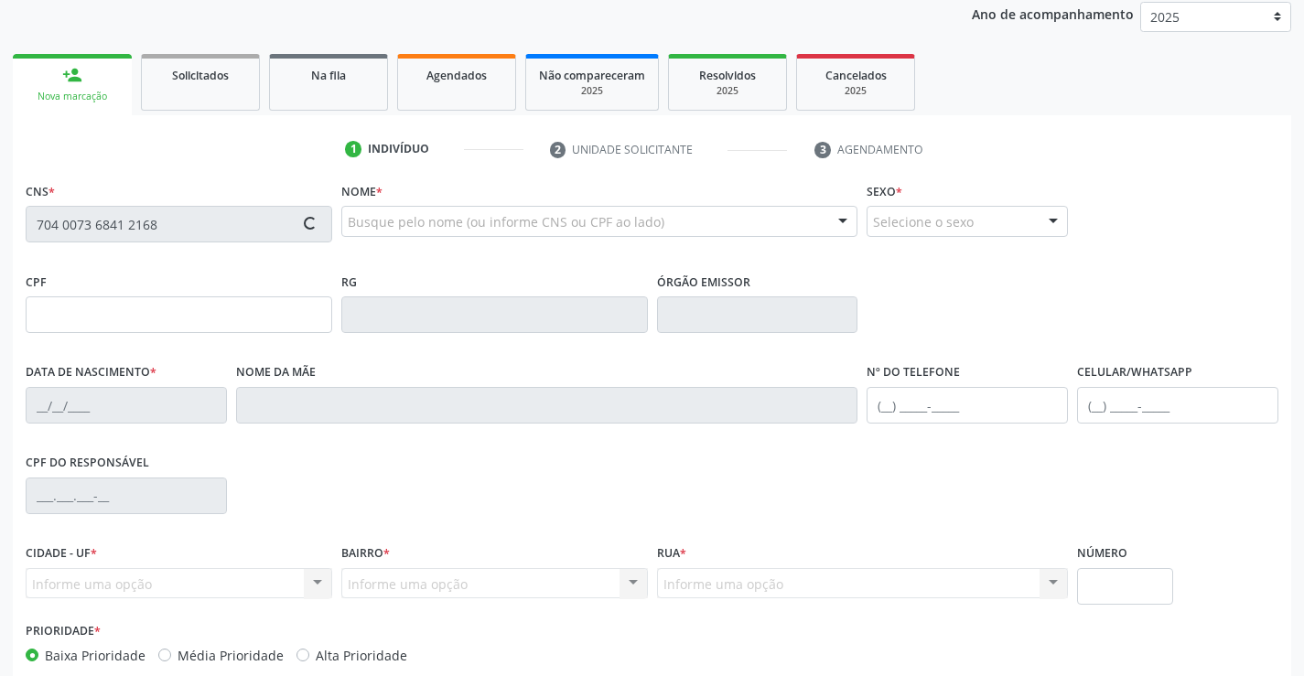
scroll to position [316, 0]
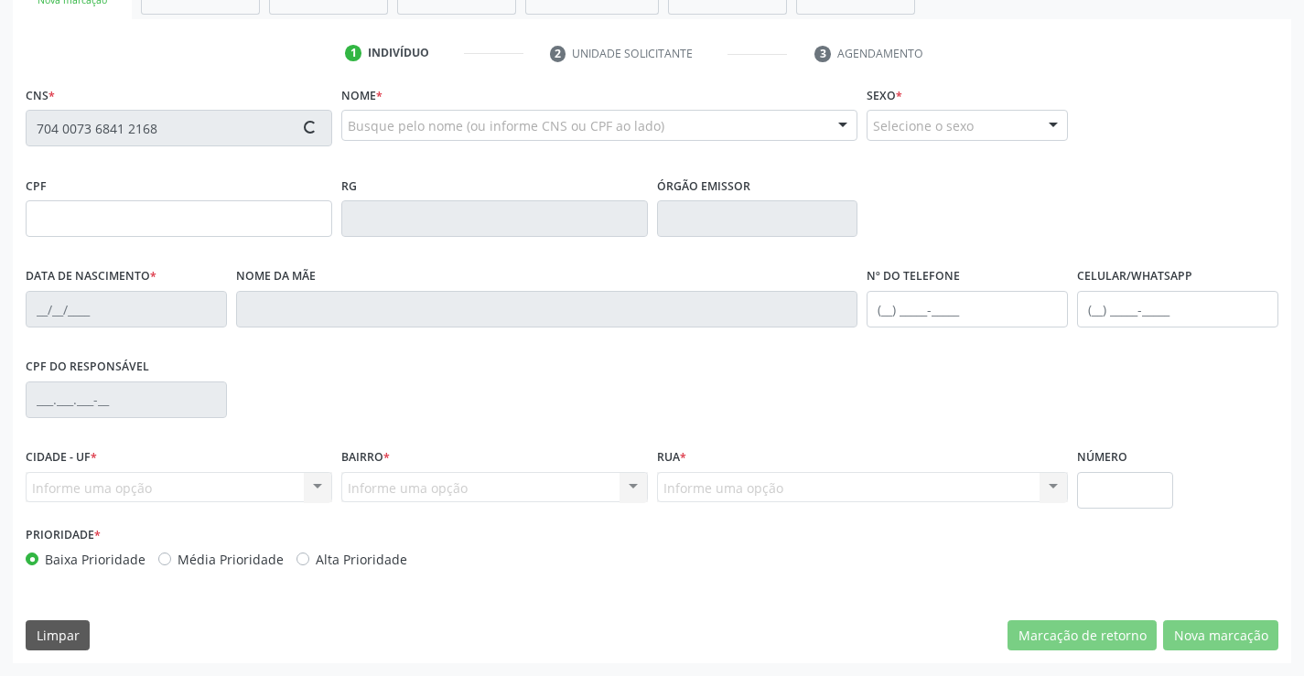
type input "009.746.445-79"
type input "[DATE]"
type input "[PERSON_NAME]"
type input "[PHONE_NUMBER]"
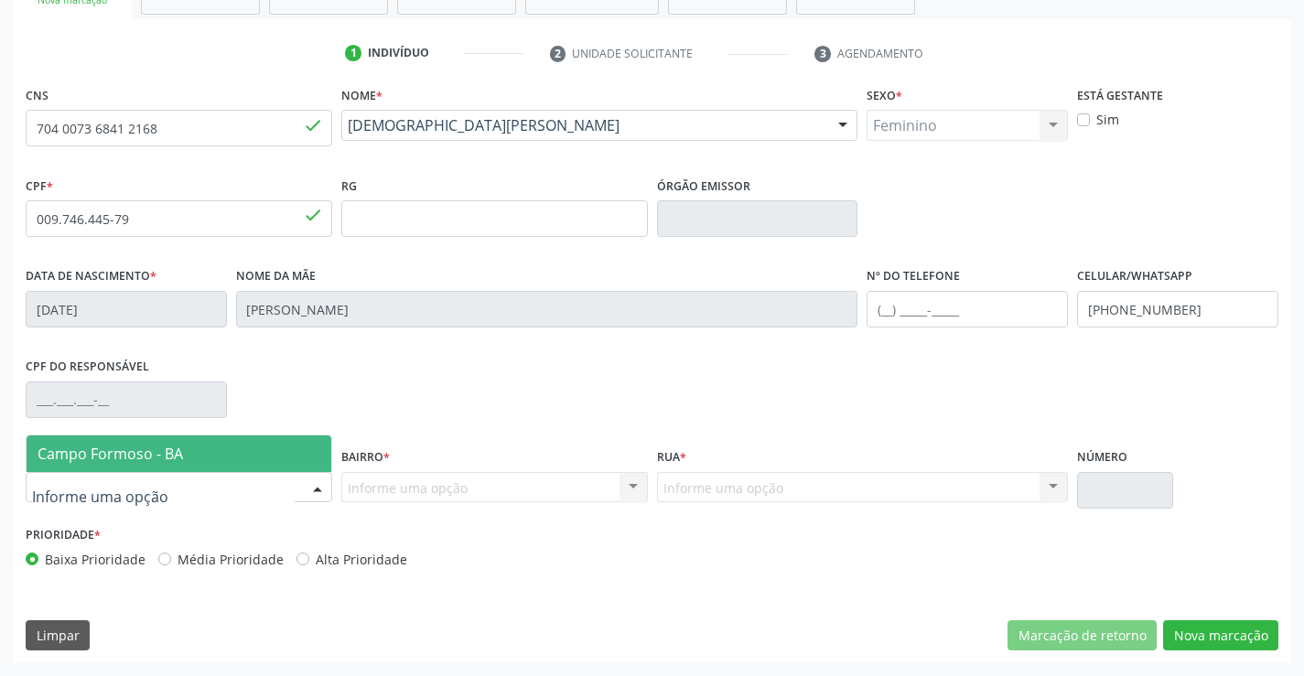
click at [320, 481] on div at bounding box center [317, 488] width 27 height 31
click at [162, 440] on span "Campo Formoso - BA" at bounding box center [179, 454] width 305 height 37
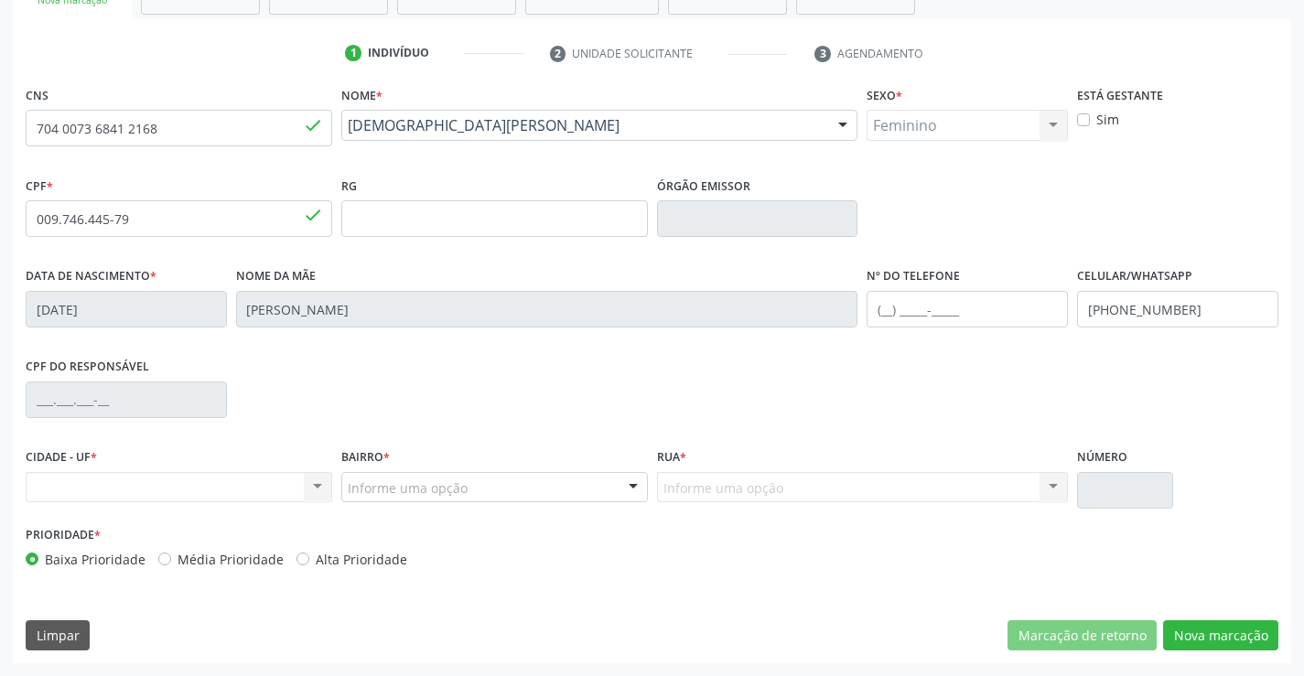
click at [624, 488] on div at bounding box center [633, 488] width 27 height 31
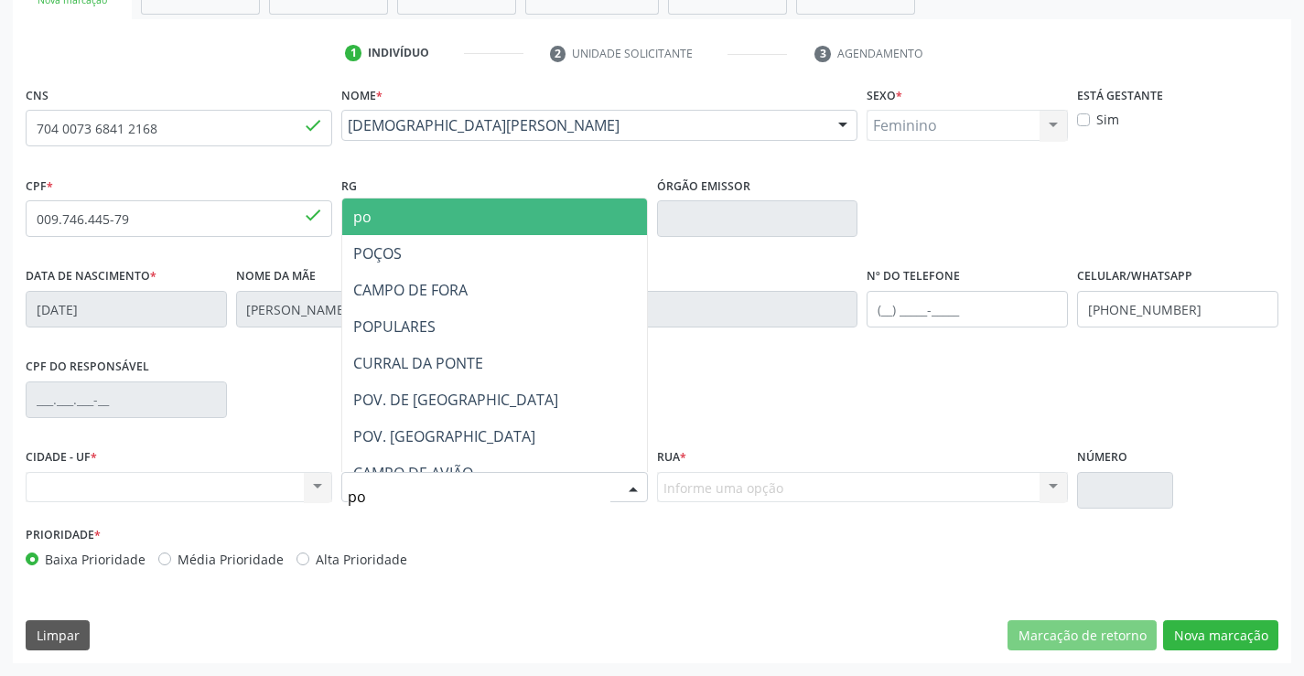
type input "p"
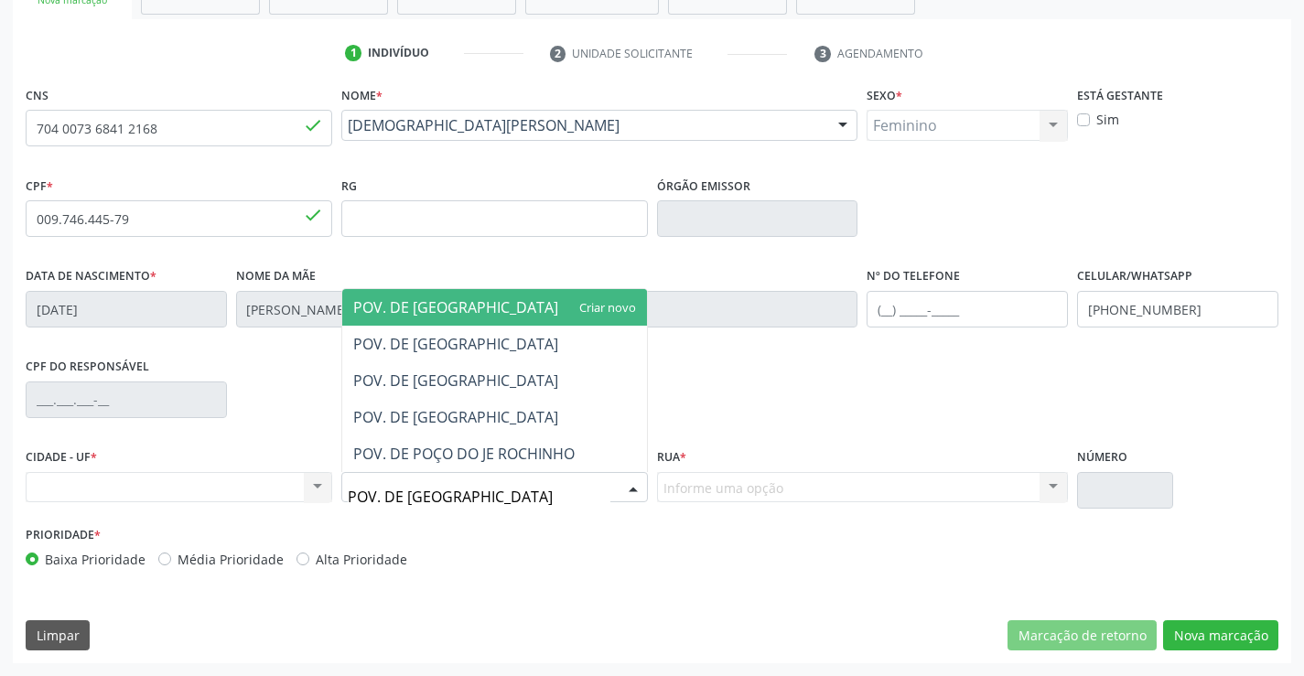
type input "POV. DE [GEOGRAPHIC_DATA]"
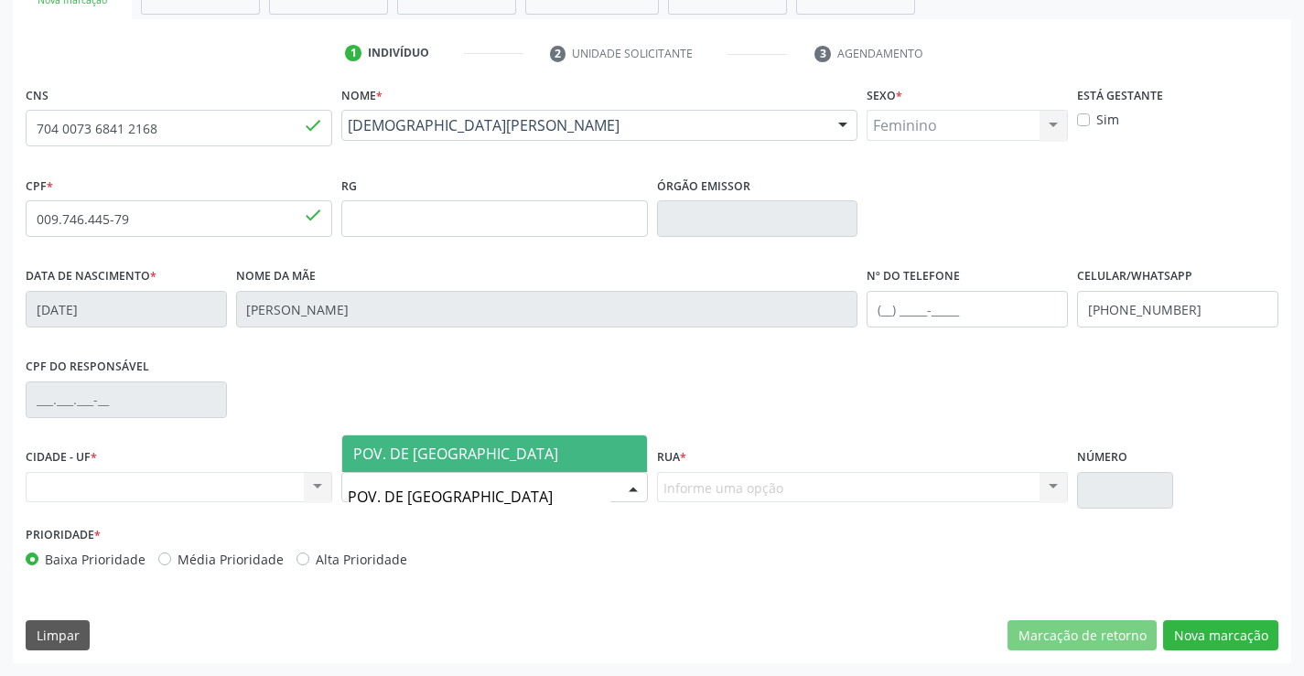
click at [445, 453] on span "POV. DE [GEOGRAPHIC_DATA]" at bounding box center [455, 454] width 205 height 20
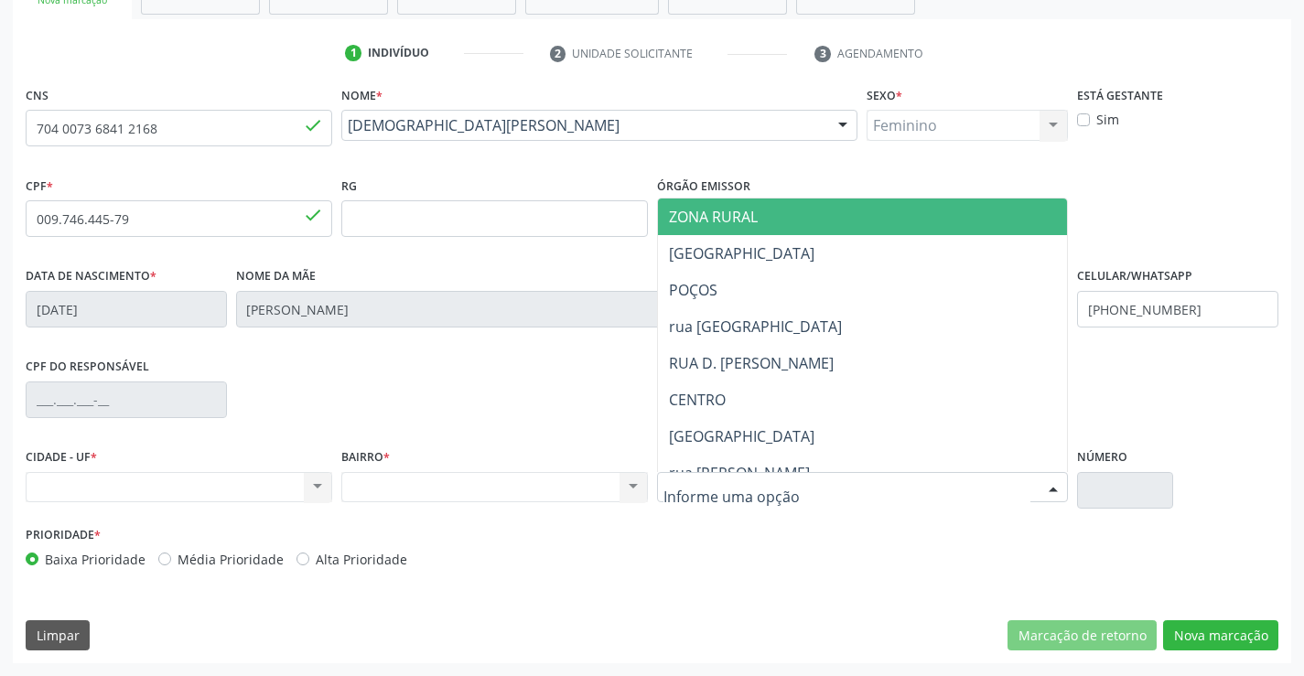
click at [1061, 487] on div at bounding box center [1053, 488] width 27 height 31
click at [720, 211] on span "ZONA RURAL" at bounding box center [713, 217] width 89 height 20
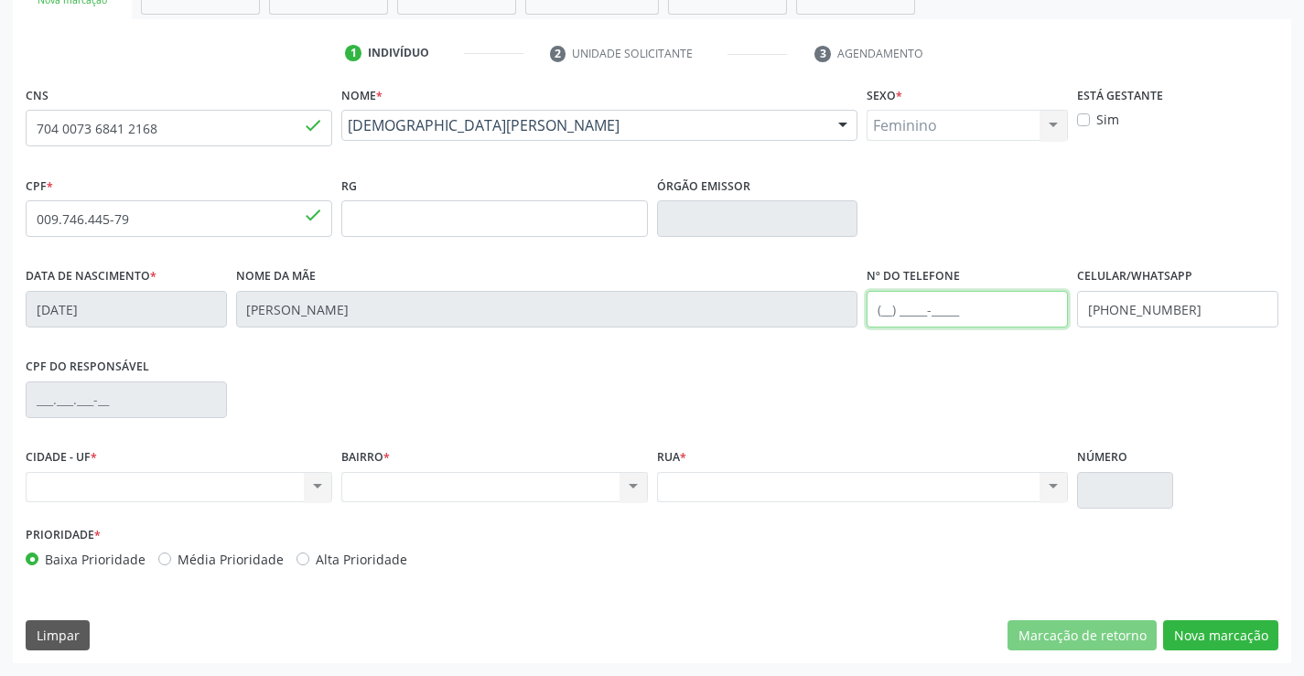
click at [912, 319] on input "text" at bounding box center [967, 309] width 201 height 37
type input "(74) 99188-4663"
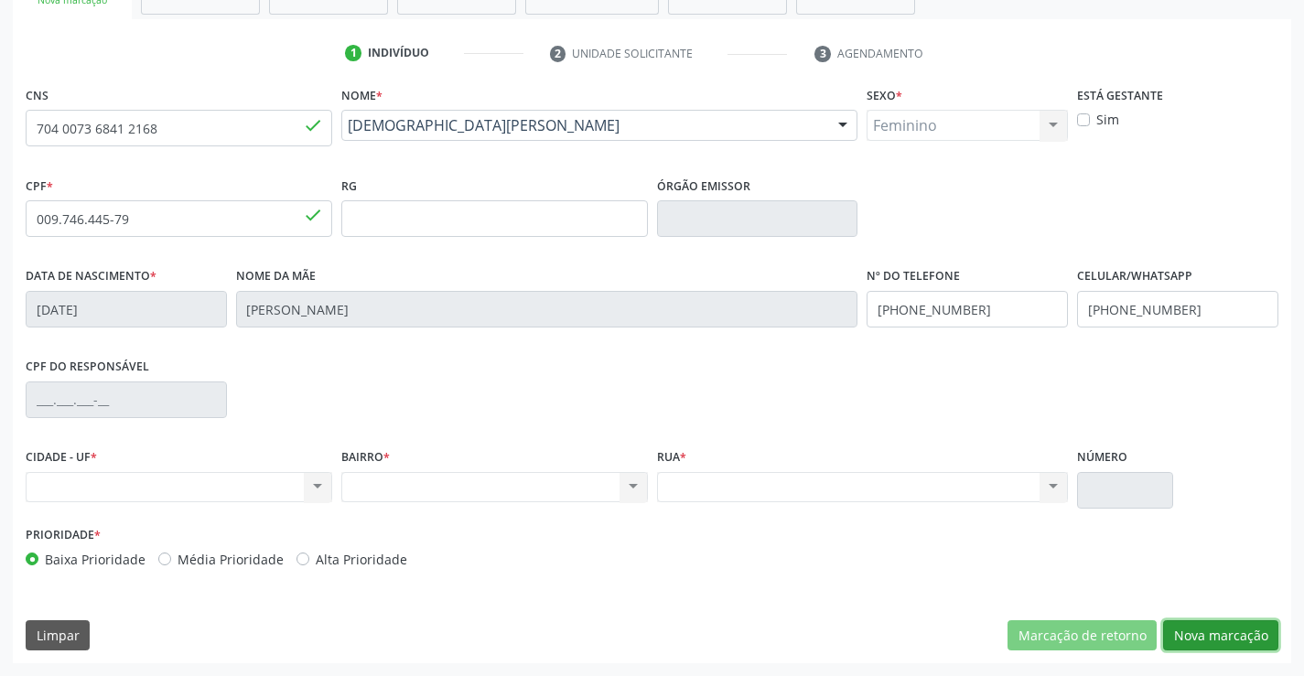
click at [1228, 635] on button "Nova marcação" at bounding box center [1220, 636] width 115 height 31
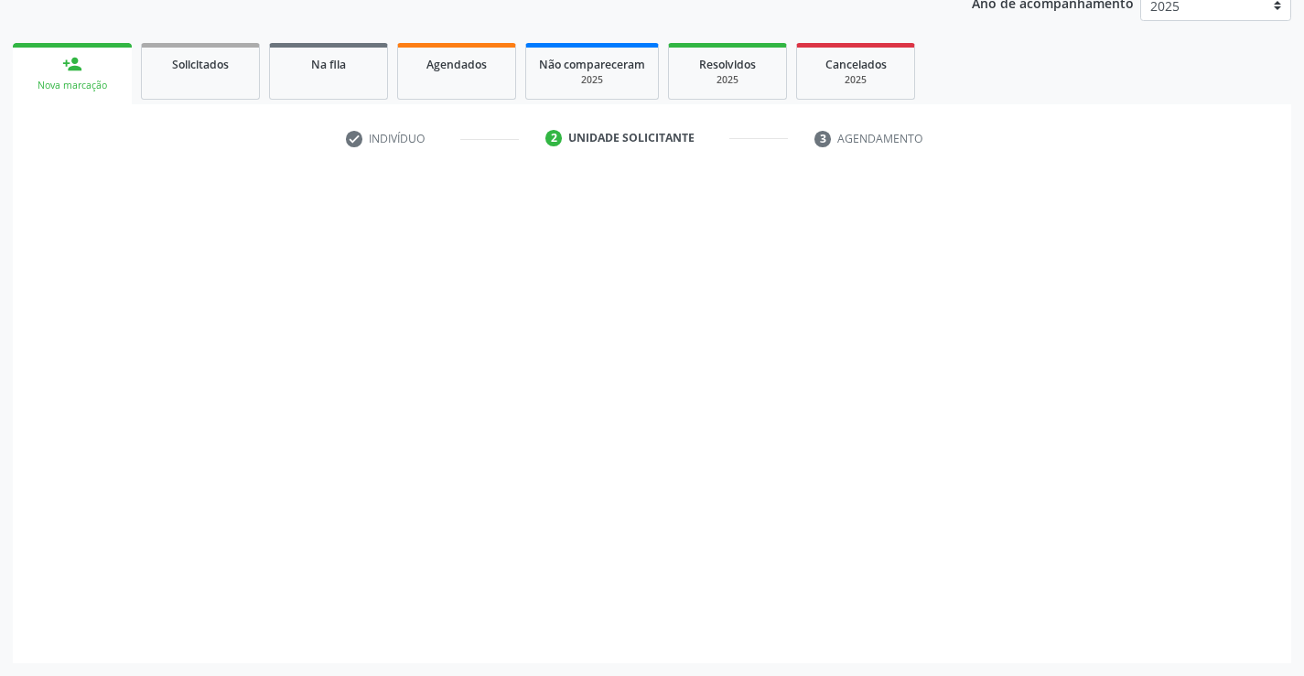
scroll to position [231, 0]
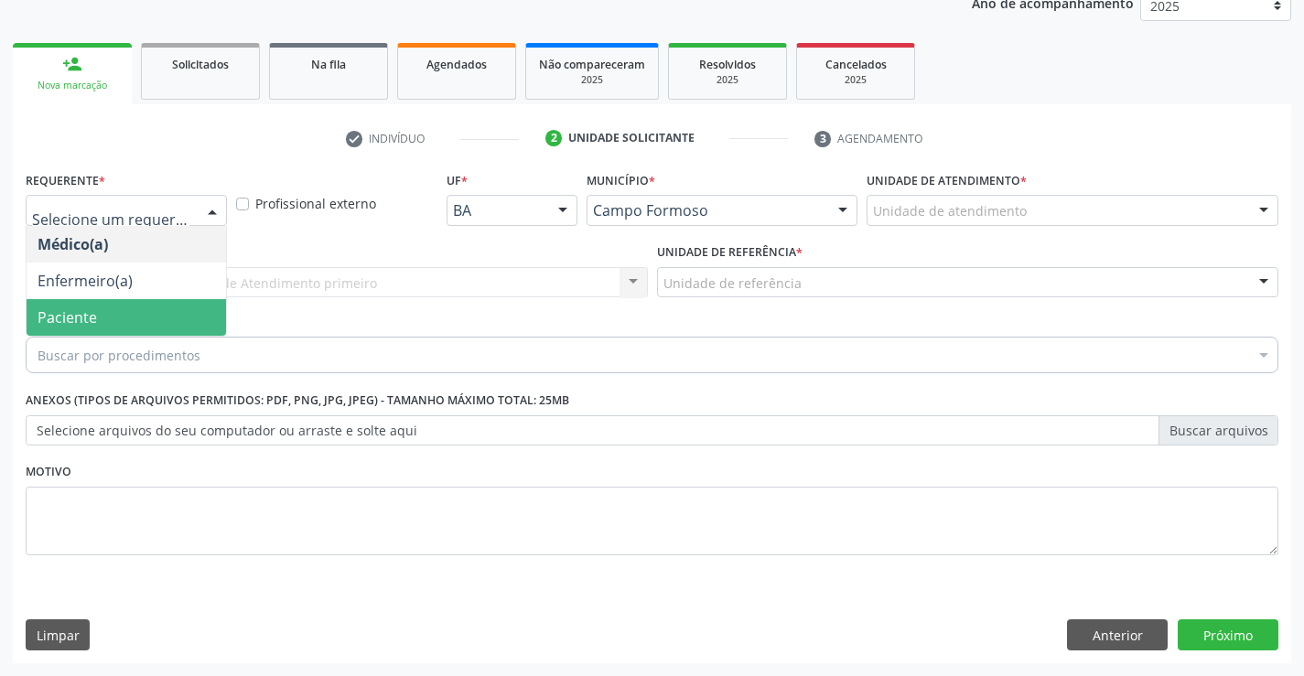
click at [92, 315] on span "Paciente" at bounding box center [67, 318] width 59 height 20
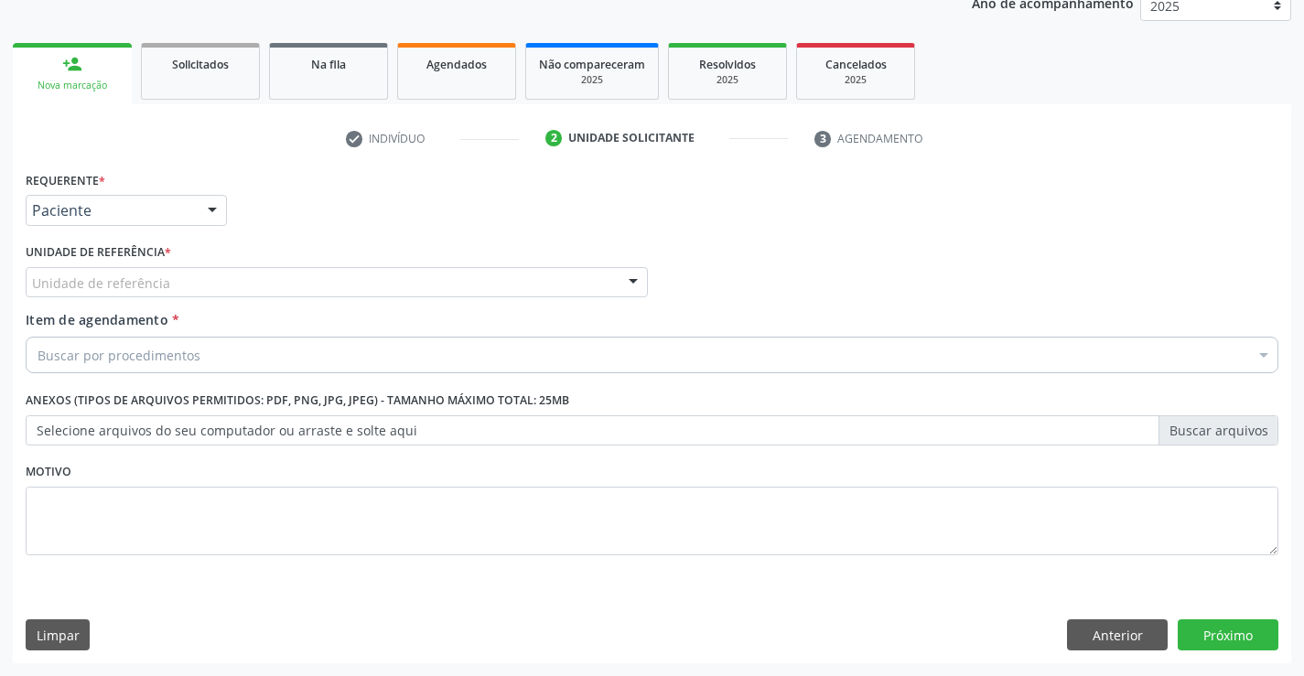
click at [412, 289] on div "Unidade de referência" at bounding box center [337, 282] width 622 height 31
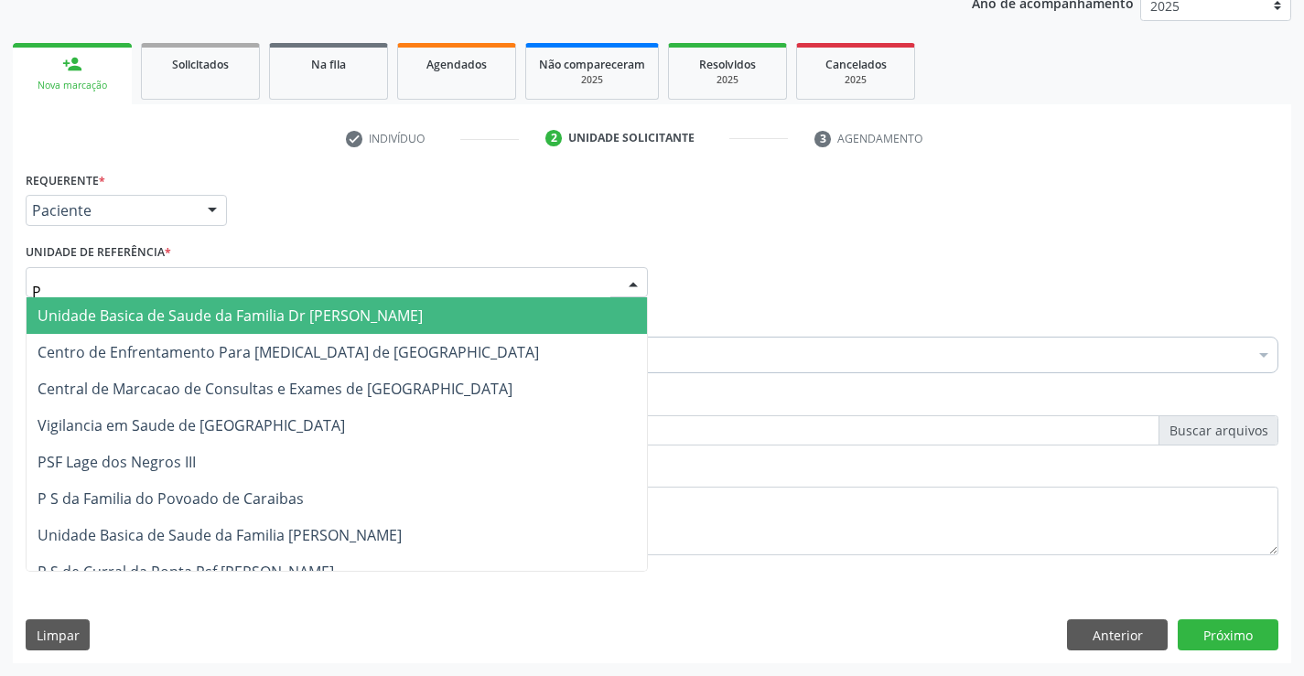
type input "PO"
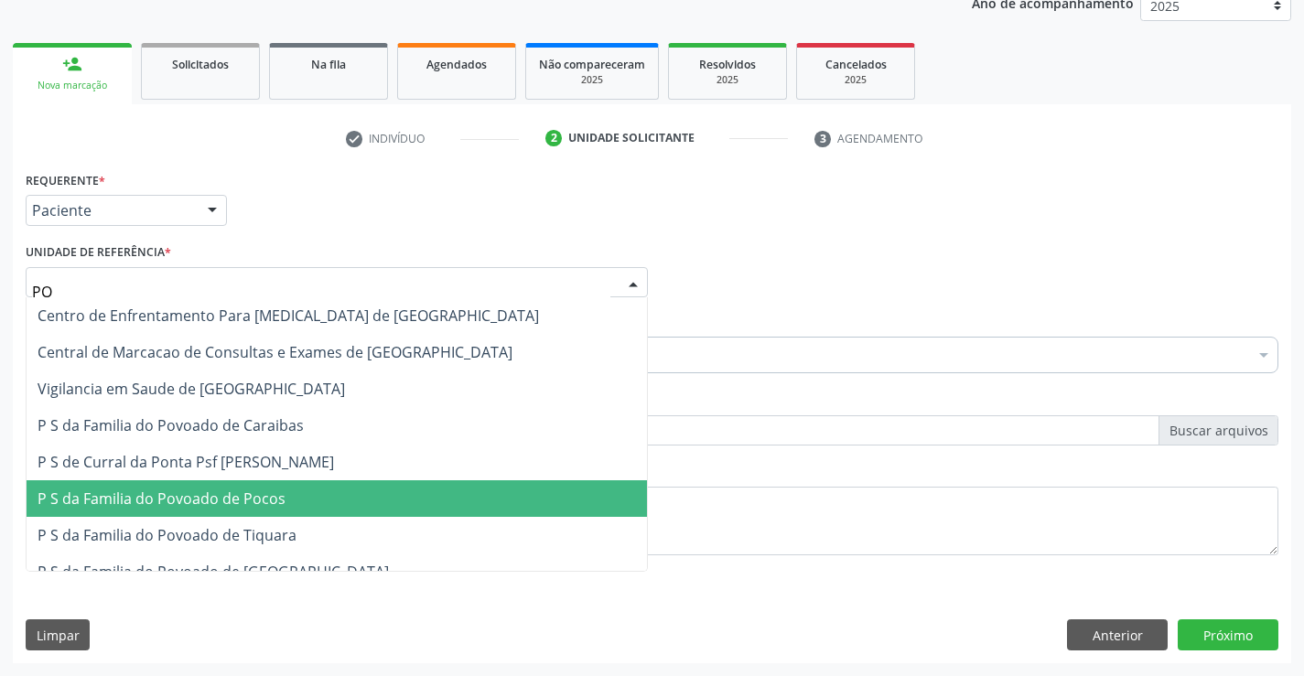
click at [219, 497] on span "P S da Familia do Povoado de Pocos" at bounding box center [162, 499] width 248 height 20
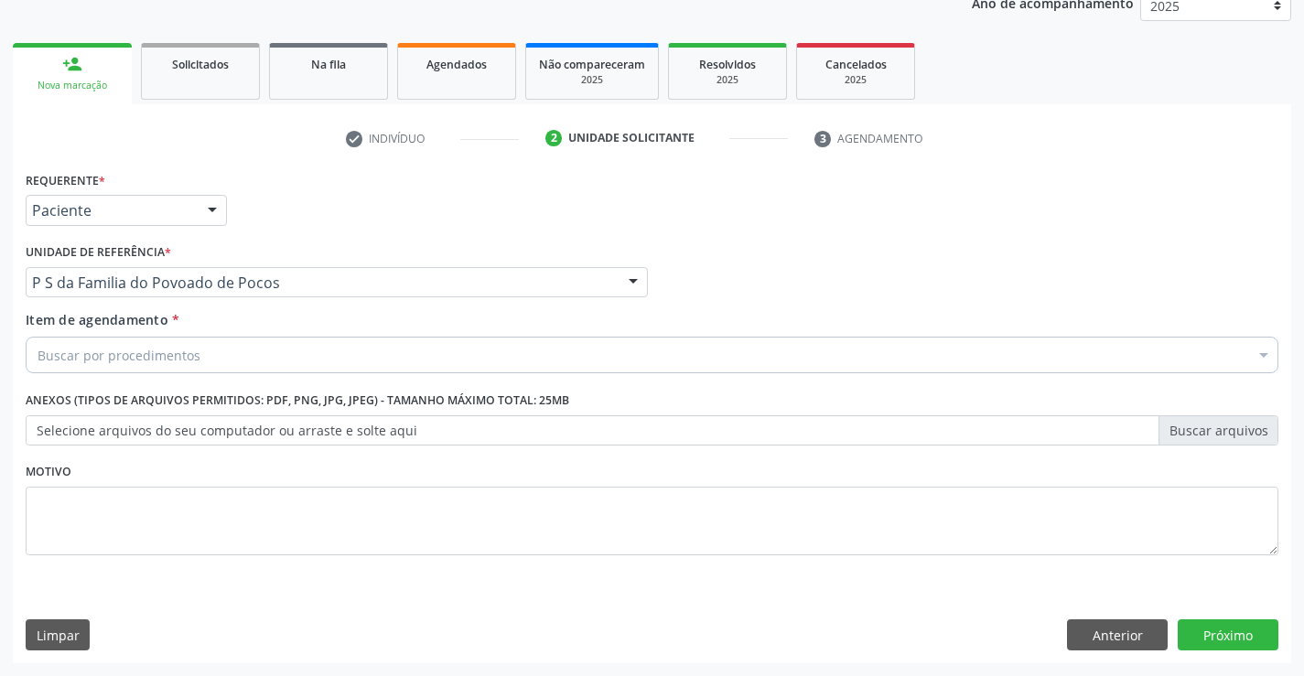
drag, startPoint x: 127, startPoint y: 351, endPoint x: 281, endPoint y: 351, distance: 153.8
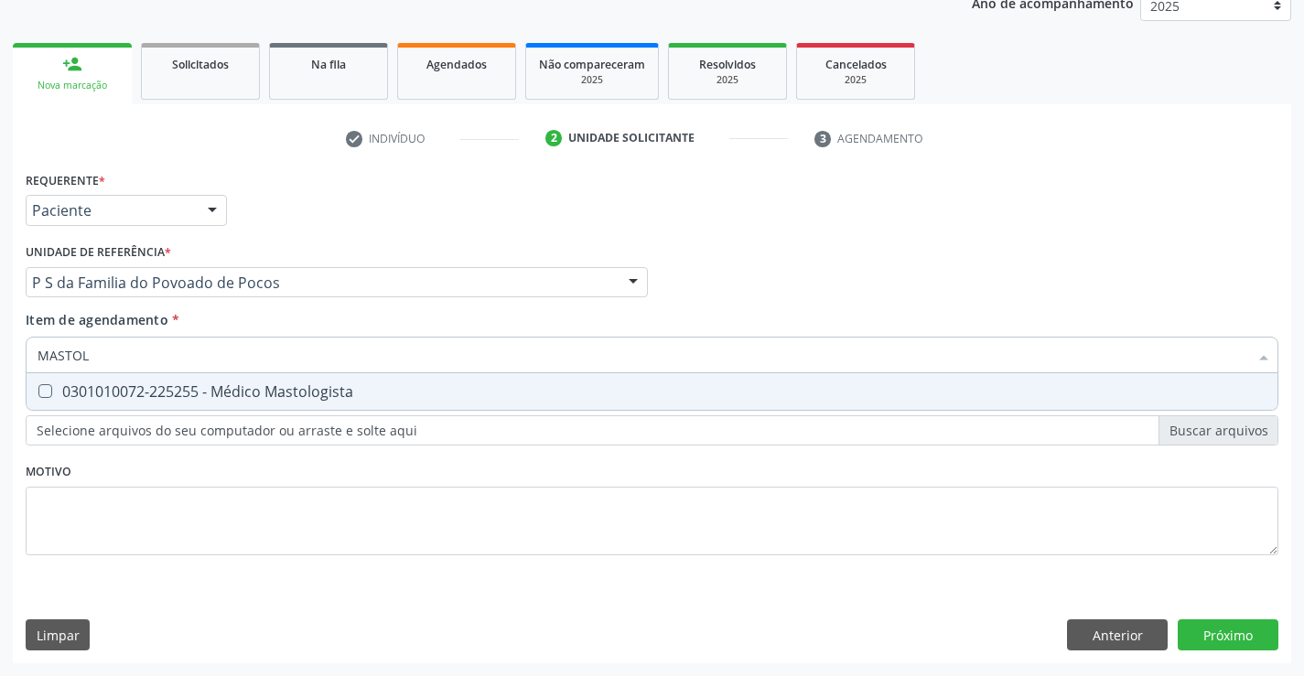
type input "MASTOLO"
click at [262, 386] on div "0301010072-225255 - Médico Mastologista" at bounding box center [652, 391] width 1229 height 15
checkbox Mastologista "true"
click at [281, 517] on div "Requerente * Paciente Médico(a) Enfermeiro(a) Paciente Nenhum resultado encontr…" at bounding box center [652, 374] width 1253 height 415
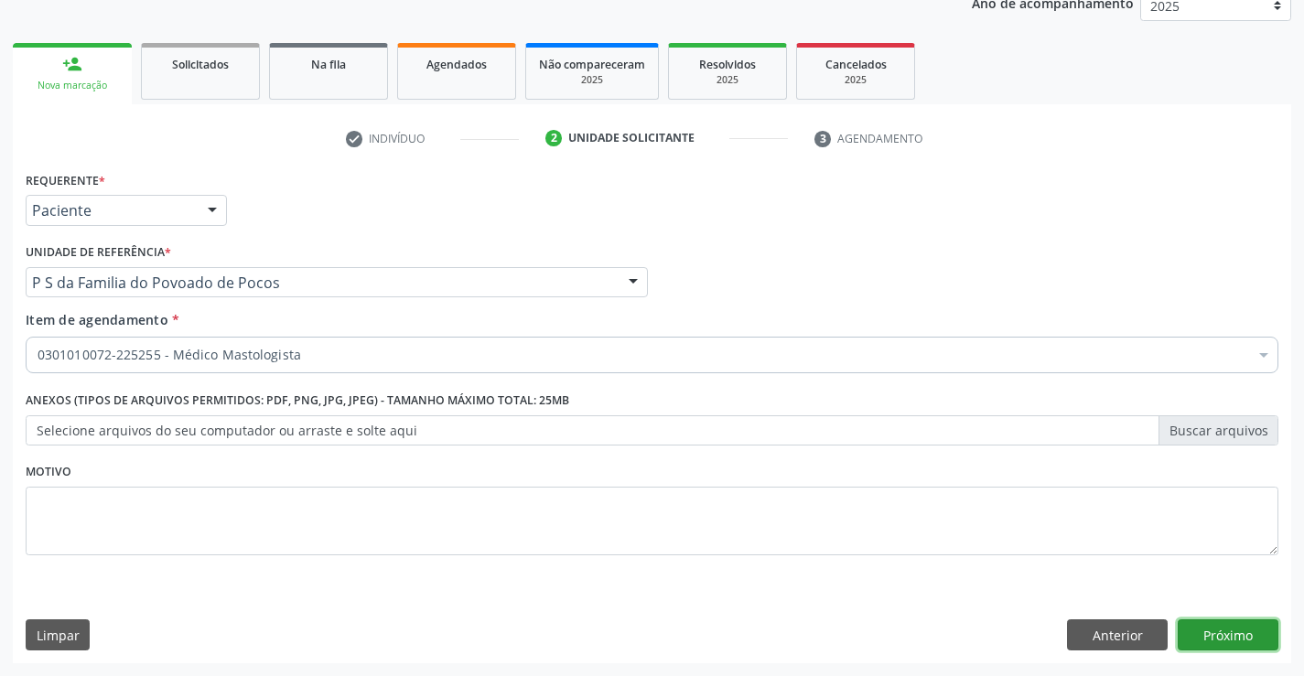
click at [1248, 634] on button "Próximo" at bounding box center [1228, 635] width 101 height 31
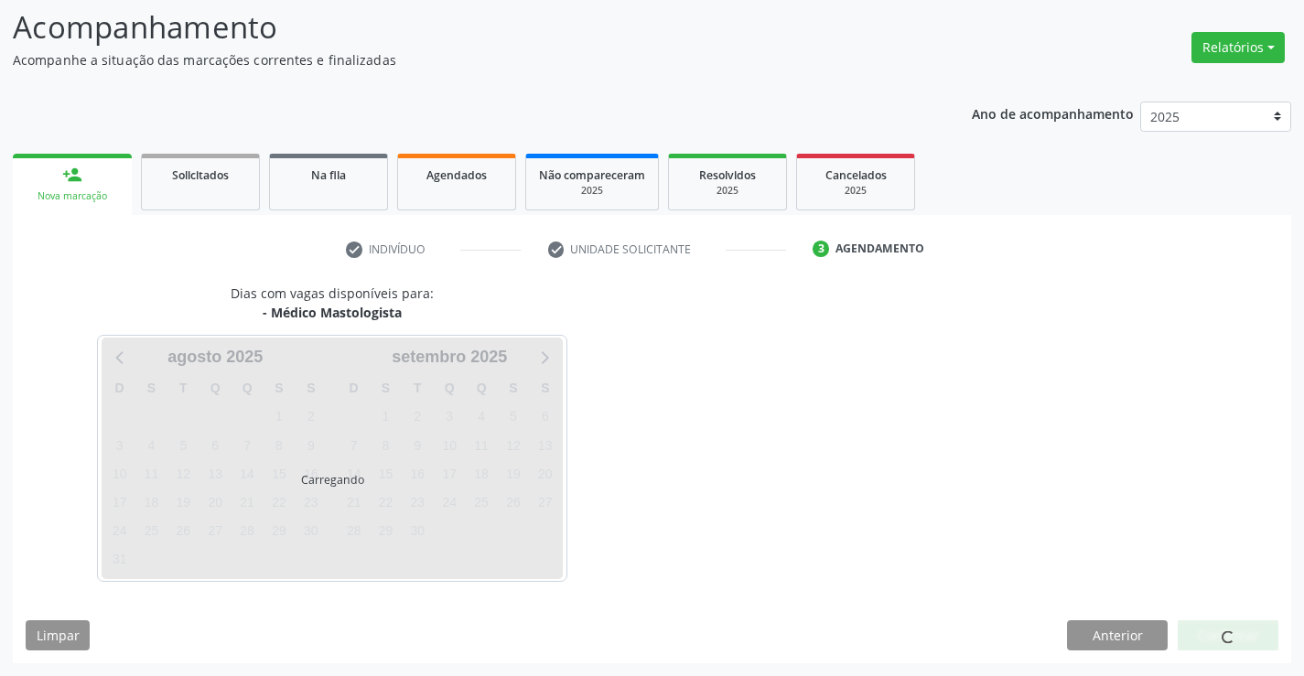
scroll to position [174, 0]
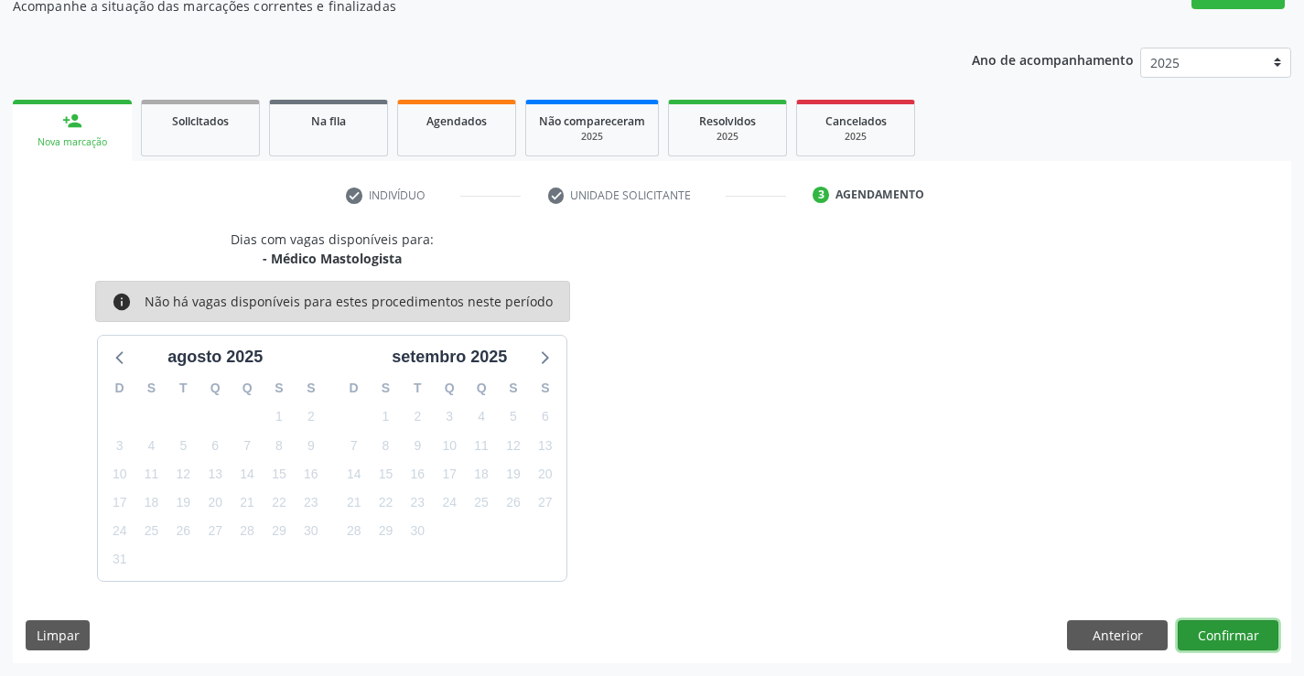
click at [1193, 631] on button "Confirmar" at bounding box center [1228, 636] width 101 height 31
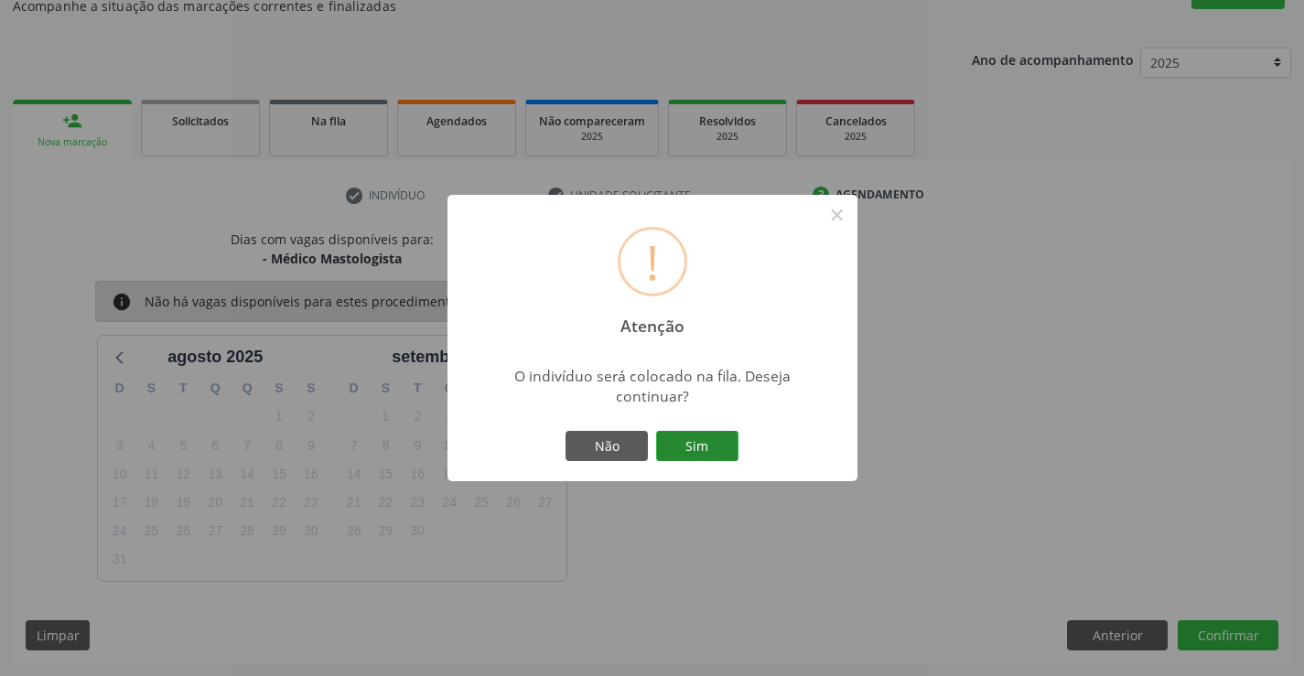
click at [705, 441] on button "Sim" at bounding box center [697, 446] width 82 height 31
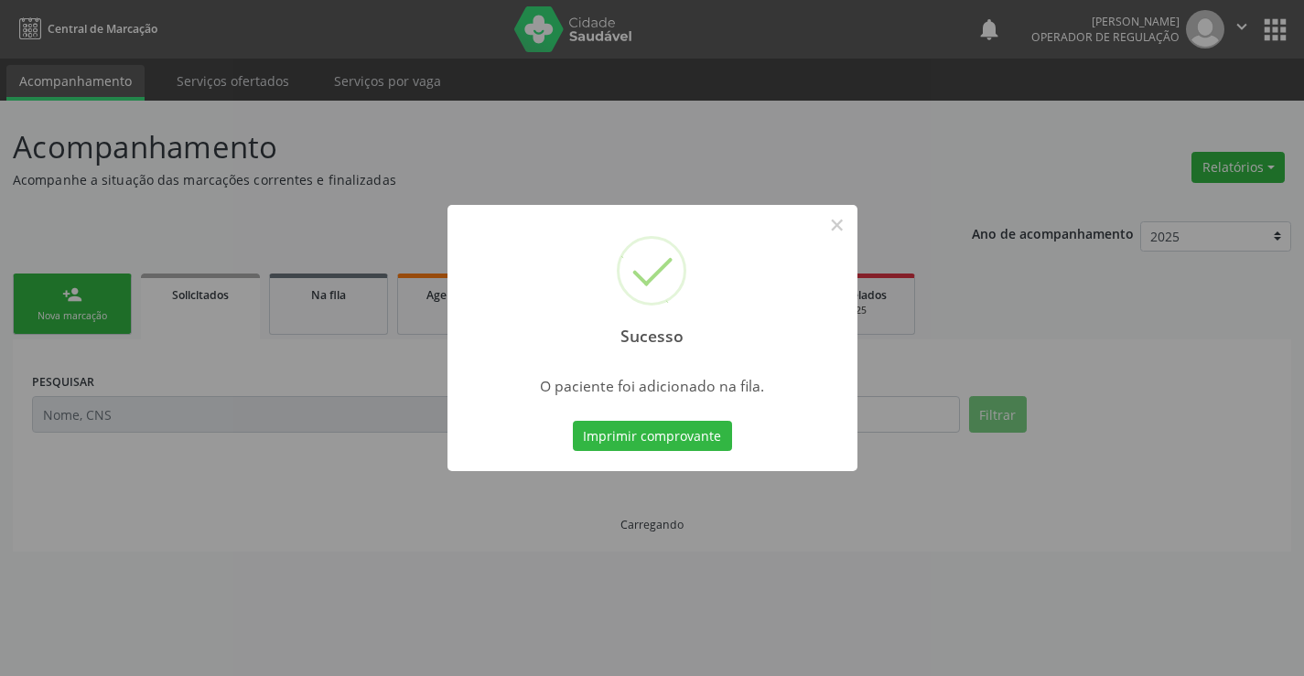
scroll to position [0, 0]
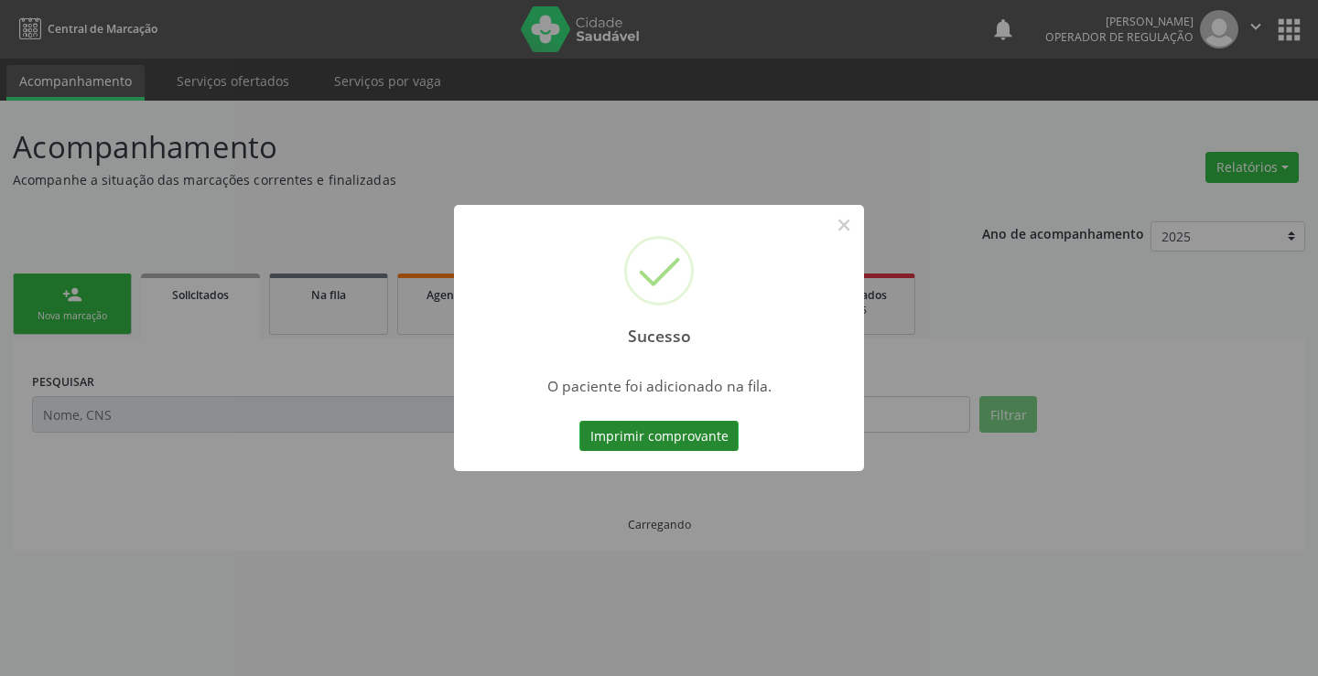
click at [702, 441] on button "Imprimir comprovante" at bounding box center [658, 436] width 159 height 31
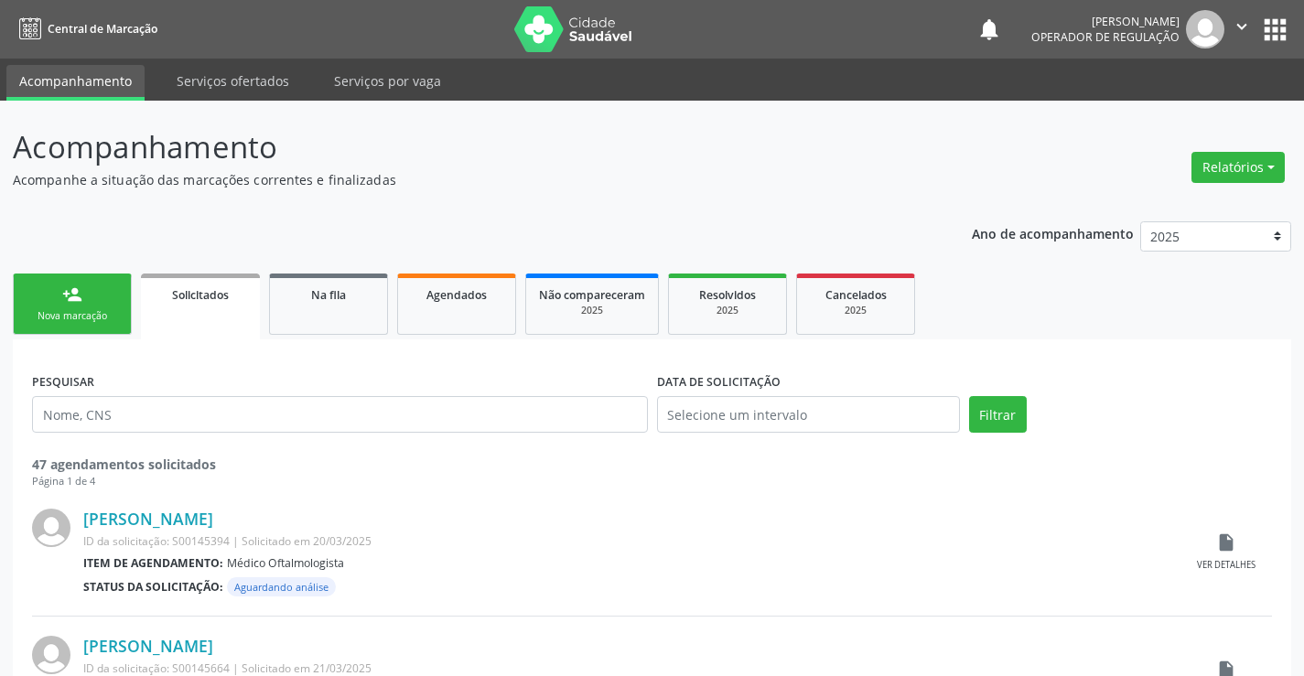
click at [1245, 25] on icon "" at bounding box center [1242, 26] width 20 height 20
click at [1172, 110] on link "Sair" at bounding box center [1195, 112] width 126 height 26
